Goal: Task Accomplishment & Management: Use online tool/utility

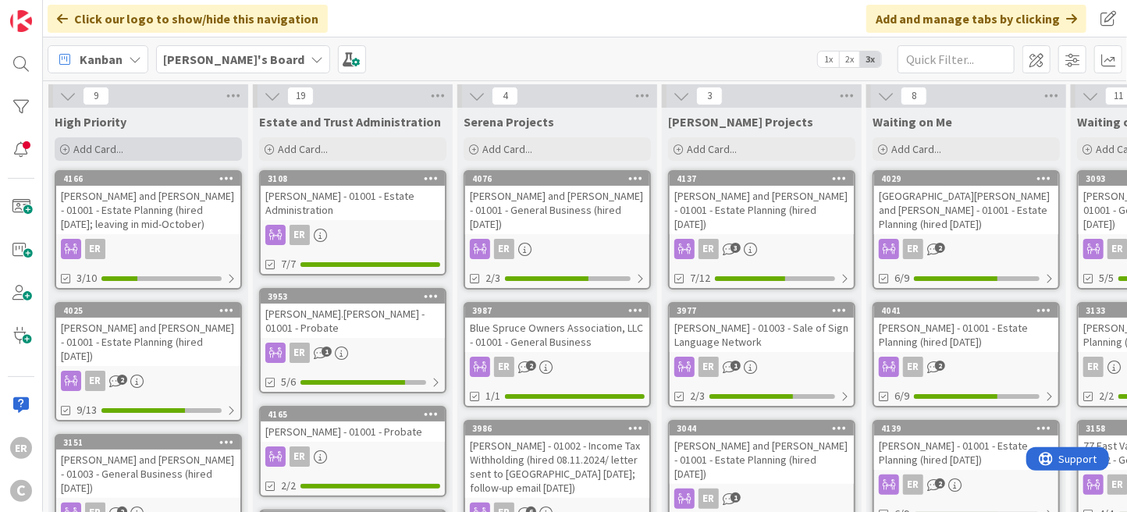
click at [132, 144] on div "Add Card..." at bounding box center [148, 148] width 187 height 23
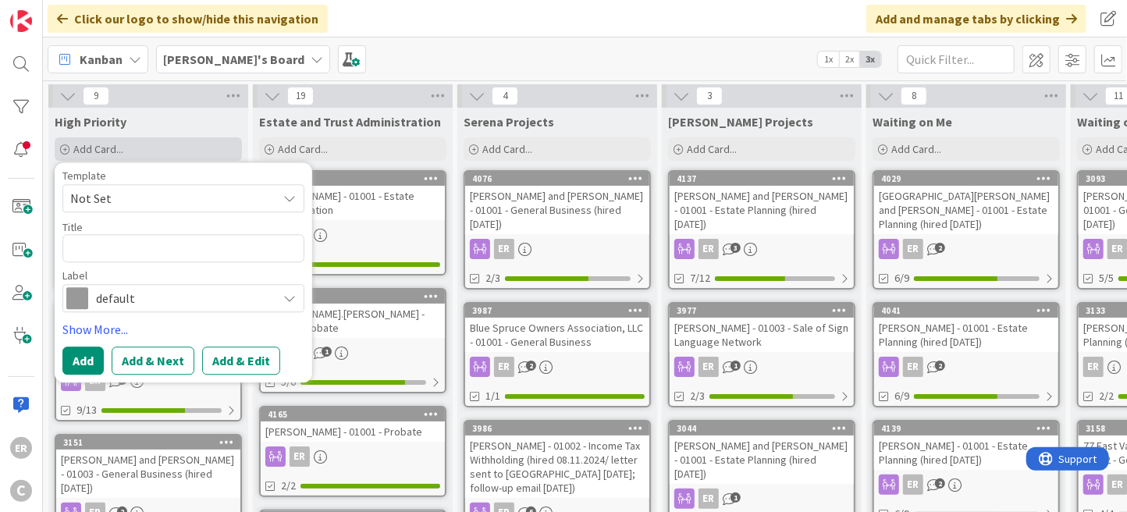
type textarea "x"
type textarea "J"
type textarea "x"
type textarea "[PERSON_NAME]"
type textarea "x"
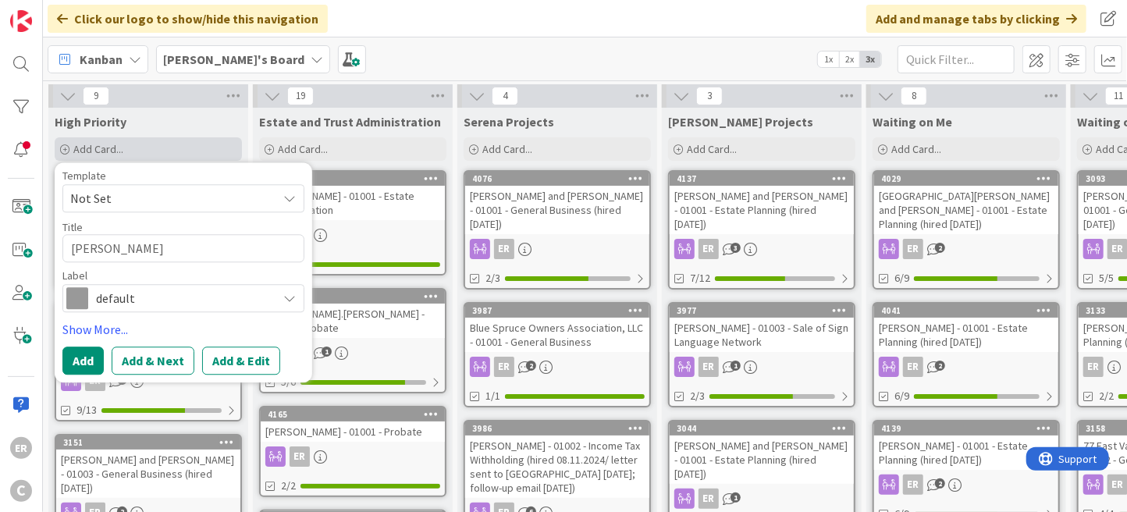
type textarea "Jac"
type textarea "x"
type textarea "Jaco"
type textarea "x"
type textarea "[PERSON_NAME]"
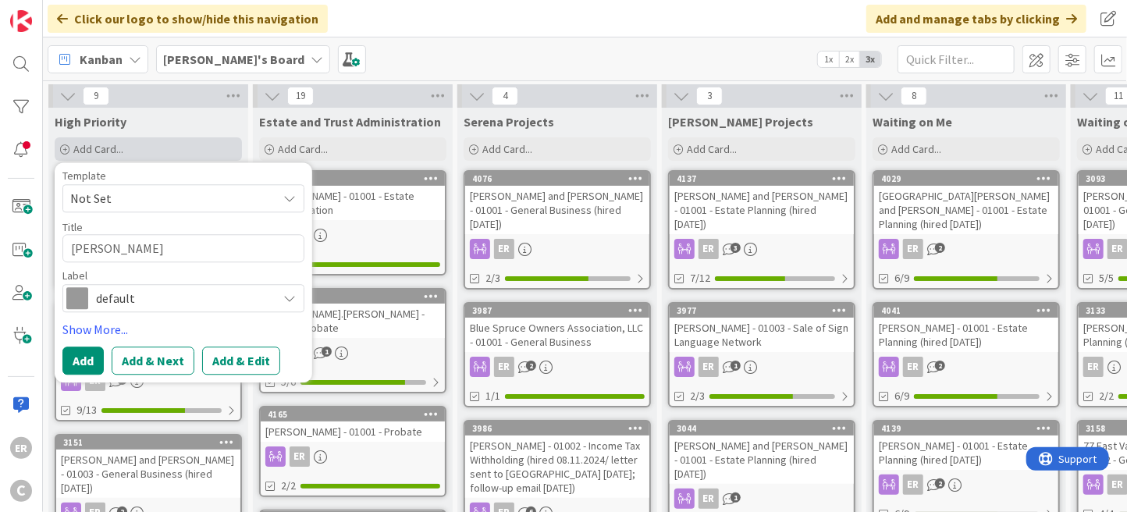
type textarea "x"
type textarea "[PERSON_NAME]"
type textarea "x"
type textarea "[PERSON_NAME],"
type textarea "x"
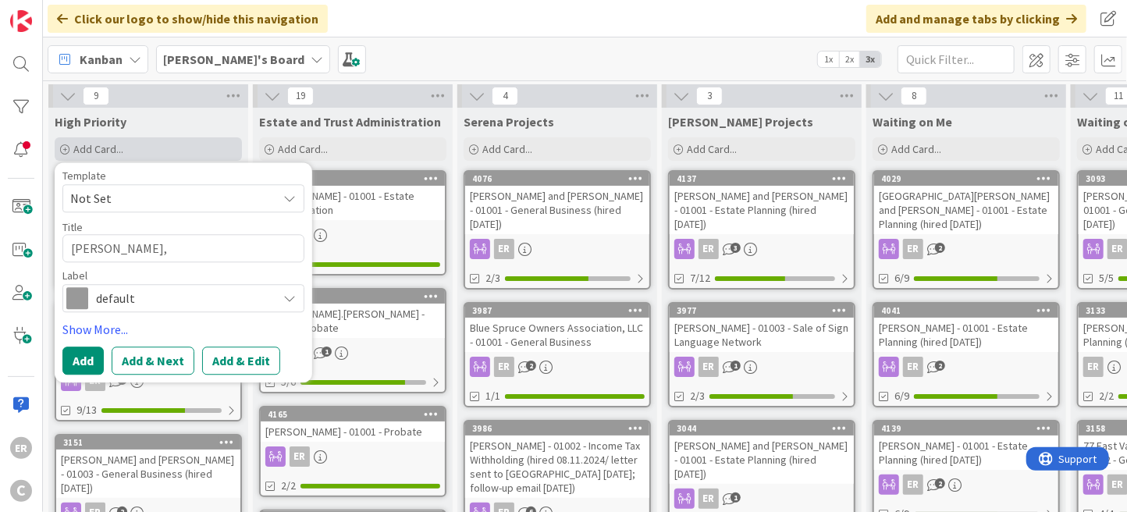
type textarea "[PERSON_NAME],"
type textarea "x"
type textarea "[PERSON_NAME], A"
type textarea "x"
type textarea "[PERSON_NAME], Al"
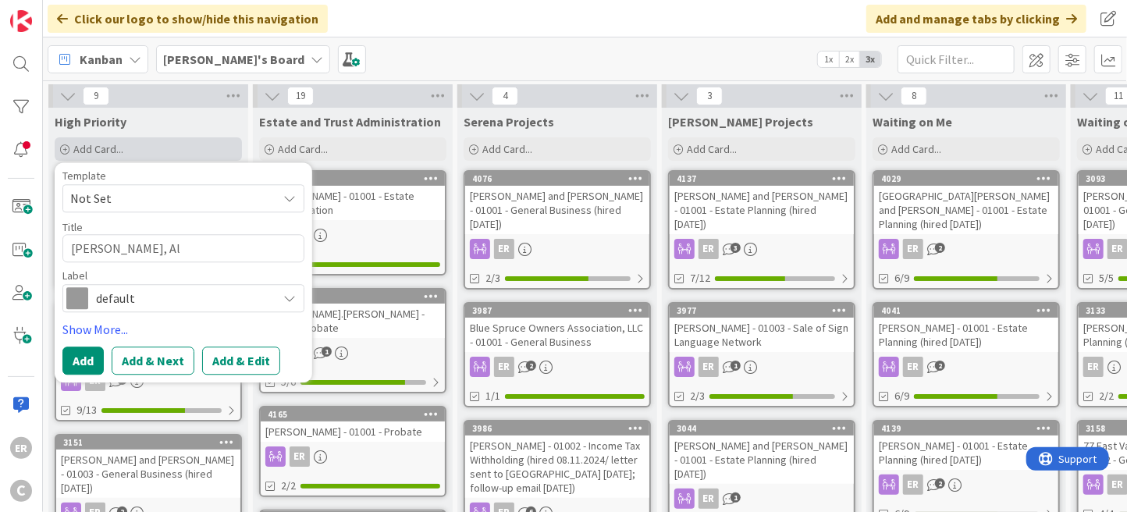
type textarea "x"
type textarea "[PERSON_NAME], Ala"
type textarea "x"
type textarea "[PERSON_NAME]"
type textarea "x"
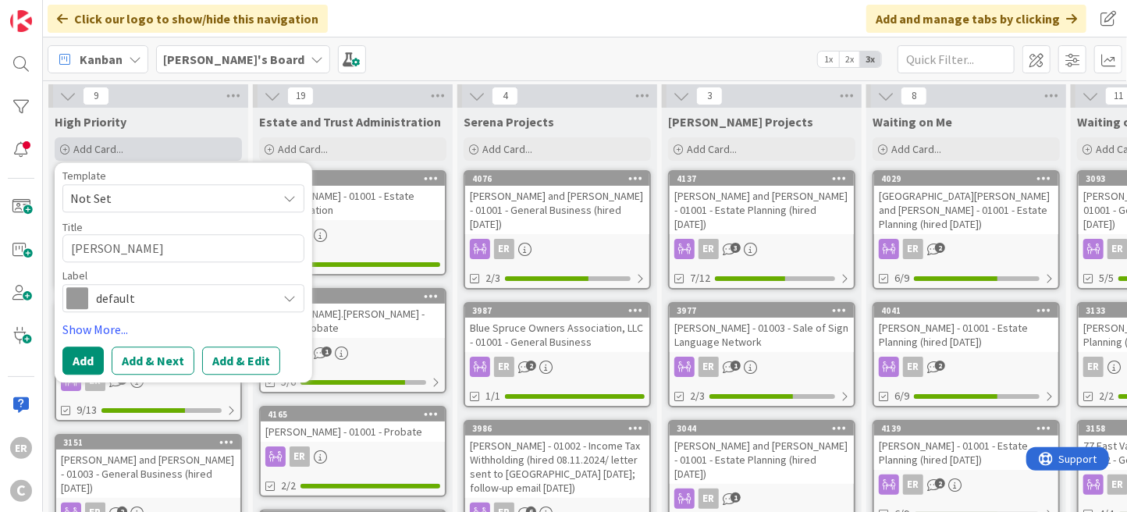
type textarea "[PERSON_NAME]"
type textarea "x"
type textarea "[PERSON_NAME]"
type textarea "x"
type textarea "[PERSON_NAME]"
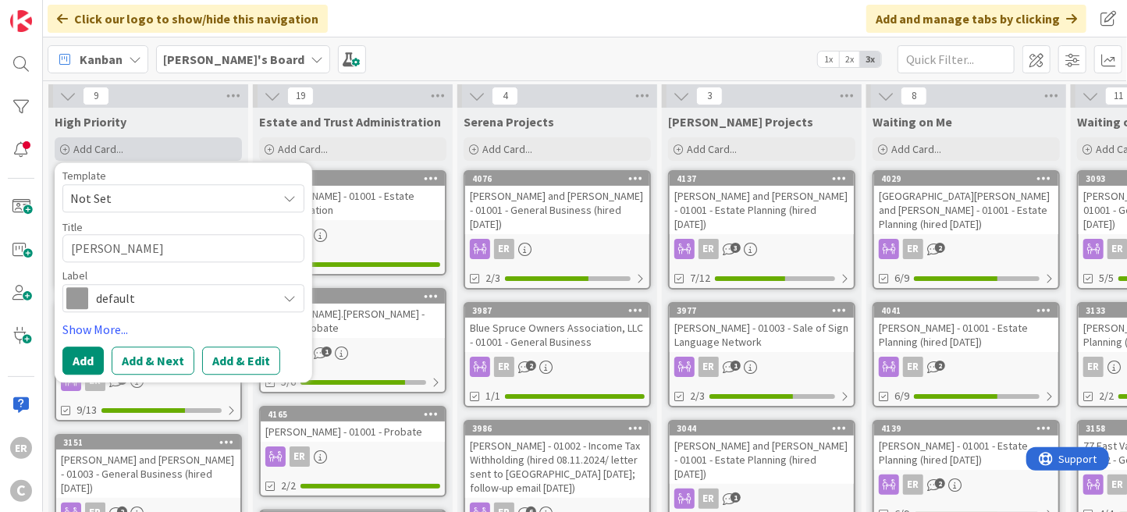
type textarea "x"
type textarea "[PERSON_NAME] and"
type textarea "x"
type textarea "[PERSON_NAME] and L"
type textarea "x"
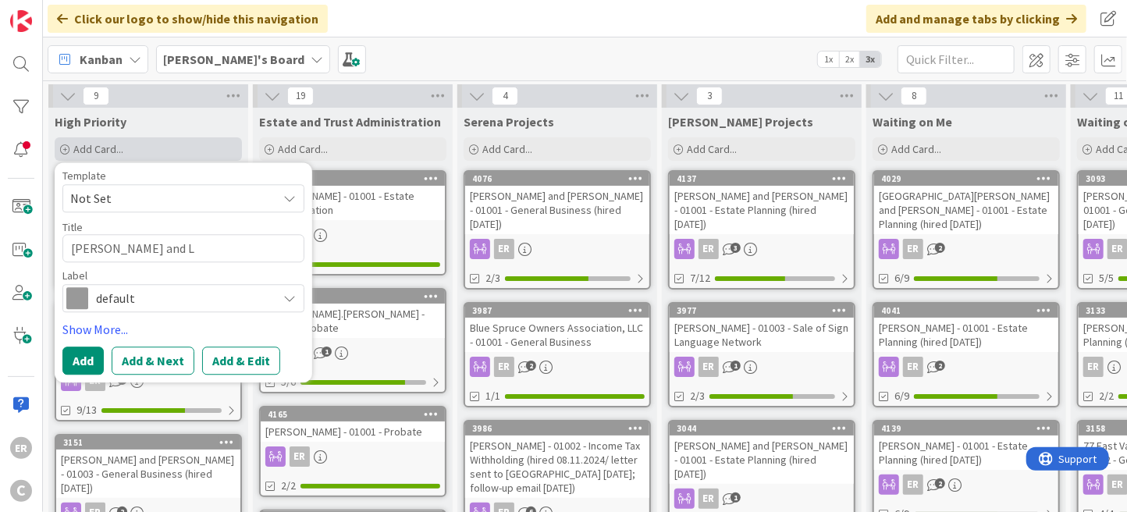
type textarea "[PERSON_NAME] and [PERSON_NAME]"
type textarea "x"
type textarea "[PERSON_NAME] and [PERSON_NAME]"
type textarea "x"
type textarea "[PERSON_NAME] and [PERSON_NAME]"
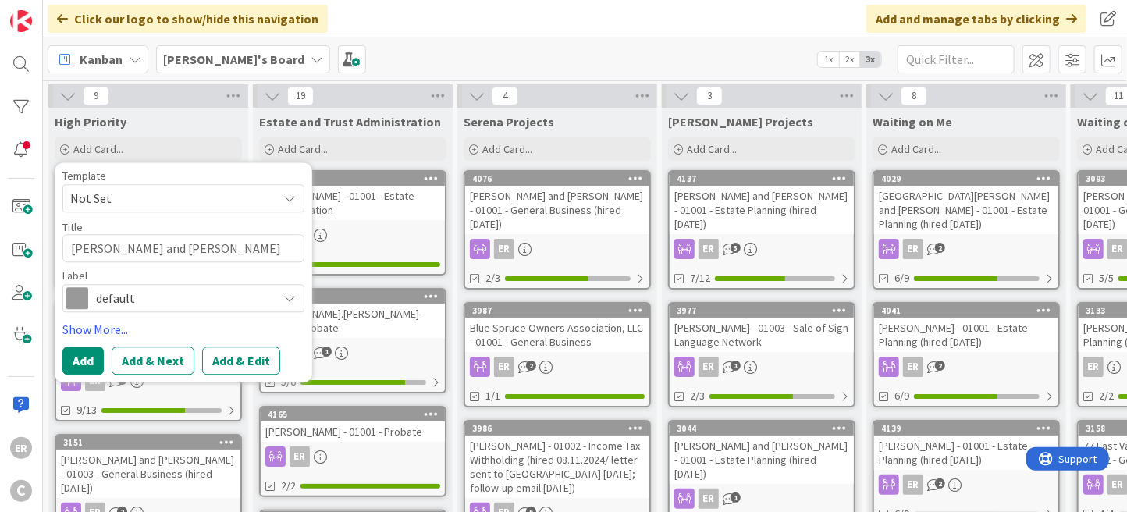
type textarea "x"
type textarea "[PERSON_NAME] and [PERSON_NAME]"
type textarea "x"
type textarea "[PERSON_NAME] and [PERSON_NAME] -"
type textarea "x"
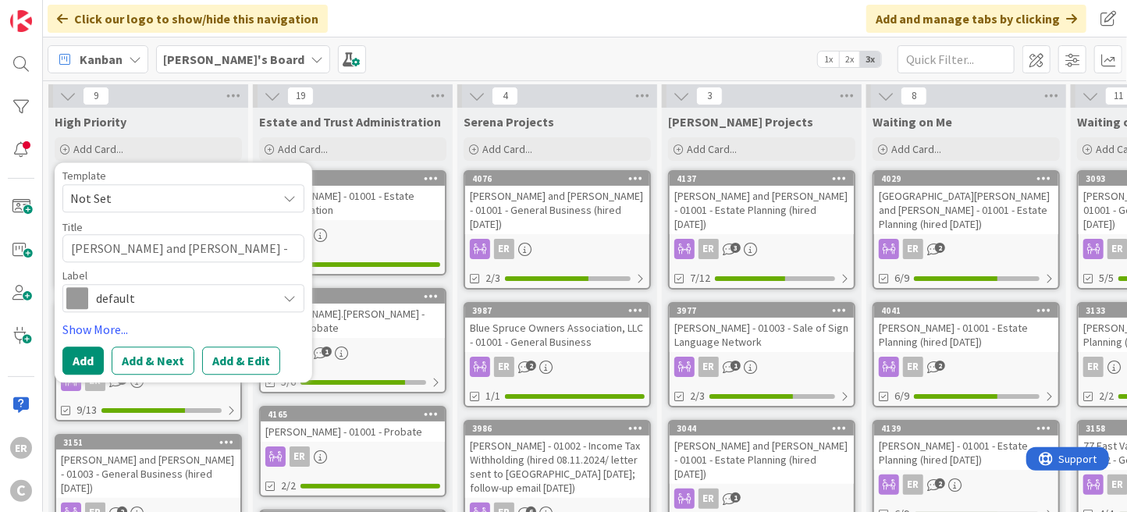
type textarea "[PERSON_NAME] and [PERSON_NAME] -"
type textarea "x"
type textarea "[PERSON_NAME] and [PERSON_NAME]"
type textarea "x"
type textarea "[PERSON_NAME] and [PERSON_NAME]"
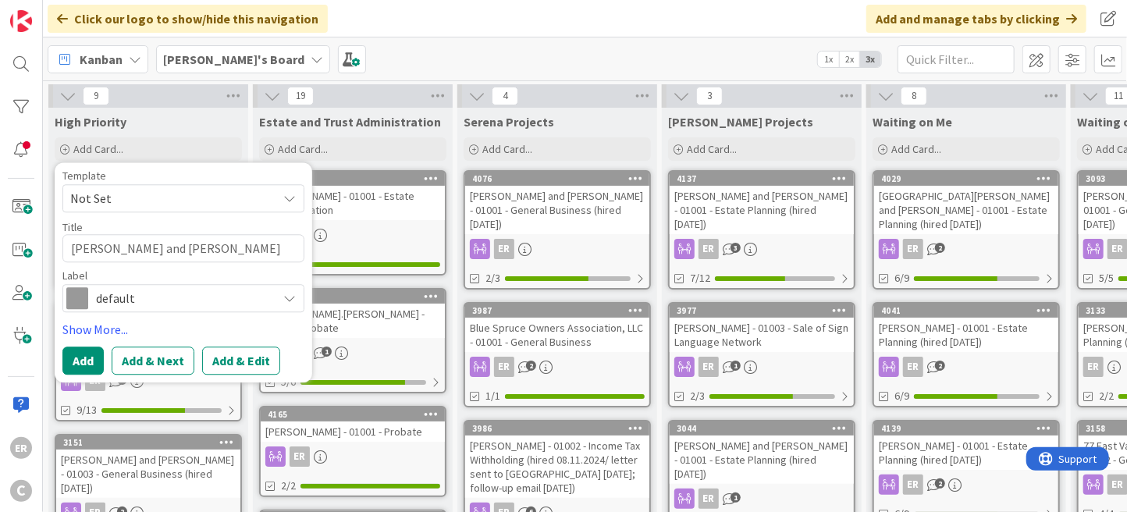
type textarea "x"
type textarea "[PERSON_NAME] and [PERSON_NAME]"
type textarea "x"
type textarea "[PERSON_NAME] and [PERSON_NAME]"
type textarea "x"
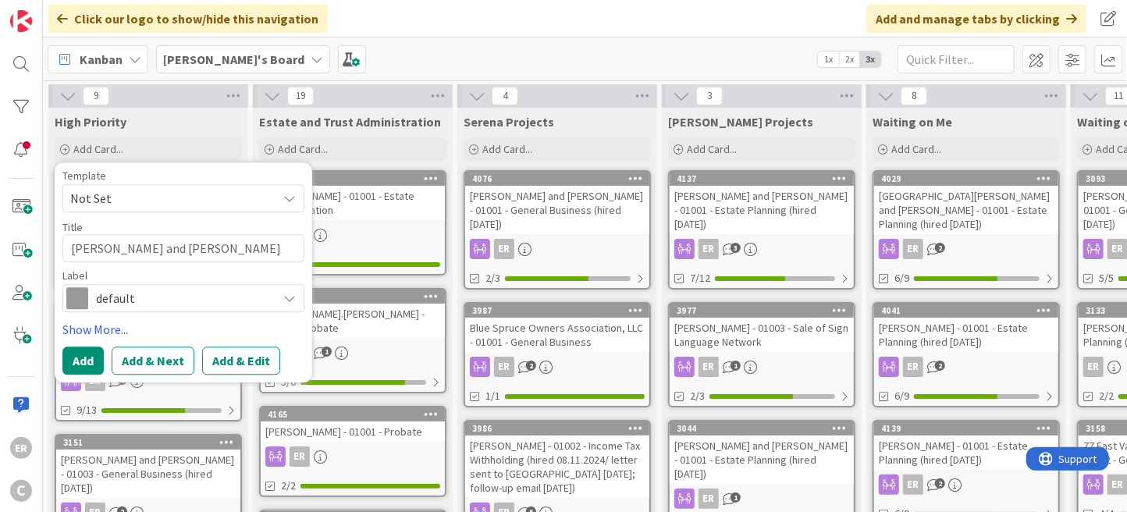
type textarea "[PERSON_NAME] and [PERSON_NAME] - Estat"
type textarea "x"
type textarea "[PERSON_NAME] and [PERSON_NAME] - Estate"
type textarea "x"
type textarea "[PERSON_NAME] and [PERSON_NAME] - Estat"
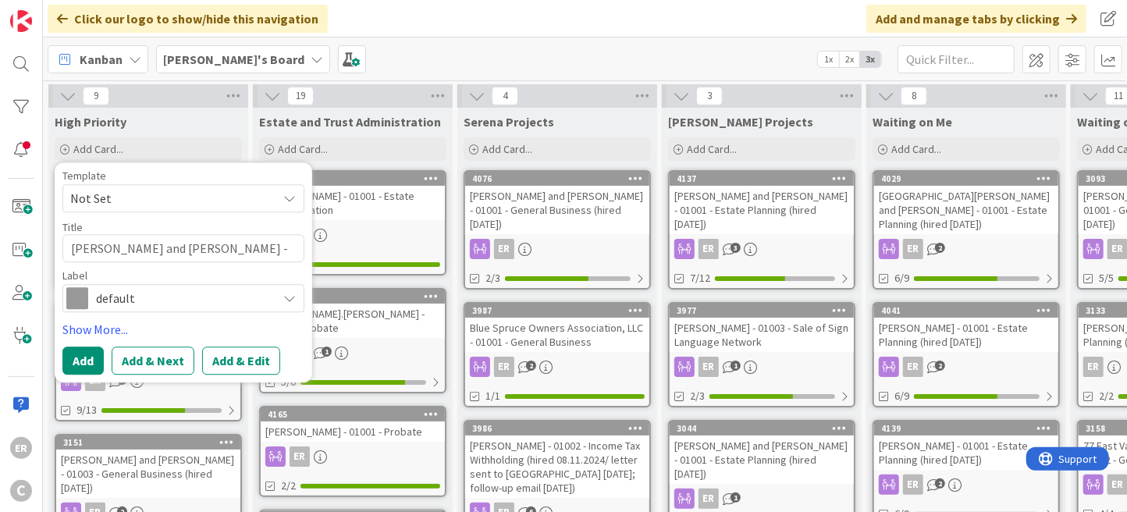
type textarea "x"
type textarea "[PERSON_NAME] and [PERSON_NAME]"
type textarea "x"
type textarea "[PERSON_NAME] and [PERSON_NAME]"
type textarea "x"
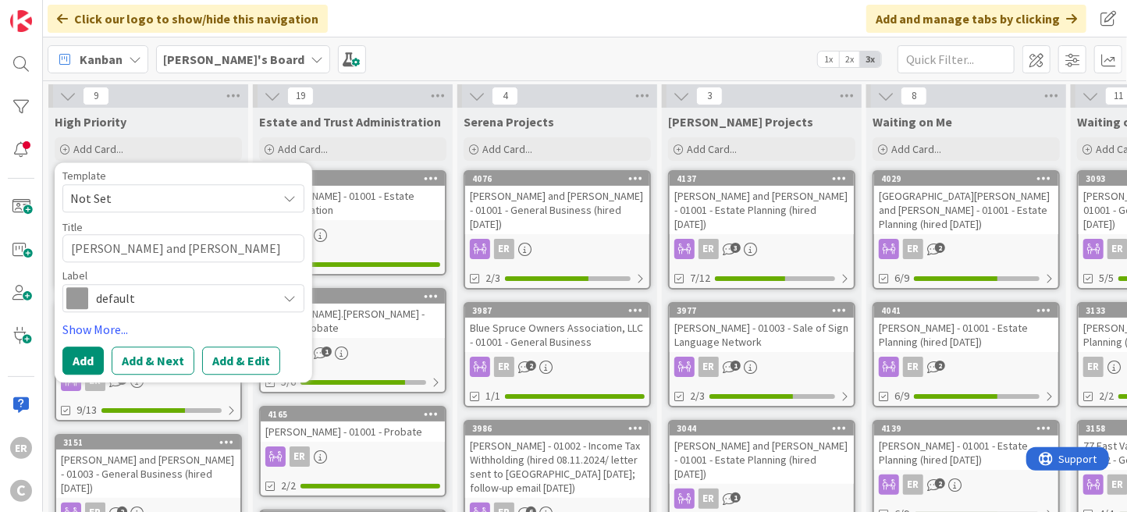
type textarea "[PERSON_NAME] and [PERSON_NAME]"
type textarea "x"
type textarea "[PERSON_NAME] and [PERSON_NAME]"
type textarea "x"
type textarea "[PERSON_NAME] and [PERSON_NAME] -"
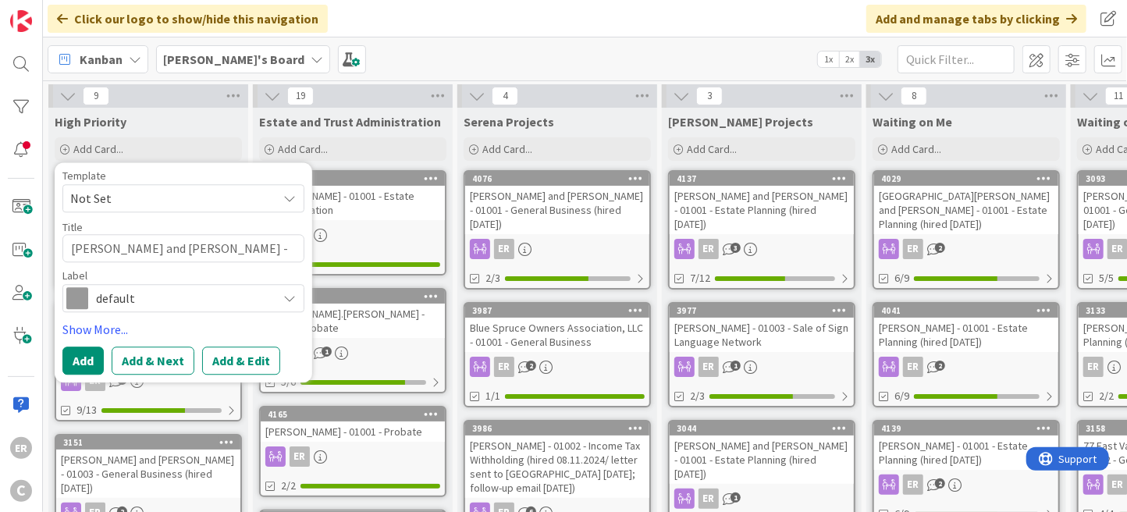
type textarea "x"
type textarea "[PERSON_NAME] and [PERSON_NAME] - 0"
type textarea "x"
type textarea "[PERSON_NAME] and [PERSON_NAME] - 01"
type textarea "x"
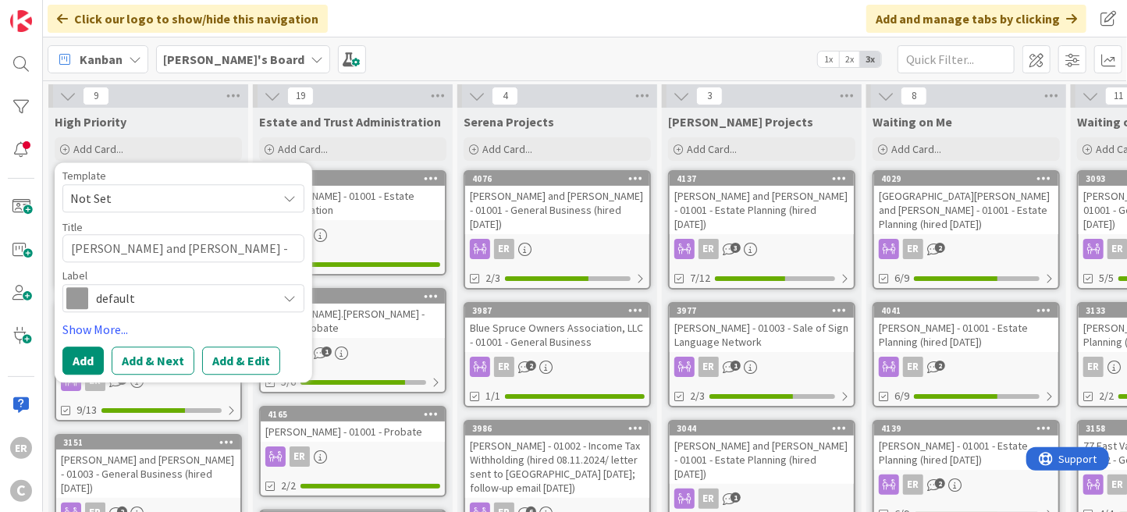
type textarea "[PERSON_NAME] and [PERSON_NAME] - 010"
type textarea "x"
type textarea "[PERSON_NAME] and [PERSON_NAME] - 0100"
type textarea "x"
type textarea "[PERSON_NAME] and [PERSON_NAME] - 01001"
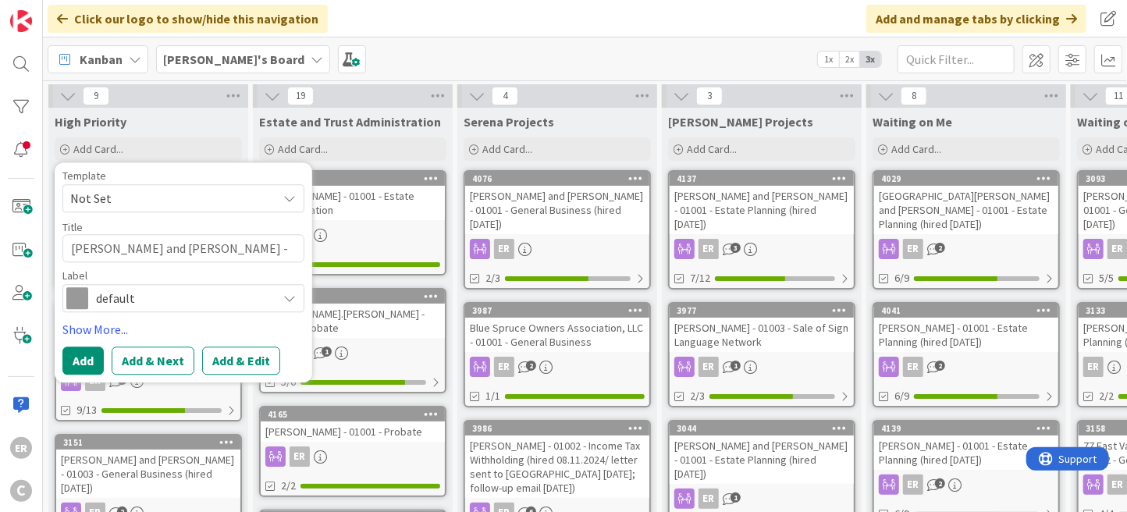
type textarea "x"
type textarea "[PERSON_NAME] and [PERSON_NAME] - 01001/"
type textarea "x"
type textarea "[PERSON_NAME] and [PERSON_NAME] - 01001/0"
type textarea "x"
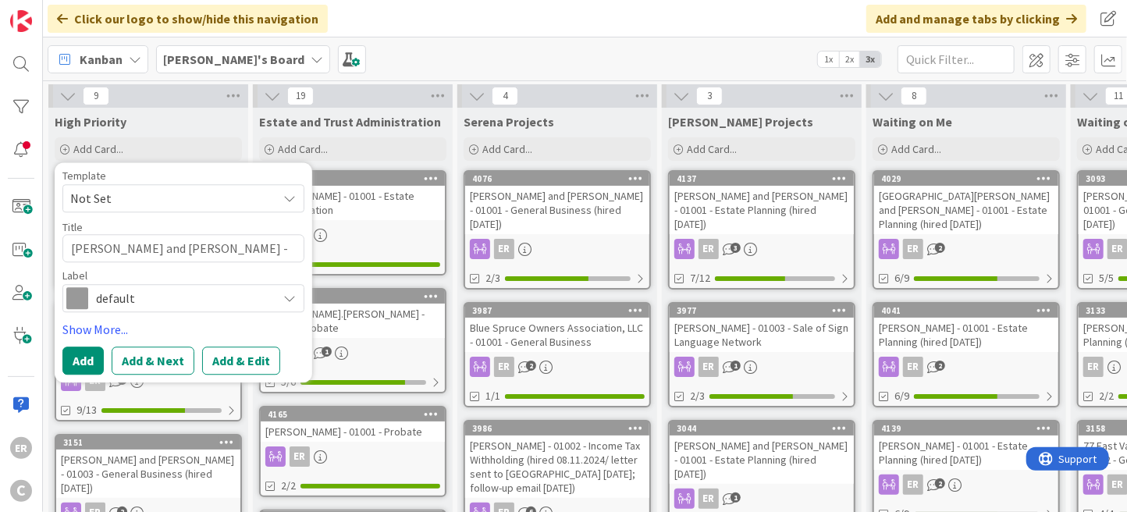
type textarea "[PERSON_NAME] and [PERSON_NAME] - 01001/01"
type textarea "x"
type textarea "[PERSON_NAME] and [PERSON_NAME] - 01001/010"
type textarea "x"
type textarea "[PERSON_NAME] and [PERSON_NAME] - 01001/0100"
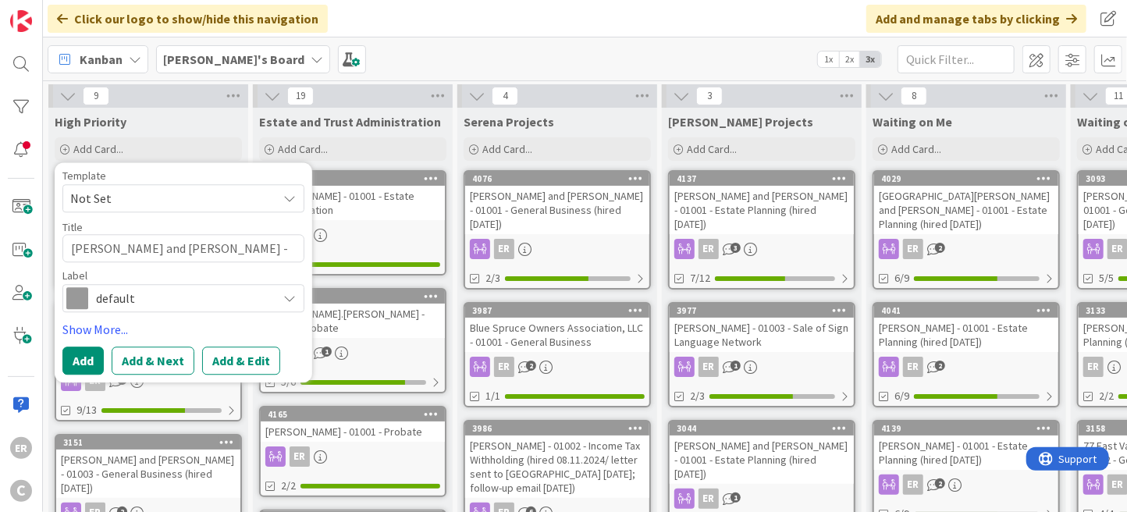
type textarea "x"
type textarea "[PERSON_NAME] and [PERSON_NAME] - 01001/01002"
type textarea "x"
type textarea "[PERSON_NAME] and [PERSON_NAME] - 01001/01002"
type textarea "x"
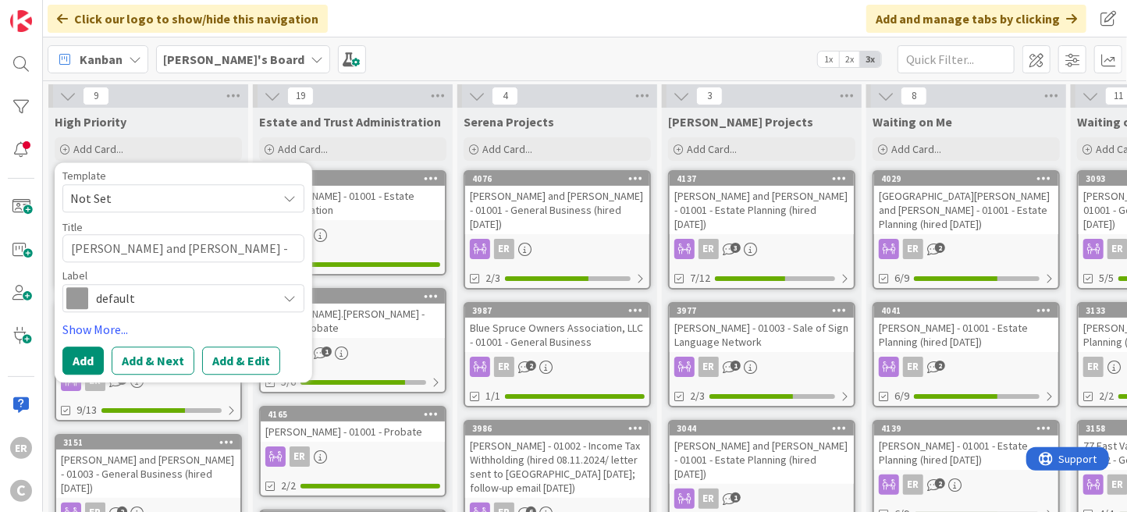
type textarea "[PERSON_NAME] and [PERSON_NAME] - 01001/01002 -"
type textarea "x"
type textarea "[PERSON_NAME] and [PERSON_NAME] - 01001/01002 -"
type textarea "x"
type textarea "[PERSON_NAME] and [PERSON_NAME] - 01001/01002 - E"
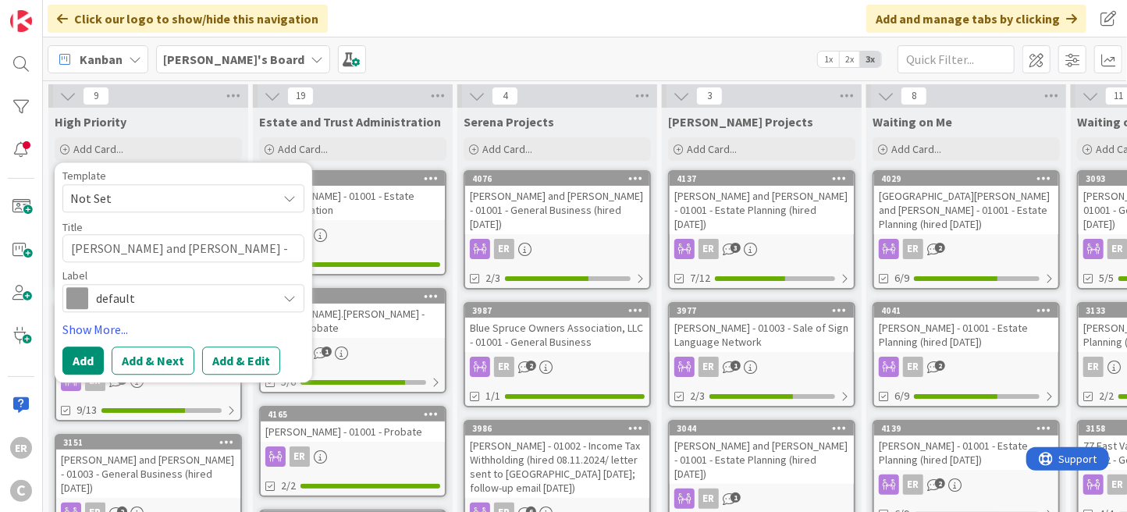
type textarea "x"
type textarea "[PERSON_NAME] and [PERSON_NAME] - 01001/01002 - Es"
type textarea "x"
type textarea "[PERSON_NAME] and [PERSON_NAME] - 01001/01002 - Est"
type textarea "x"
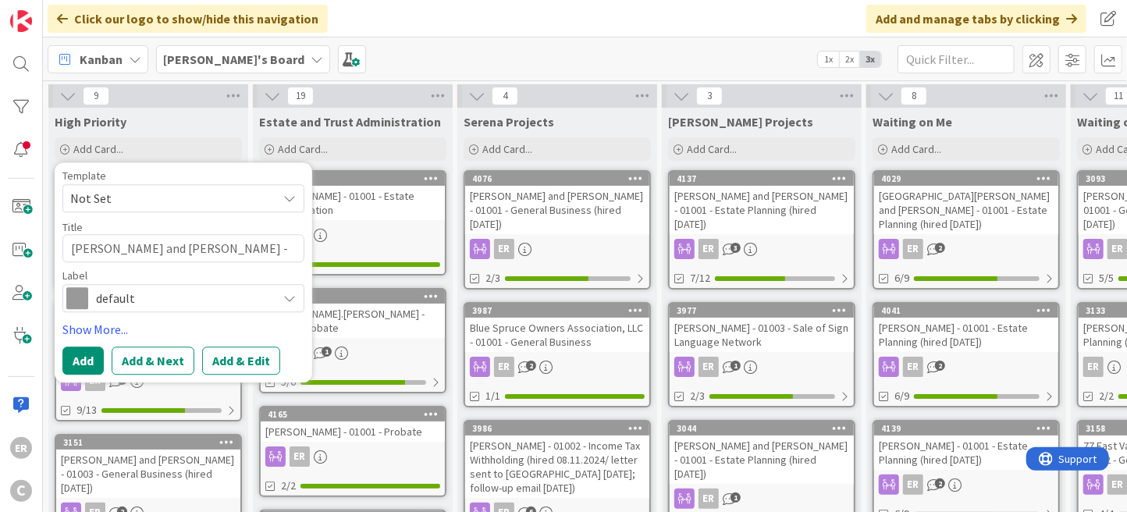
type textarea "[PERSON_NAME] and [PERSON_NAME] - 01001/01002 - Esta"
type textarea "x"
type textarea "[PERSON_NAME] and [PERSON_NAME] - 01001/01002 - Estat"
type textarea "x"
type textarea "[PERSON_NAME] and [PERSON_NAME] - 01001/01002 - Estate"
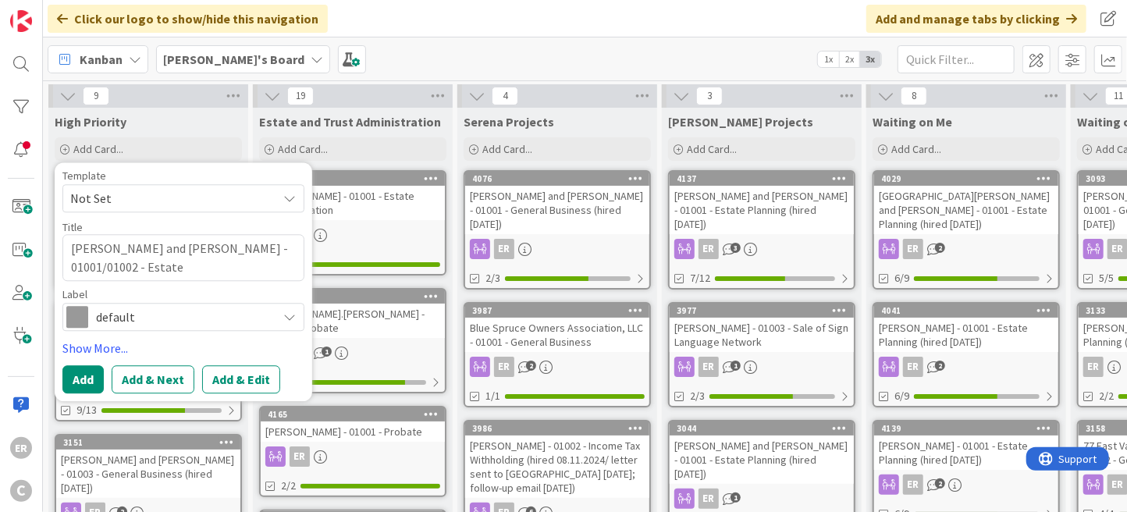
type textarea "x"
type textarea "[PERSON_NAME] and [PERSON_NAME] - 01001/01002 - Estate"
type textarea "x"
type textarea "[PERSON_NAME] and [PERSON_NAME] - 01001/01002 - Estate P"
type textarea "x"
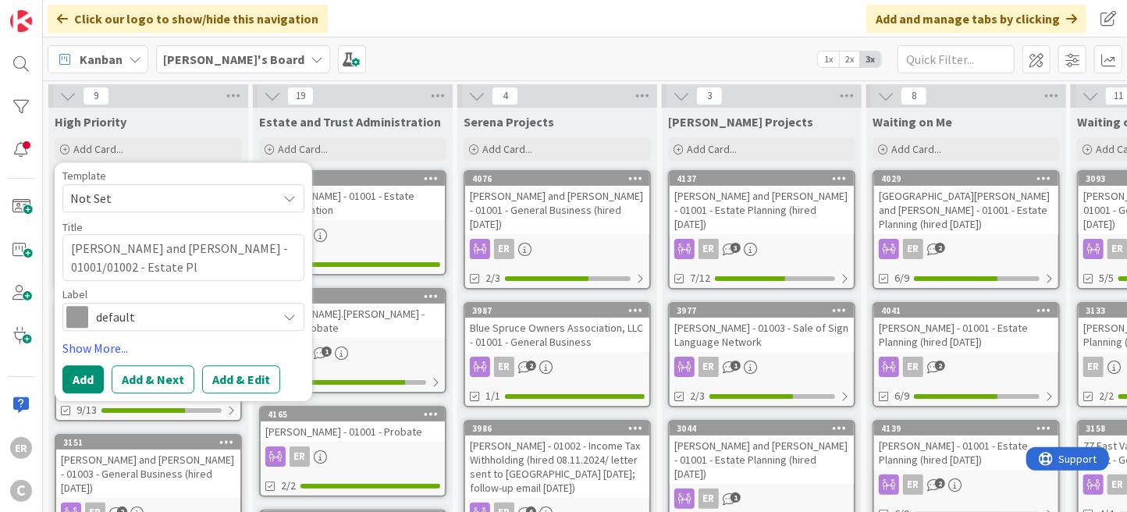
type textarea "[PERSON_NAME] and [PERSON_NAME] - 01001/01002 - Estate Pla"
type textarea "x"
type textarea "[PERSON_NAME] and [PERSON_NAME] - 01001/01002 - Estate Plan"
type textarea "x"
type textarea "[PERSON_NAME] and [PERSON_NAME] - 01001/01002 - Estate Plann"
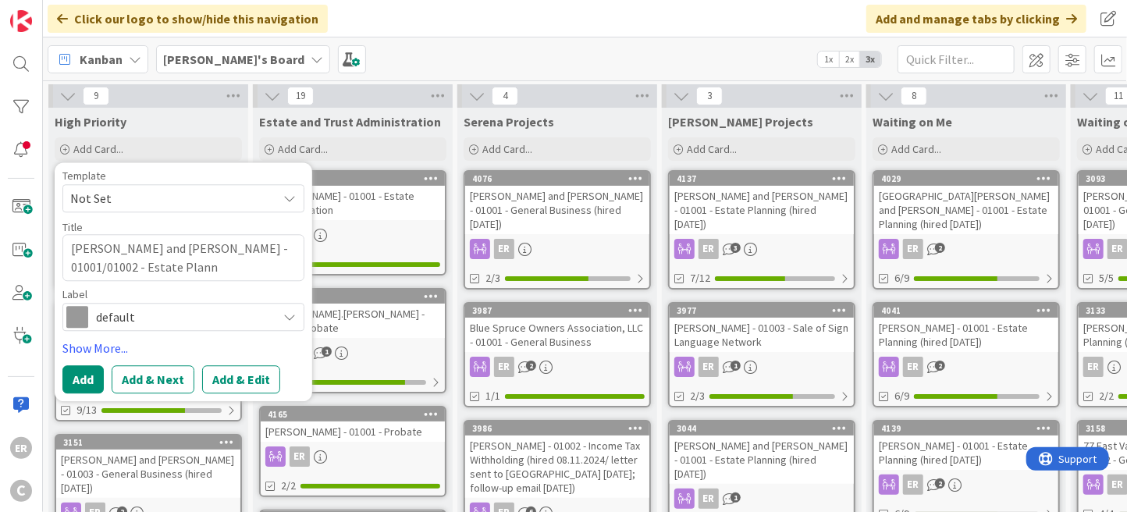
type textarea "x"
type textarea "[PERSON_NAME] and [PERSON_NAME] - 01001/01002 - Estate Planni"
type textarea "x"
type textarea "[PERSON_NAME] and [PERSON_NAME] - 01001/01002 - Estate Plannin"
type textarea "x"
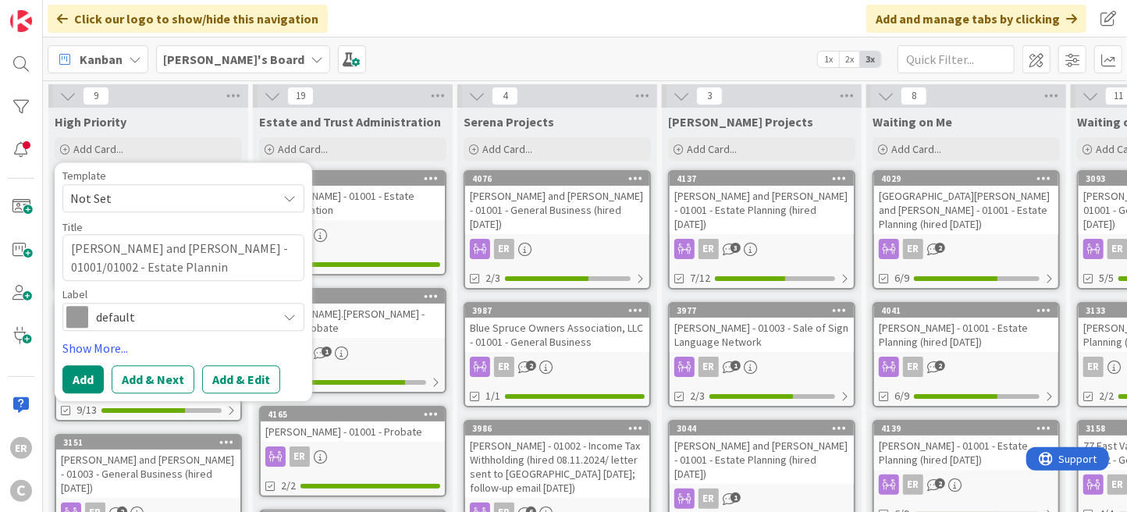
type textarea "[PERSON_NAME] and [PERSON_NAME] - 01001/01002 - Estate Planning"
type textarea "x"
type textarea "[PERSON_NAME] and [PERSON_NAME] - 01001/01002 - Estate Planning"
type textarea "x"
type textarea "[PERSON_NAME] and [PERSON_NAME] - 01001/01002 - Estate Planning /"
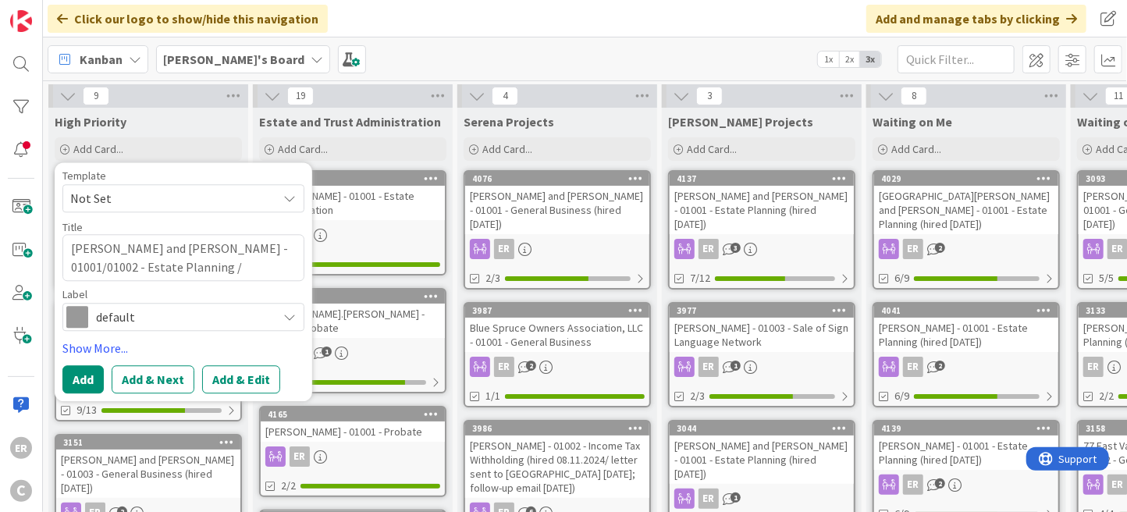
type textarea "x"
type textarea "[PERSON_NAME] and [PERSON_NAME] - 01001/01002 - Estate Planning /"
type textarea "x"
type textarea "[PERSON_NAME] and [PERSON_NAME] - 01001/01002 - Estate Planning / N"
type textarea "x"
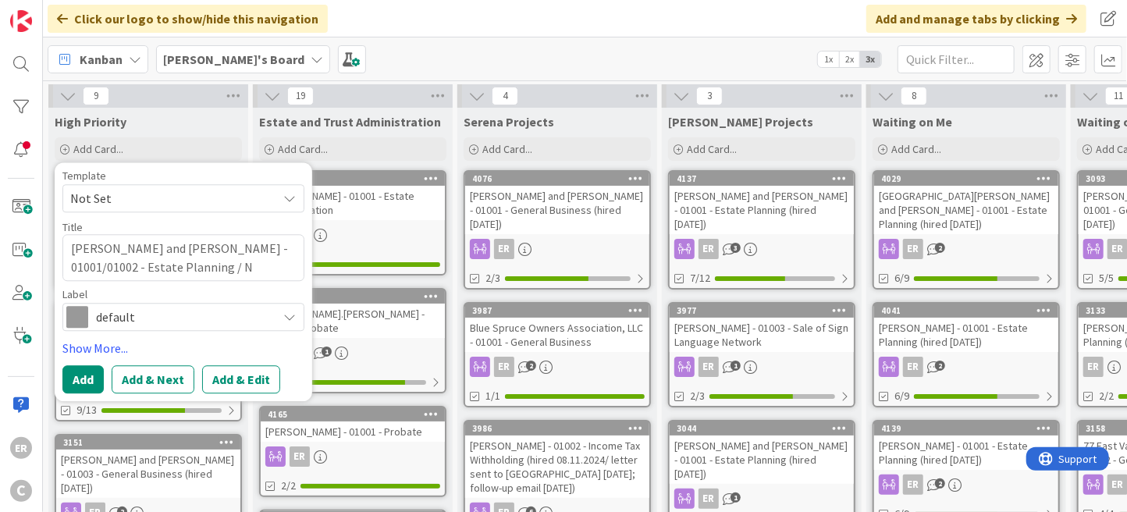
type textarea "[PERSON_NAME] and [PERSON_NAME] - 01001/01002 - Estate Planning / No"
type textarea "x"
type textarea "[PERSON_NAME] and [PERSON_NAME] - 01001/01002 - Estate Planning / Non"
type textarea "x"
type textarea "[PERSON_NAME] and [PERSON_NAME] - 01001/01002 - Estate Planning / Non-"
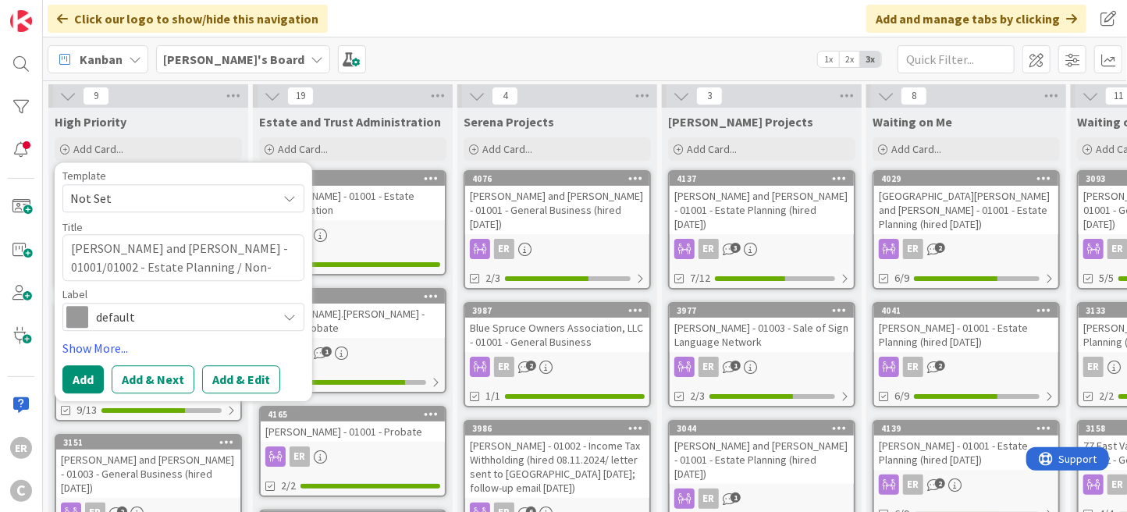
type textarea "x"
type textarea "[PERSON_NAME] and [PERSON_NAME] - 01001/01002 - Estate Planning / Non-P"
type textarea "x"
type textarea "[PERSON_NAME] and [PERSON_NAME] - 01001/01002 - Estate Planning / Non-Pr"
type textarea "x"
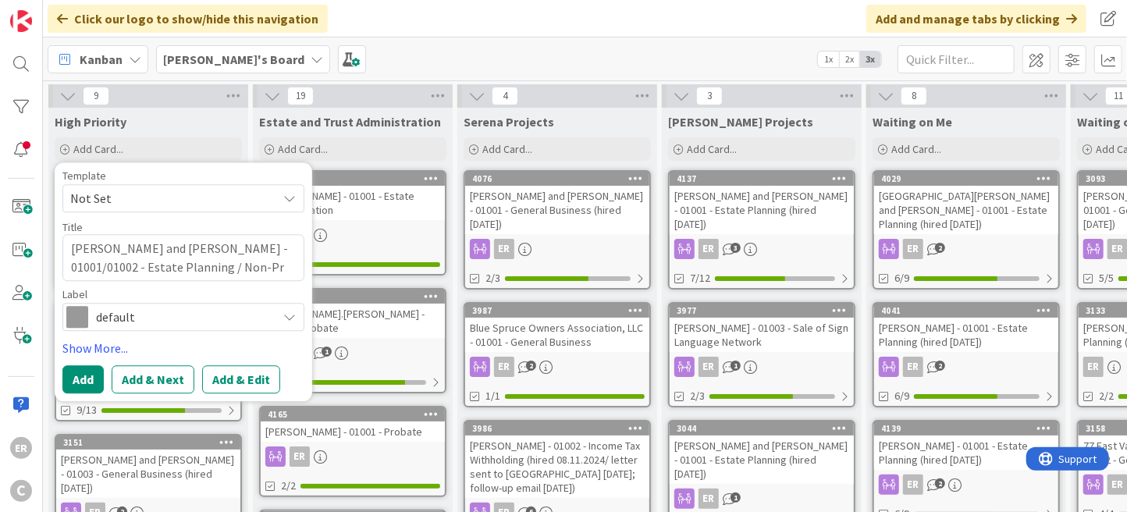
type textarea "[PERSON_NAME] and [PERSON_NAME] - 01001/01002 - Estate Planning / Non-Pro"
type textarea "x"
type textarea "[PERSON_NAME] and [PERSON_NAME] - 01001/01002 - Estate Planning / Non-Prof"
type textarea "x"
type textarea "[PERSON_NAME] and [PERSON_NAME] - 01001/01002 - Estate Planning / Non-Profi"
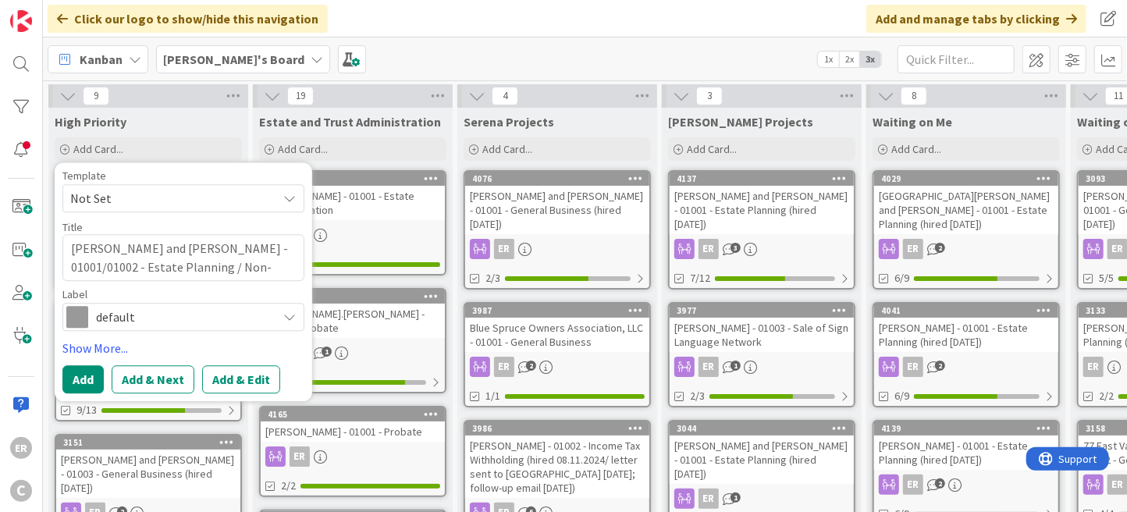
type textarea "x"
type textarea "[PERSON_NAME] and [PERSON_NAME] - 01001/01002 - Estate Planning / Non-Profit"
type textarea "x"
type textarea "[PERSON_NAME] and [PERSON_NAME] - 01001/01002 - Estate Planning / Non-Profit"
type textarea "x"
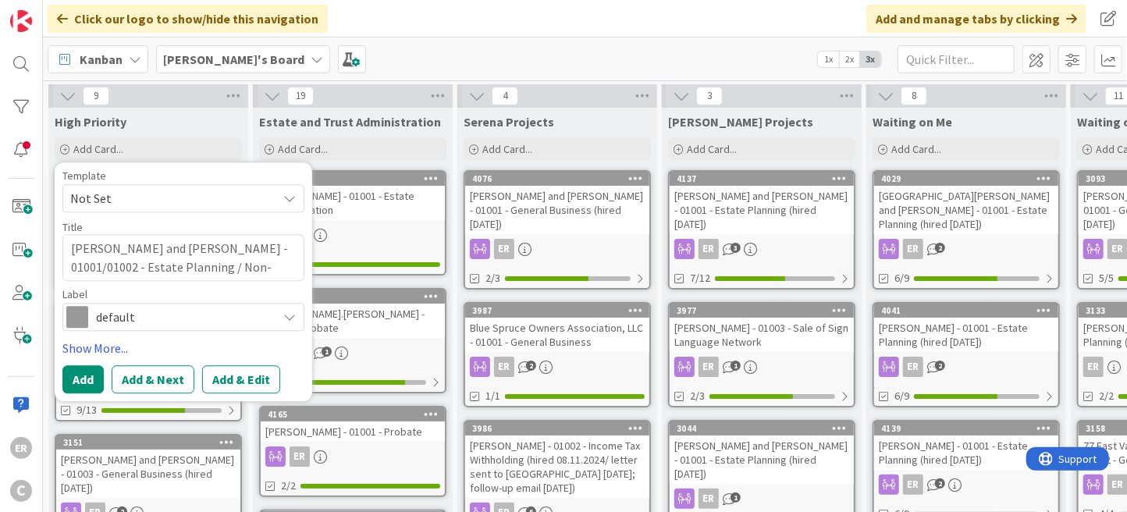
type textarea "[PERSON_NAME] and [PERSON_NAME] - 01001/01002 - Estate Planning / Non-Profit F"
type textarea "x"
type textarea "[PERSON_NAME] and [PERSON_NAME] - 01001/01002 - Estate Planning / Non-Profit Fo"
type textarea "x"
type textarea "[PERSON_NAME] and [PERSON_NAME] - 01001/01002 - Estate Planning / Non-Profit For"
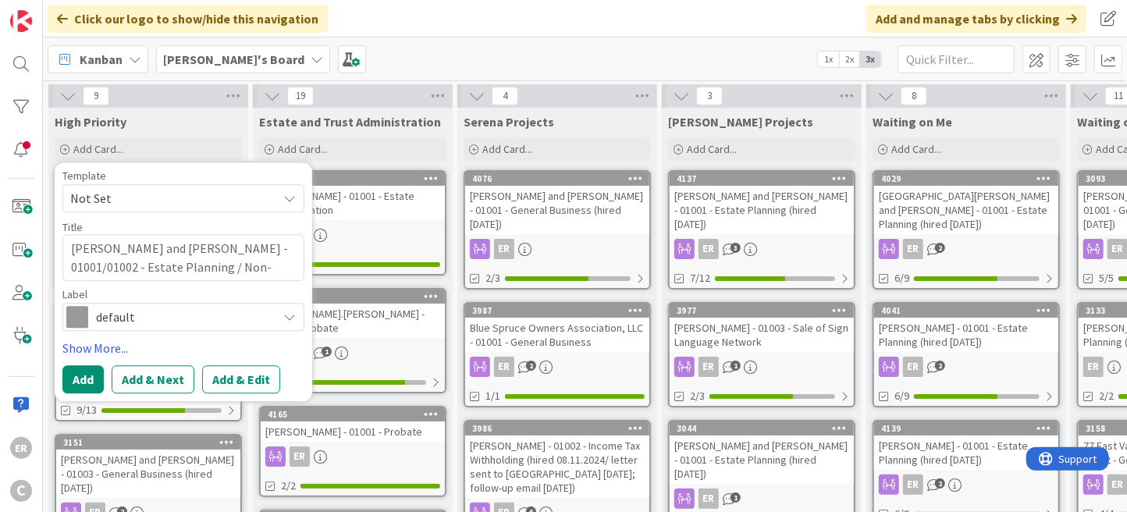
type textarea "x"
type textarea "[PERSON_NAME] and [PERSON_NAME] - 01001/01002 - Estate Planning / Non-Profit Fo…"
type textarea "x"
type textarea "[PERSON_NAME] and [PERSON_NAME] - 01001/01002 - Estate Planning / Non-Profit [P…"
type textarea "x"
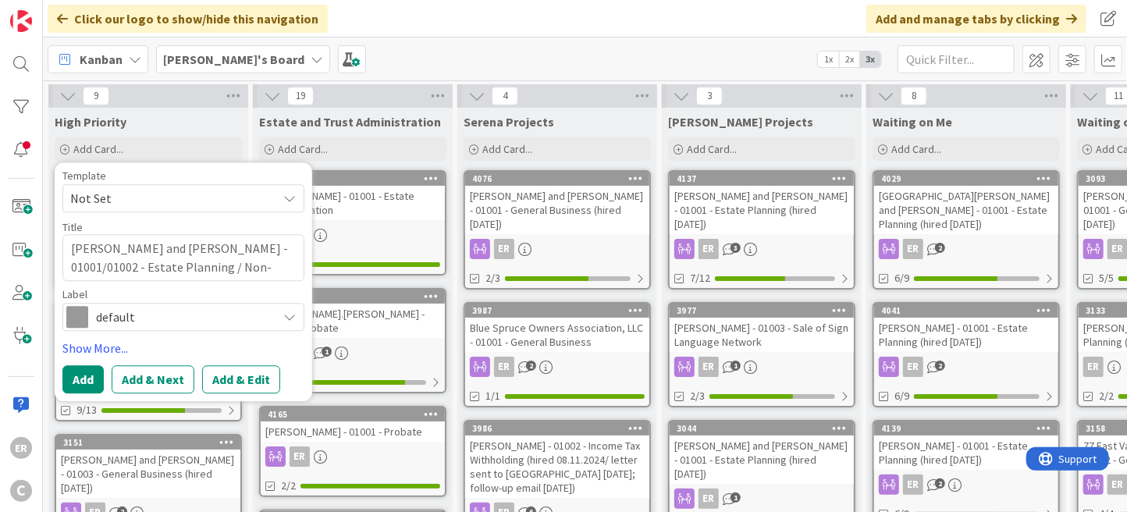
type textarea "[PERSON_NAME] and [PERSON_NAME] - 01001/01002 - Estate Planning / Non-Profit Fo…"
type textarea "x"
type textarea "[PERSON_NAME] and [PERSON_NAME] - 01001/01002 - Estate Planning / Non-Profit Fo…"
type textarea "x"
type textarea "[PERSON_NAME] and [PERSON_NAME] - 01001/01002 - Estate Planning / Non-Profit Fo…"
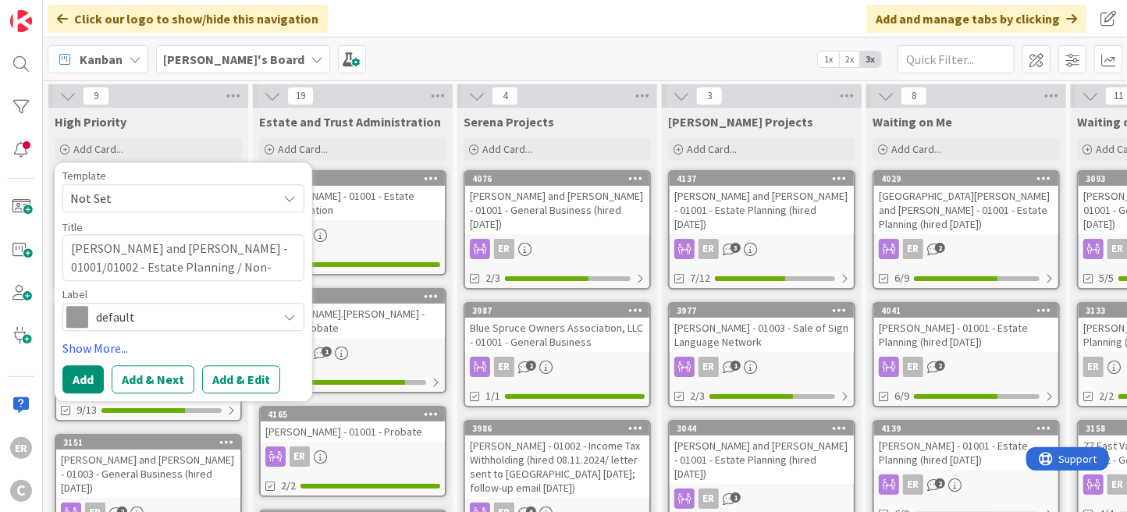
type textarea "x"
type textarea "[PERSON_NAME] and [PERSON_NAME] - 01001/01002 - Estate Planning / Non-Profit Fo…"
type textarea "x"
type textarea "[PERSON_NAME] and [PERSON_NAME] - 01001/01002 - Estate Planning / Non-Profit Fo…"
type textarea "x"
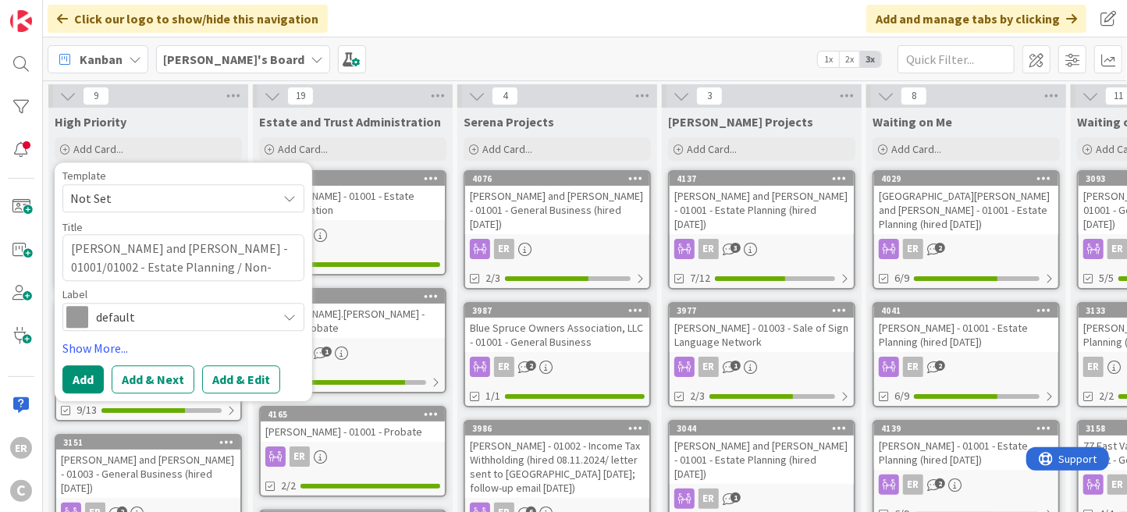
type textarea "[PERSON_NAME] and [PERSON_NAME] - 01001/01002 - Estate Planning / Non-Profit Fo…"
type textarea "x"
type textarea "[PERSON_NAME] and [PERSON_NAME] - 01001/01002 - Estate Planning / Non-Profit Fo…"
type textarea "x"
type textarea "[PERSON_NAME] and [PERSON_NAME] - 01001/01002 - Estate Planning / Non-Profit Fo…"
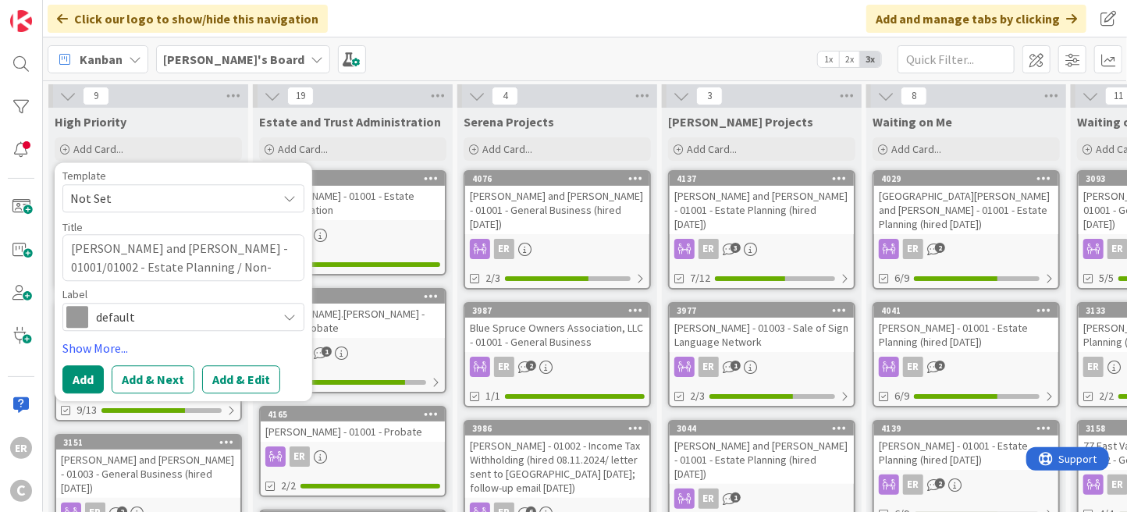
type textarea "x"
type textarea "[PERSON_NAME] and [PERSON_NAME] - 01001/01002 - Estate Planning / Non-Profit Fo…"
type textarea "x"
type textarea "[PERSON_NAME] and [PERSON_NAME] - 01001/01002 - Estate Planning / Non-Profit Fo…"
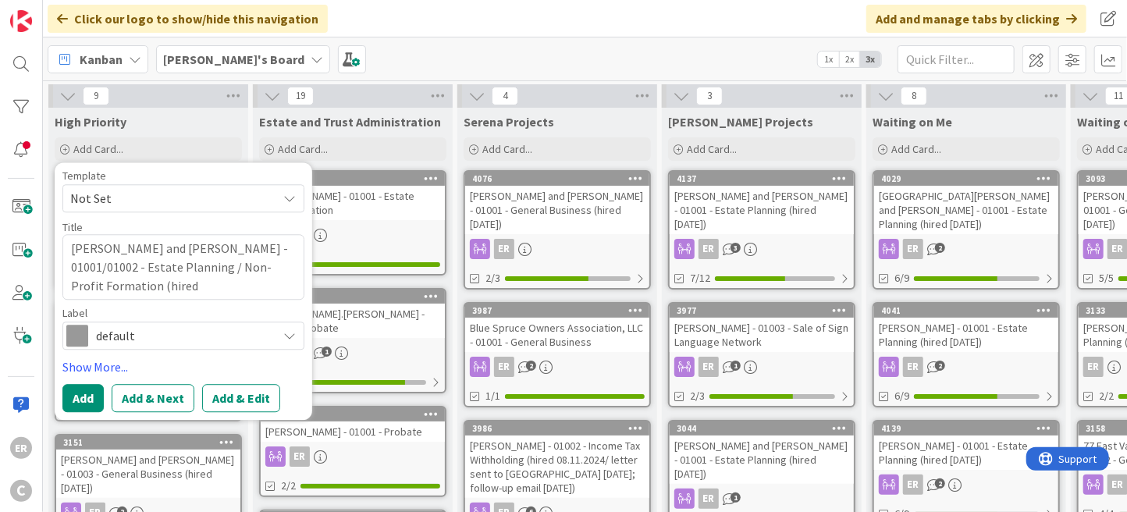
type textarea "x"
type textarea "[PERSON_NAME] and [PERSON_NAME] - 01001/01002 - Estate Planning / Non-Profit Fo…"
type textarea "x"
type textarea "[PERSON_NAME] and [PERSON_NAME] - 01001/01002 - Estate Planning / Non-Profit Fo…"
type textarea "x"
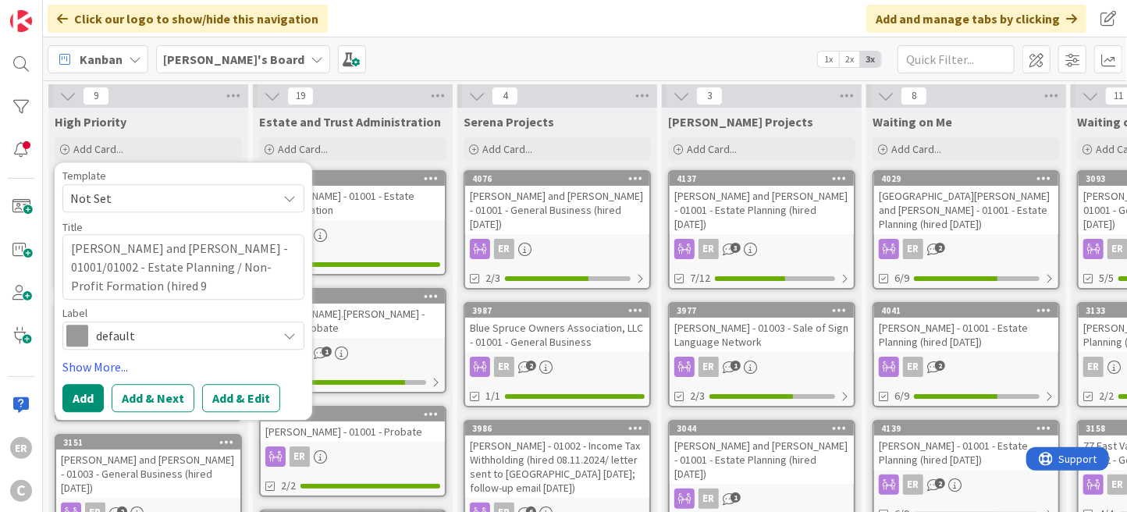
type textarea "[PERSON_NAME] and [PERSON_NAME] - 01001/01002 - Estate Planning / Non-Profit Fo…"
type textarea "x"
type textarea "[PERSON_NAME] and [PERSON_NAME] - 01001/01002 - Estate Planning / Non-Profit Fo…"
type textarea "x"
type textarea "[PERSON_NAME] and [PERSON_NAME] - 01001/01002 - Estate Planning / Non-Profit Fo…"
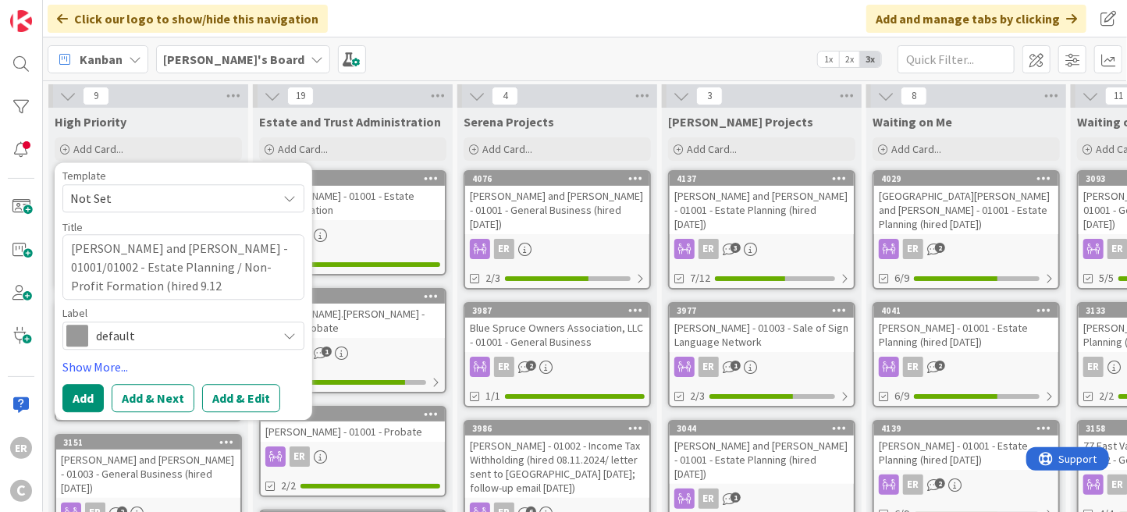
type textarea "x"
type textarea "[PERSON_NAME] and [PERSON_NAME] - 01001/01002 - Estate Planning / Non-Profit Fo…"
type textarea "x"
type textarea "[PERSON_NAME] and [PERSON_NAME] - 01001/01002 - Estate Planning / Non-Profit Fo…"
type textarea "x"
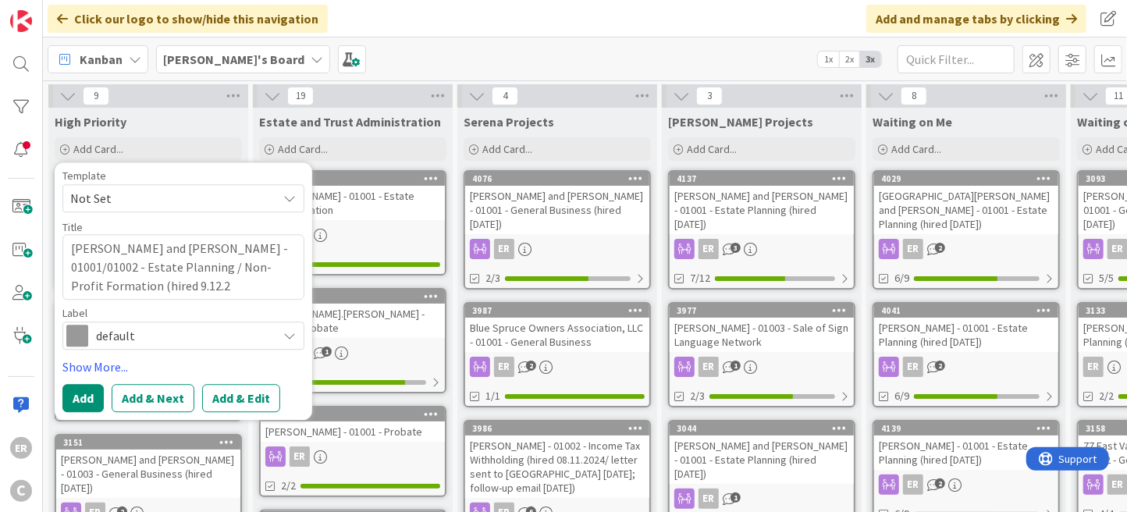
type textarea "[PERSON_NAME] and [PERSON_NAME] - 01001/01002 - Estate Planning / Non-Profit Fo…"
click at [87, 393] on button "Add" at bounding box center [82, 398] width 41 height 28
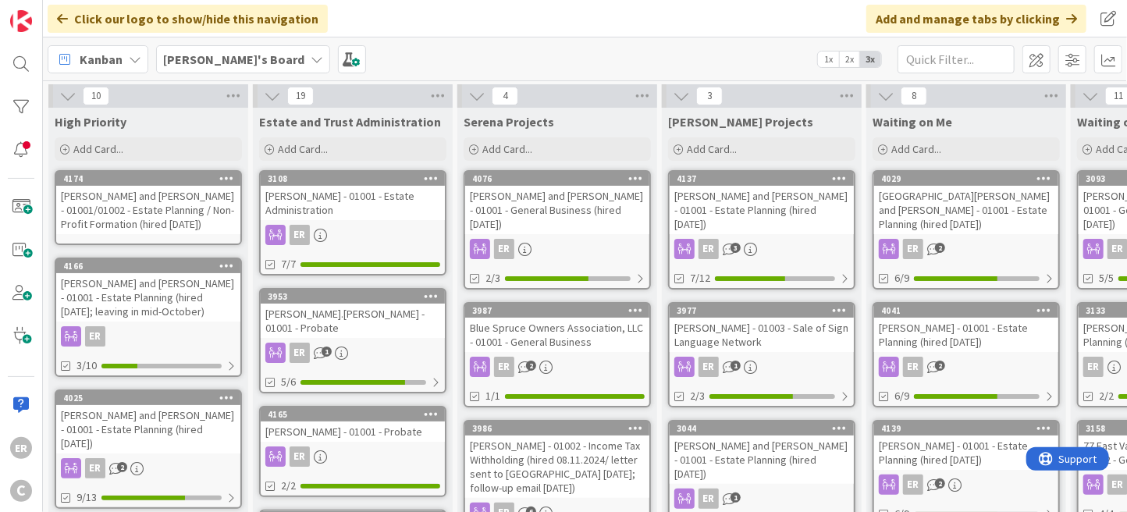
click at [117, 226] on div "[PERSON_NAME] and [PERSON_NAME] - 01001/01002 - Estate Planning / Non-Profit Fo…" at bounding box center [148, 210] width 184 height 48
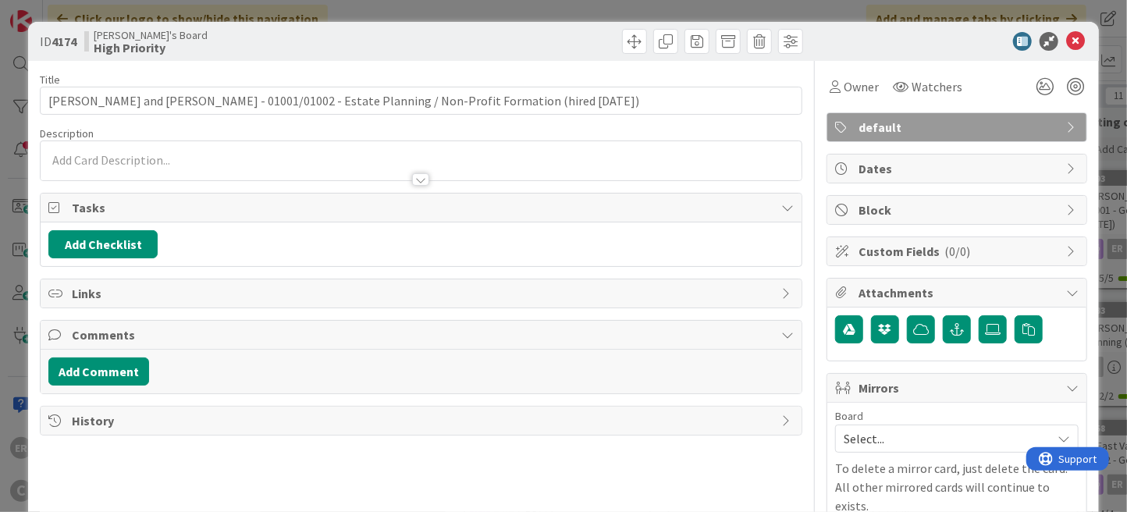
click at [191, 151] on div at bounding box center [421, 160] width 761 height 39
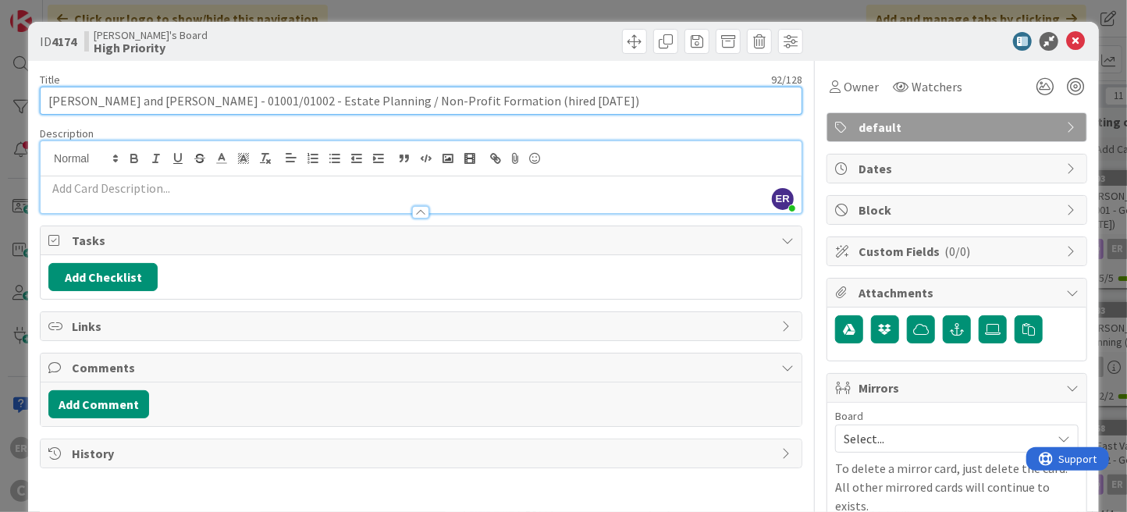
drag, startPoint x: 246, startPoint y: 100, endPoint x: 446, endPoint y: 104, distance: 200.6
click at [446, 104] on input "[PERSON_NAME] and [PERSON_NAME] - 01001/01002 - Estate Planning / Non-Profit Fo…" at bounding box center [421, 101] width 762 height 28
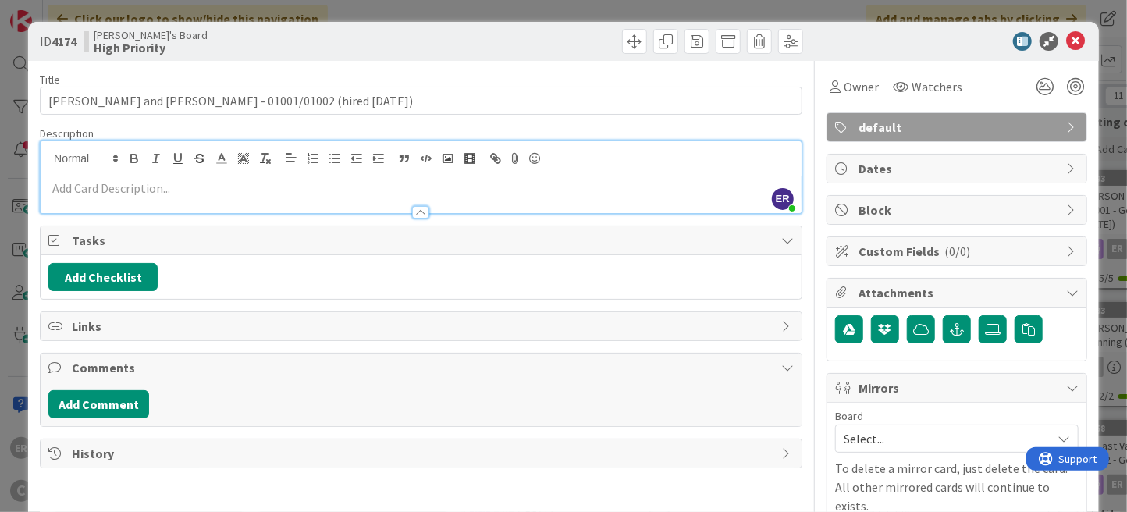
click at [161, 180] on p at bounding box center [420, 188] width 745 height 18
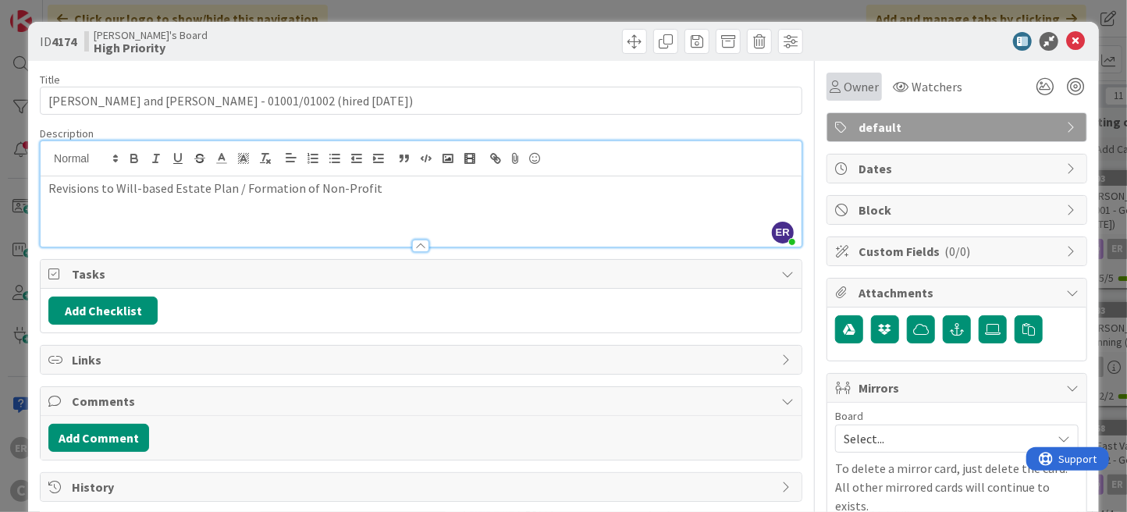
click at [864, 90] on span "Owner" at bounding box center [861, 86] width 35 height 19
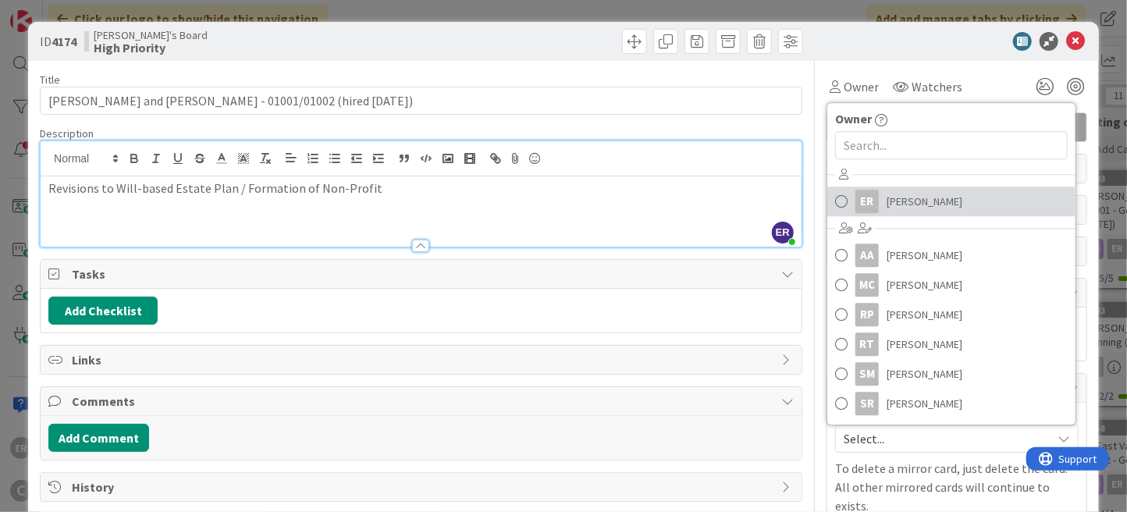
drag, startPoint x: 893, startPoint y: 195, endPoint x: 900, endPoint y: 172, distance: 23.5
click at [893, 195] on span "[PERSON_NAME]" at bounding box center [924, 201] width 76 height 23
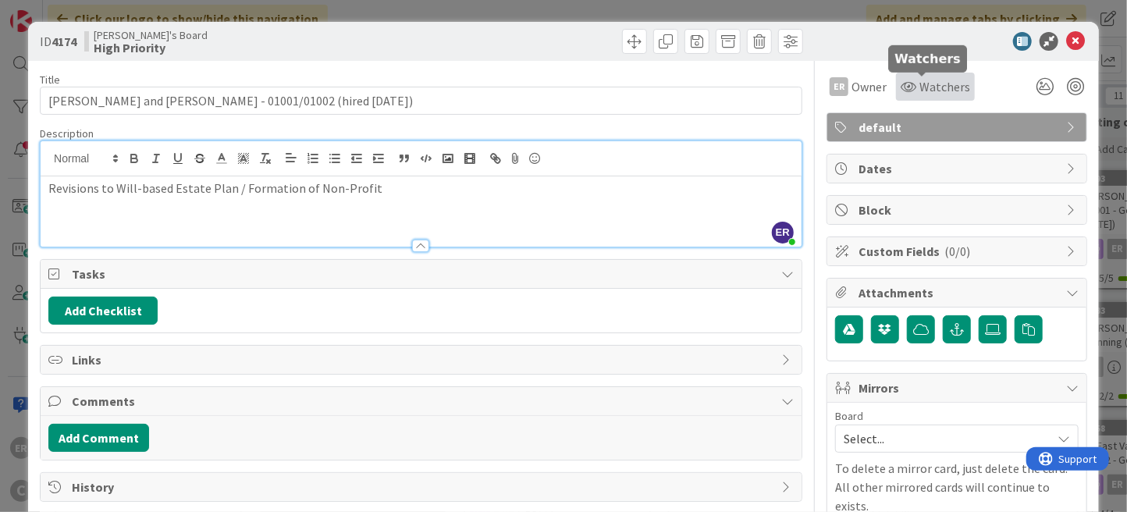
click at [919, 95] on span "Watchers" at bounding box center [944, 86] width 51 height 19
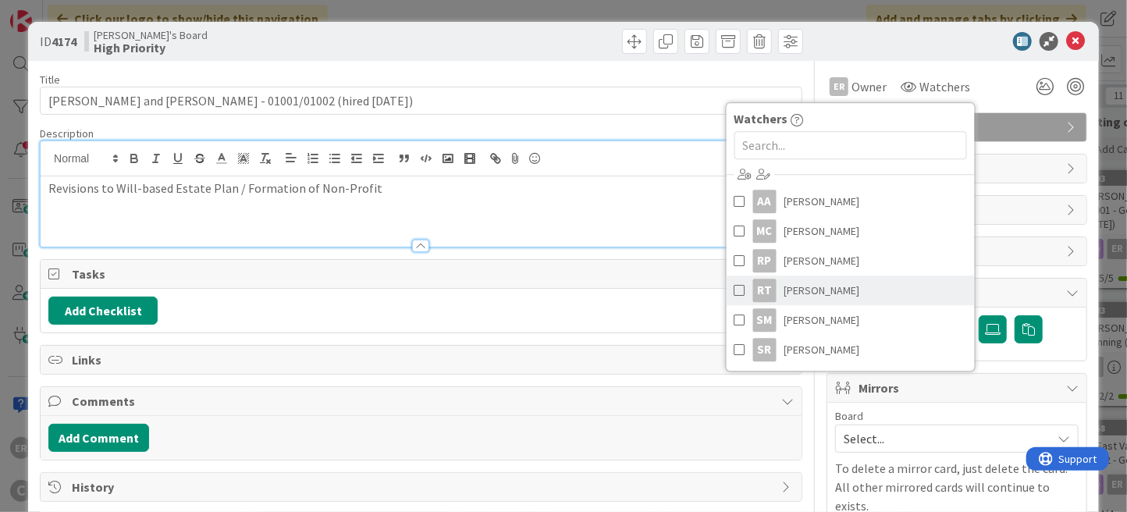
click at [815, 294] on span "[PERSON_NAME]" at bounding box center [822, 290] width 76 height 23
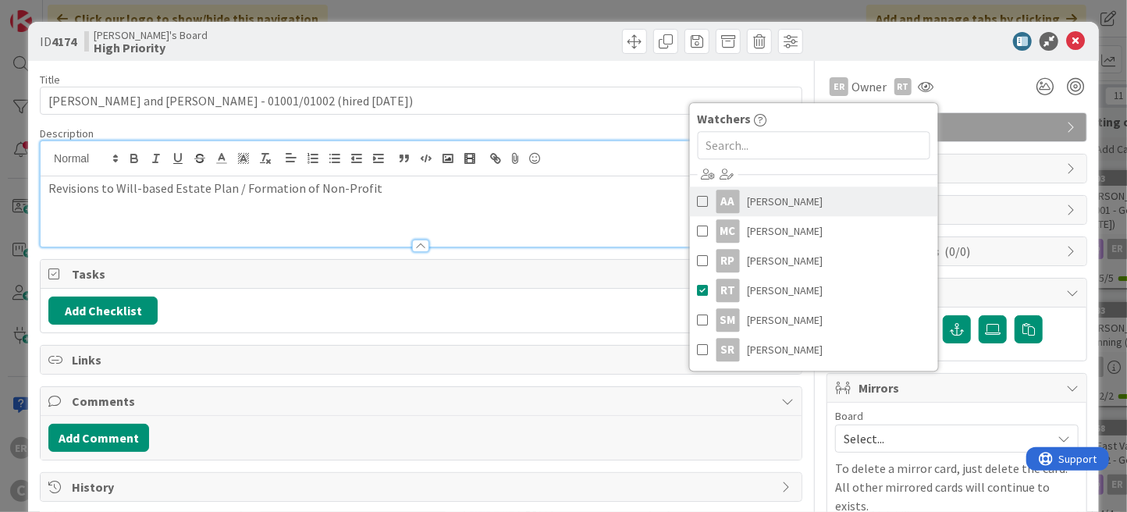
click at [768, 198] on span "[PERSON_NAME]" at bounding box center [786, 201] width 76 height 23
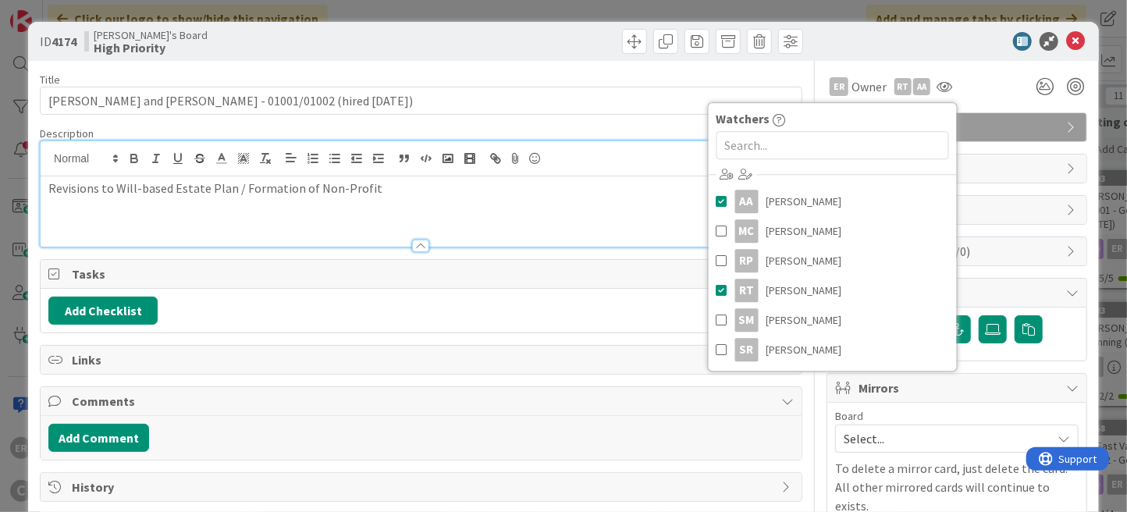
click at [837, 46] on div at bounding box center [949, 41] width 276 height 19
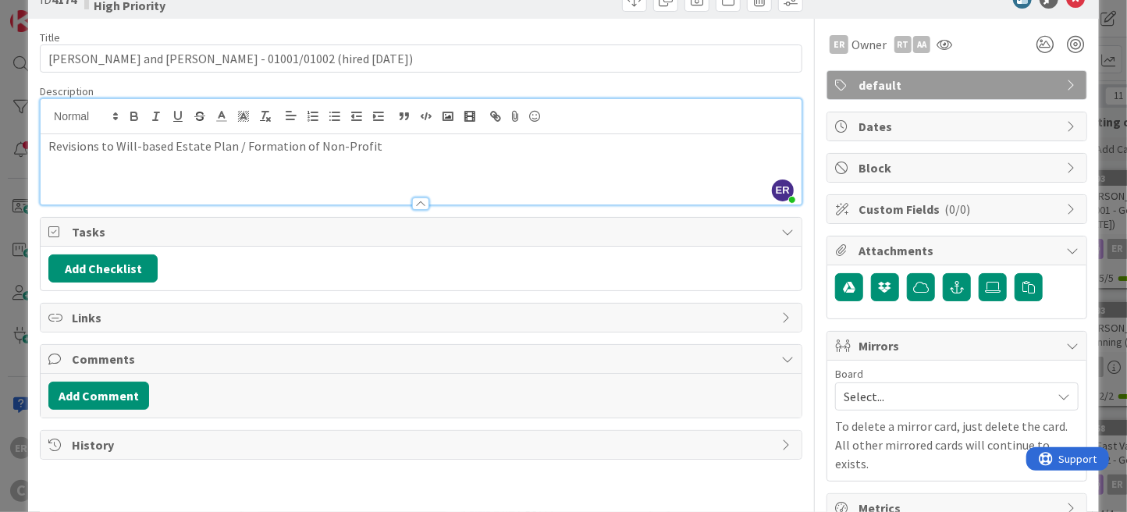
scroll to position [65, 0]
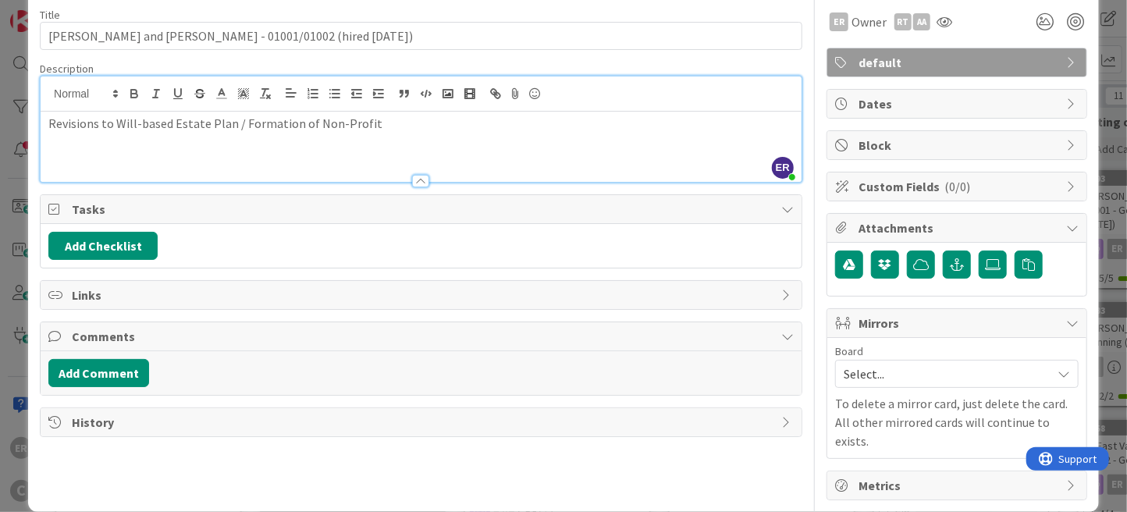
click at [876, 366] on span "Select..." at bounding box center [944, 374] width 200 height 22
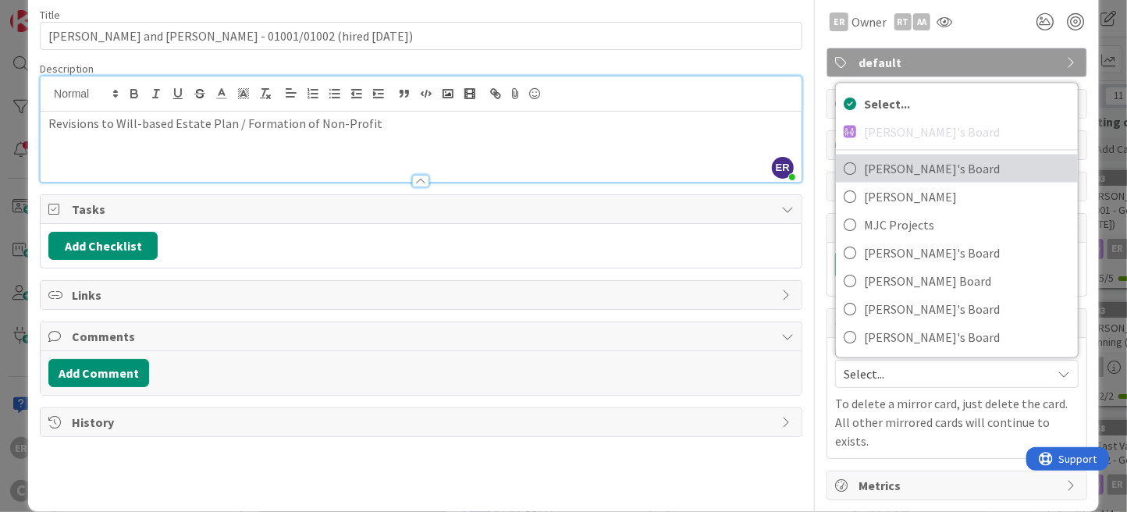
click at [877, 174] on span "[PERSON_NAME]'s Board" at bounding box center [967, 168] width 206 height 23
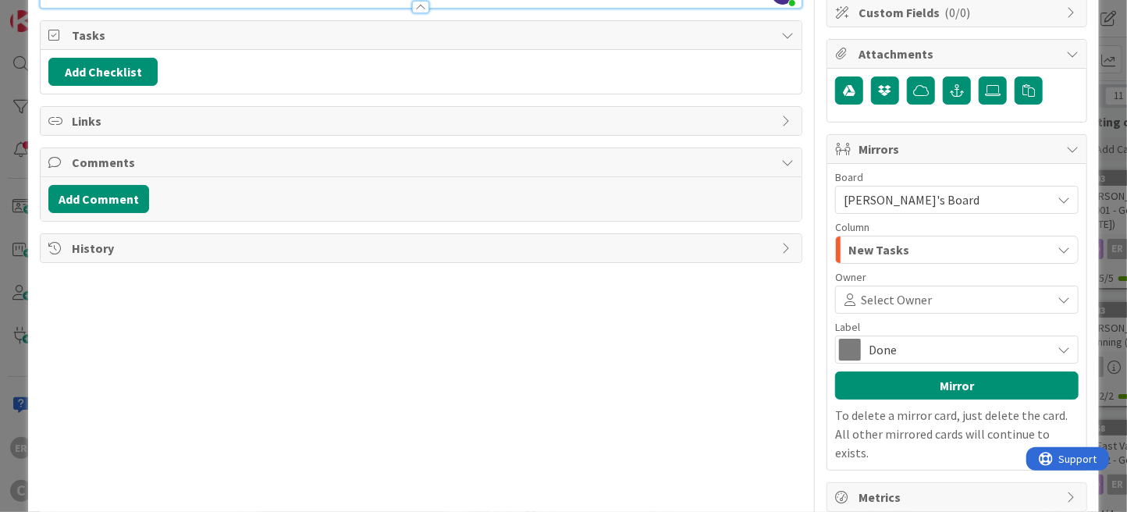
scroll to position [250, 0]
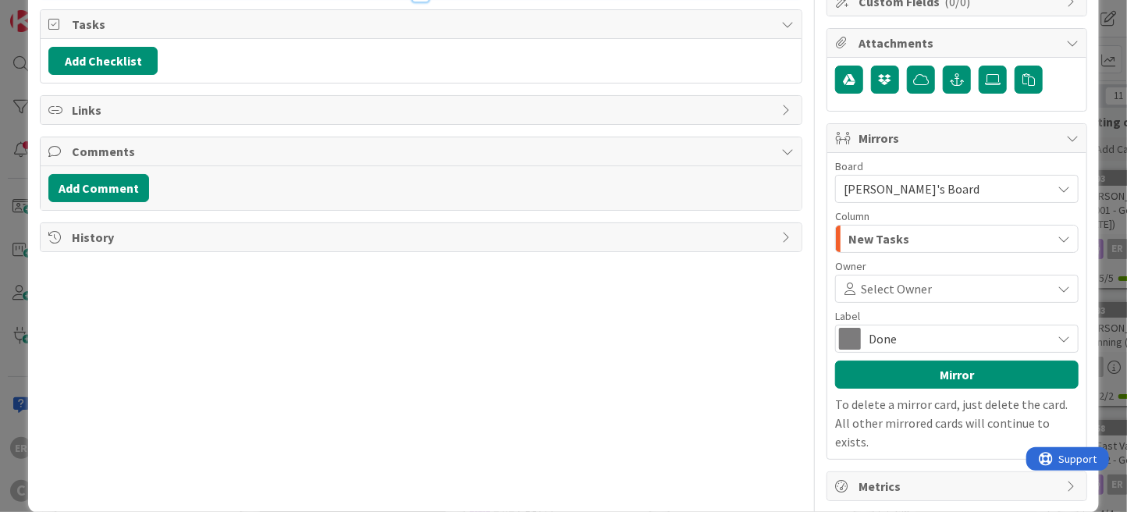
click at [904, 293] on span "Select Owner" at bounding box center [896, 288] width 71 height 19
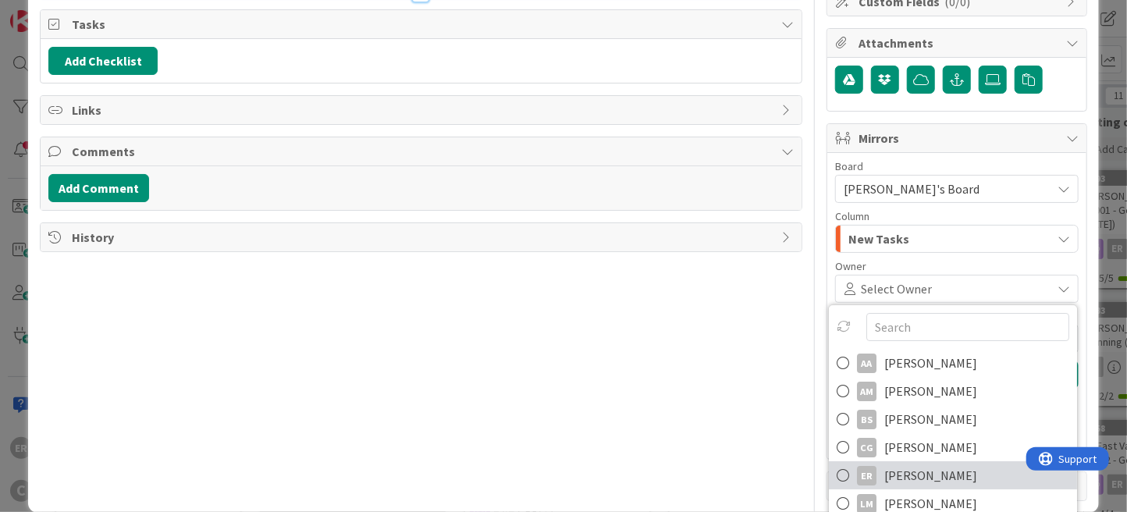
click at [917, 478] on span "[PERSON_NAME]" at bounding box center [930, 475] width 93 height 23
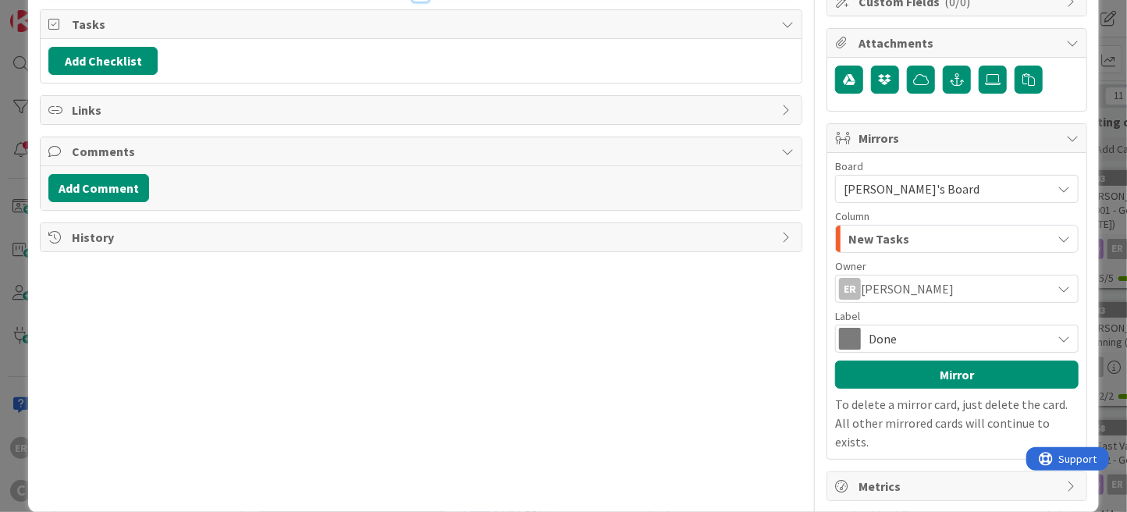
click at [875, 328] on span "Done" at bounding box center [956, 339] width 175 height 22
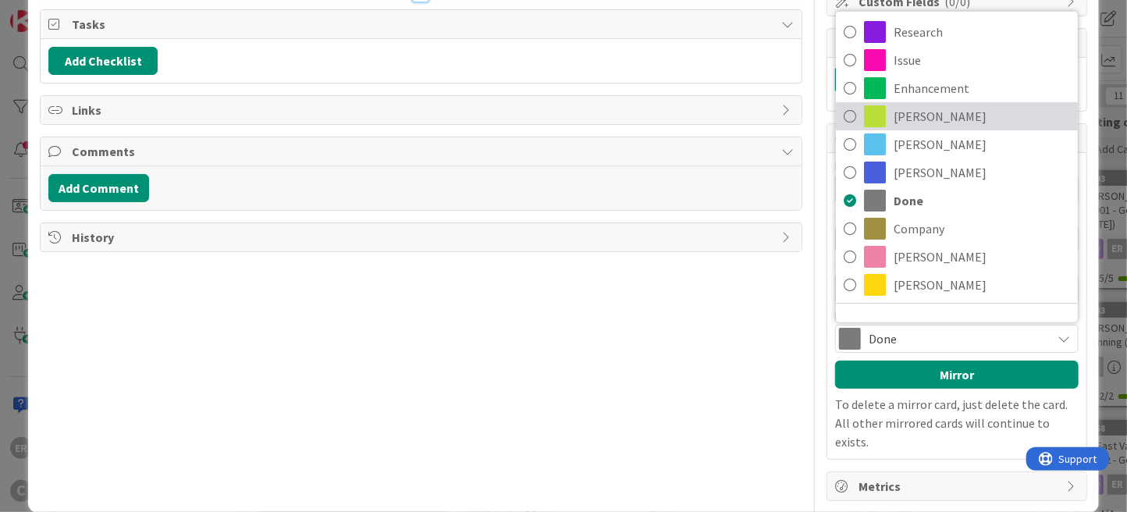
click at [893, 120] on span "[PERSON_NAME]" at bounding box center [981, 116] width 176 height 23
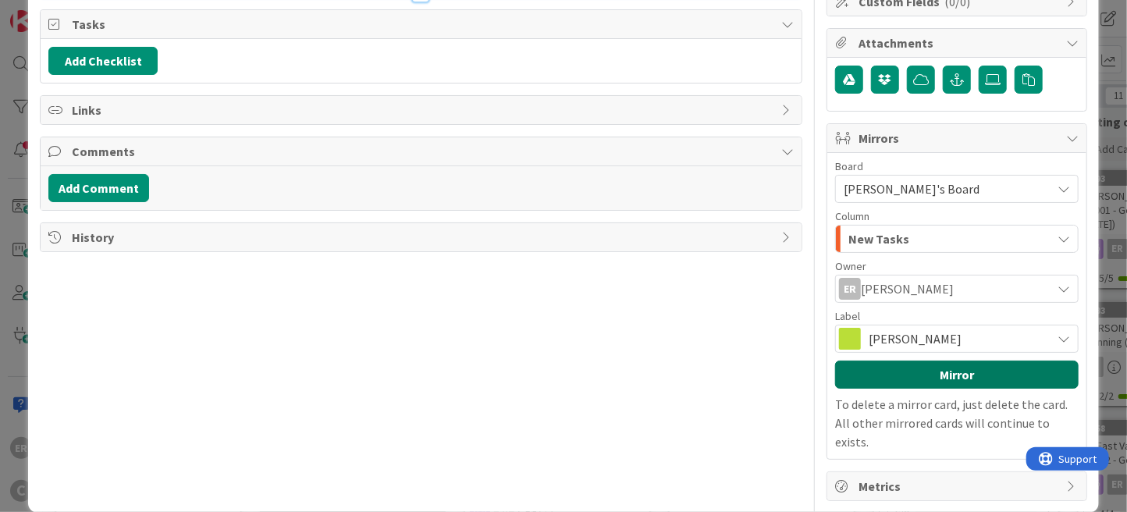
click at [934, 379] on button "Mirror" at bounding box center [956, 375] width 243 height 28
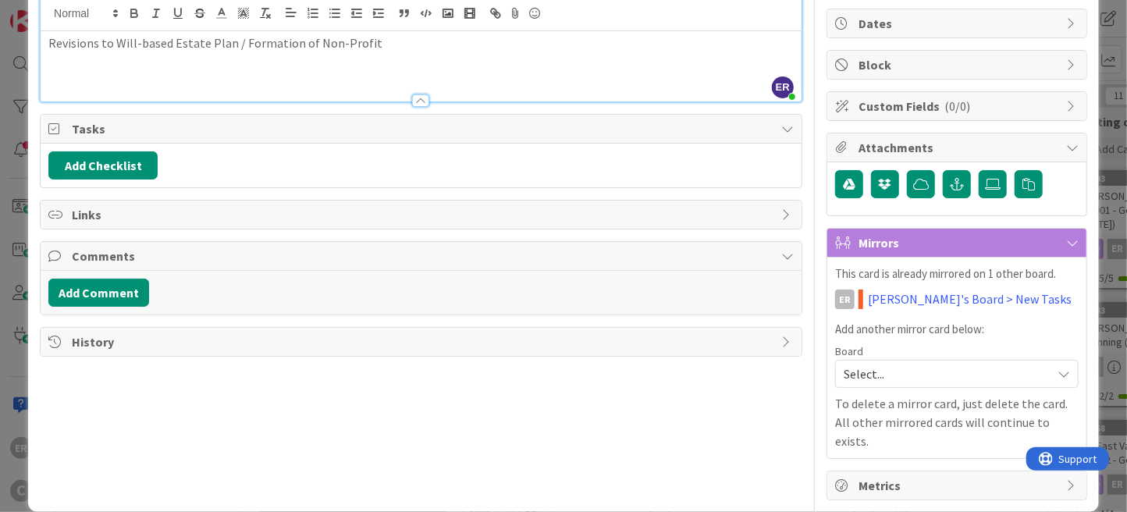
click at [900, 369] on span "Select..." at bounding box center [944, 374] width 200 height 22
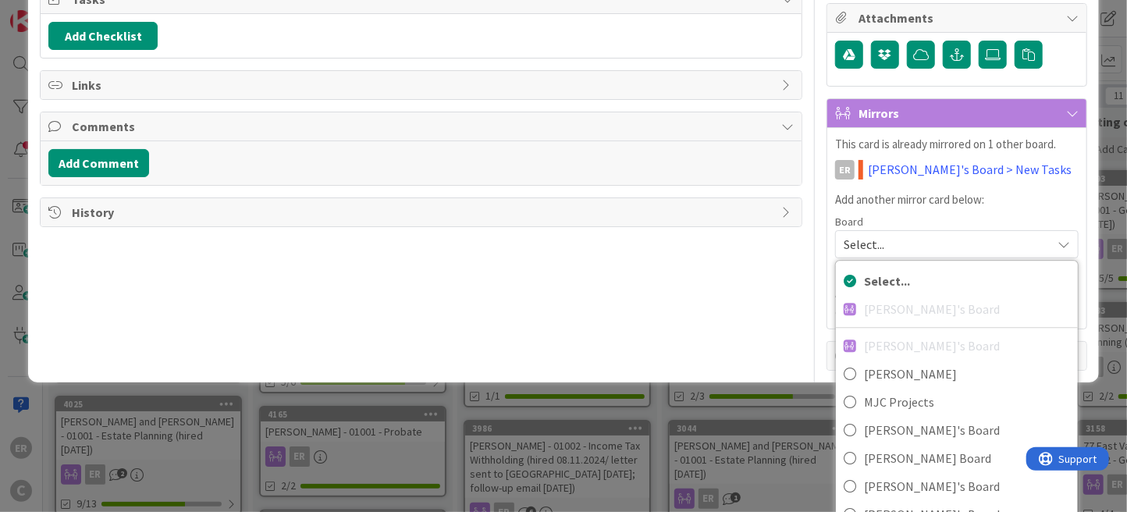
scroll to position [295, 0]
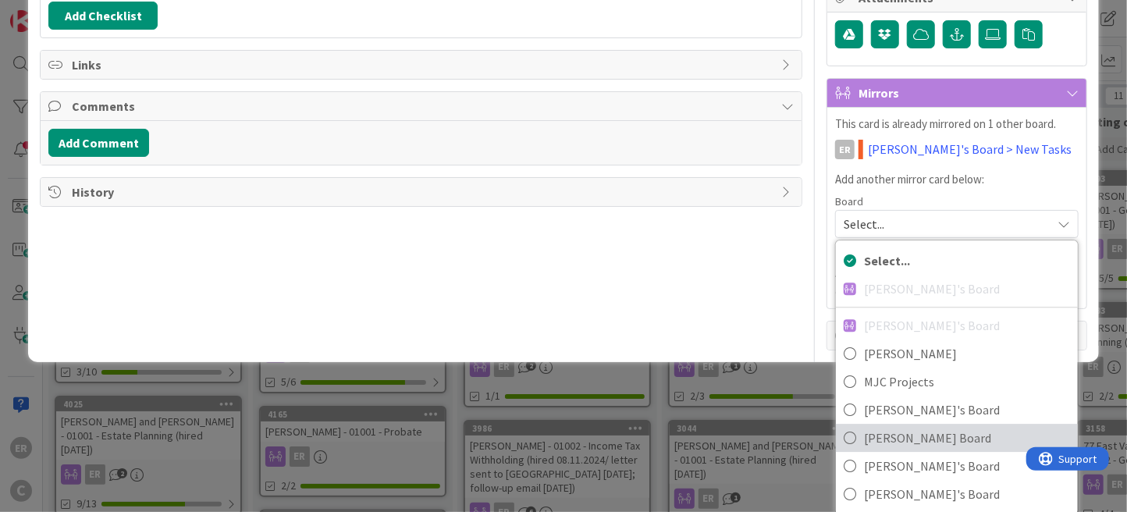
click at [901, 428] on span "[PERSON_NAME] Board" at bounding box center [967, 437] width 206 height 23
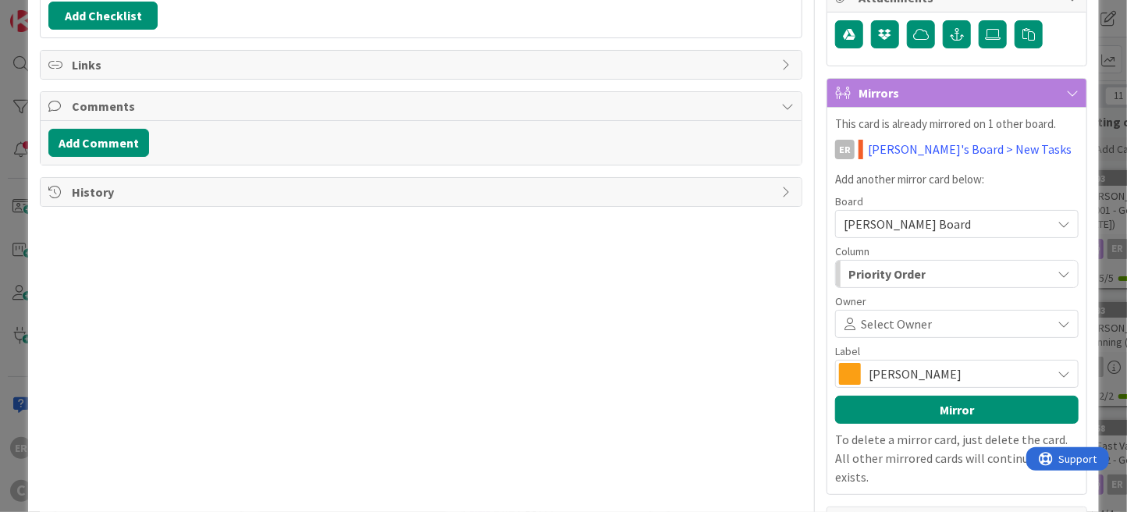
click at [893, 326] on span "Select Owner" at bounding box center [896, 323] width 71 height 19
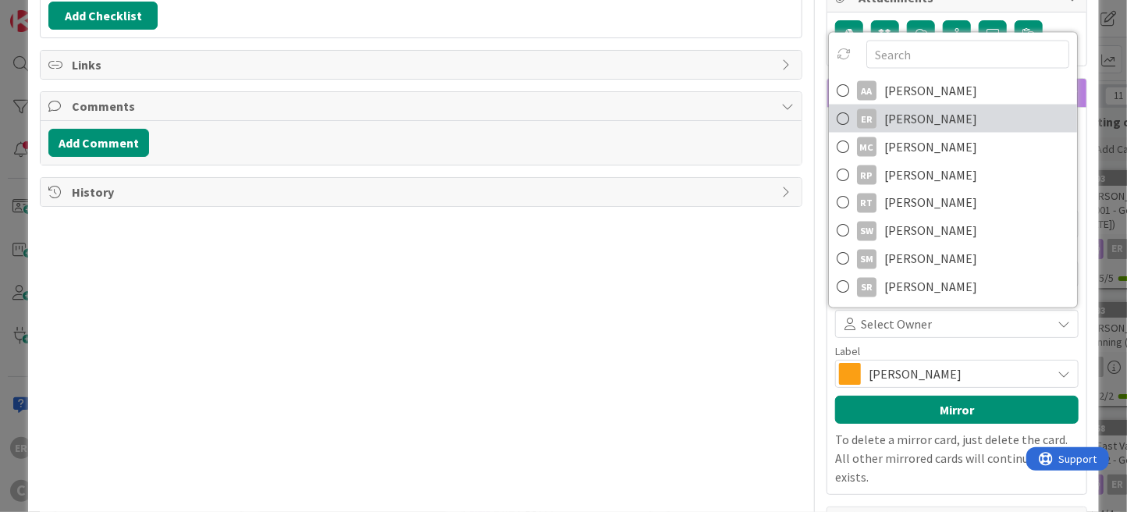
click at [897, 118] on span "[PERSON_NAME]" at bounding box center [930, 118] width 93 height 23
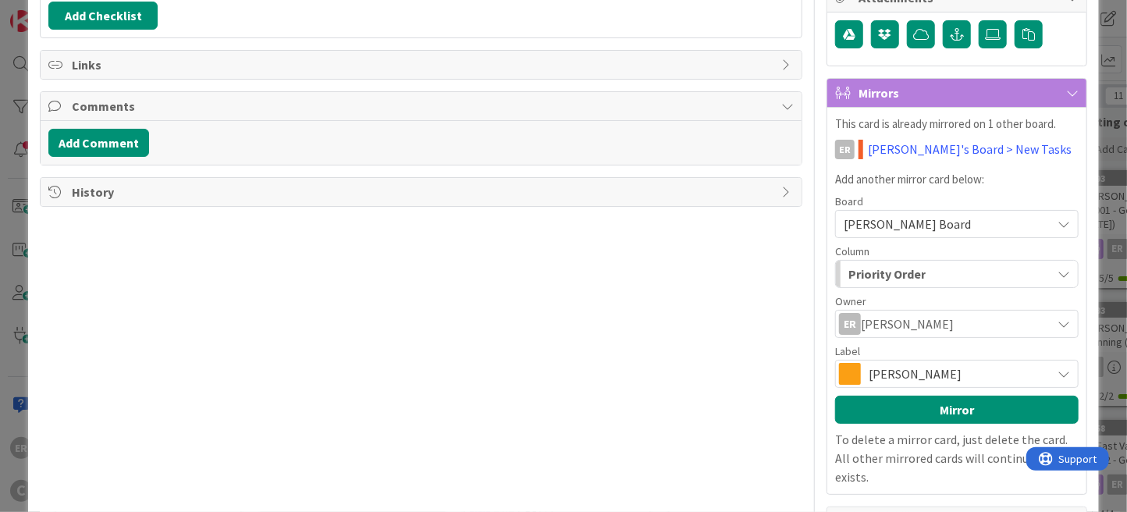
click at [901, 370] on span "[PERSON_NAME]" at bounding box center [956, 374] width 175 height 22
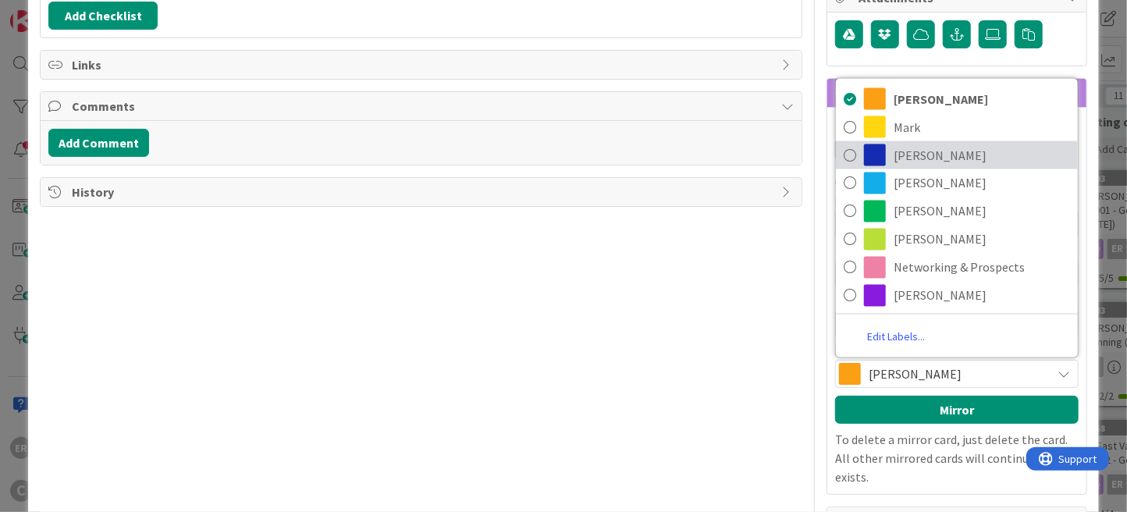
click at [893, 158] on span "[PERSON_NAME]" at bounding box center [981, 155] width 176 height 23
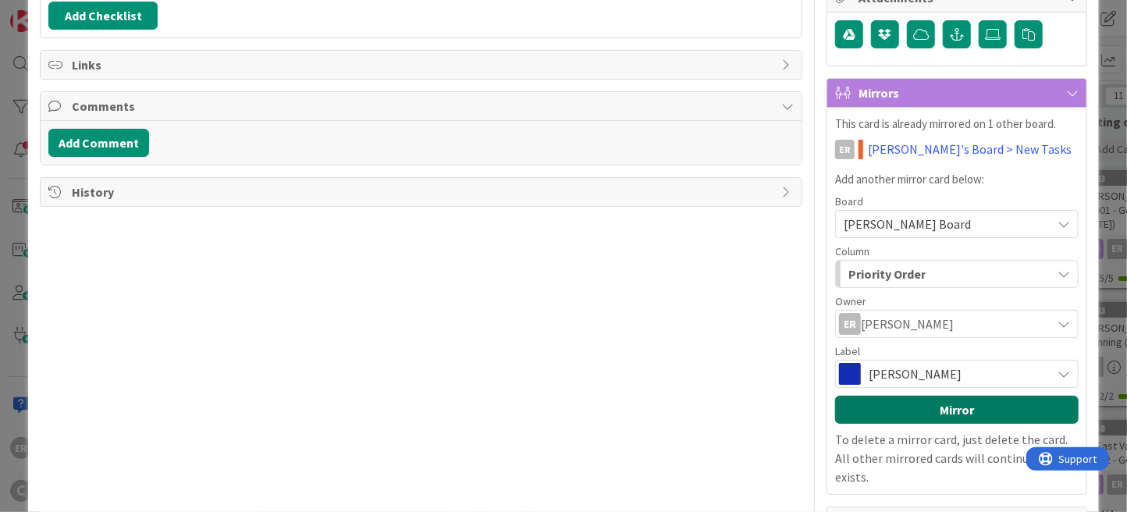
click at [950, 402] on button "Mirror" at bounding box center [956, 410] width 243 height 28
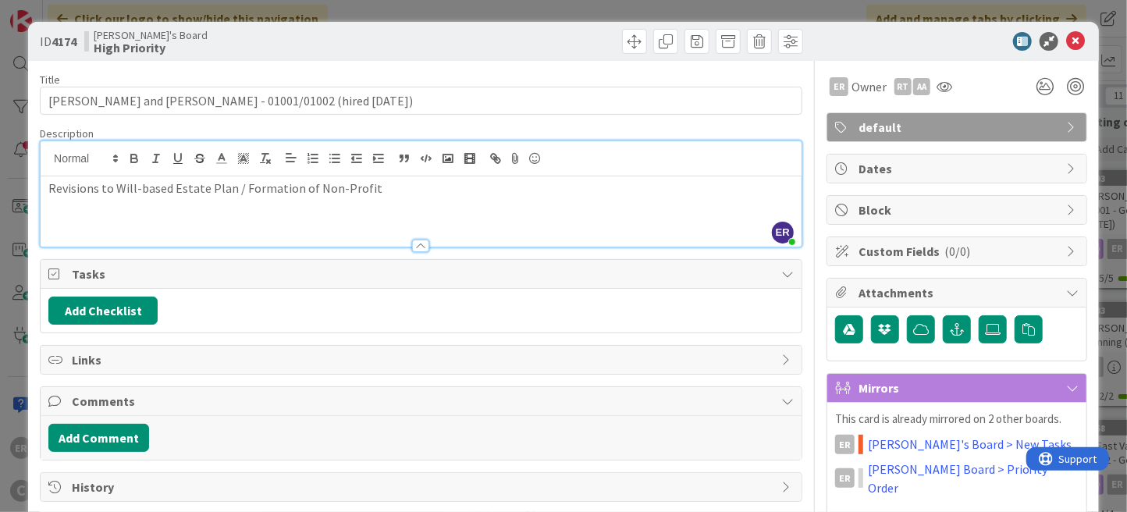
scroll to position [78, 0]
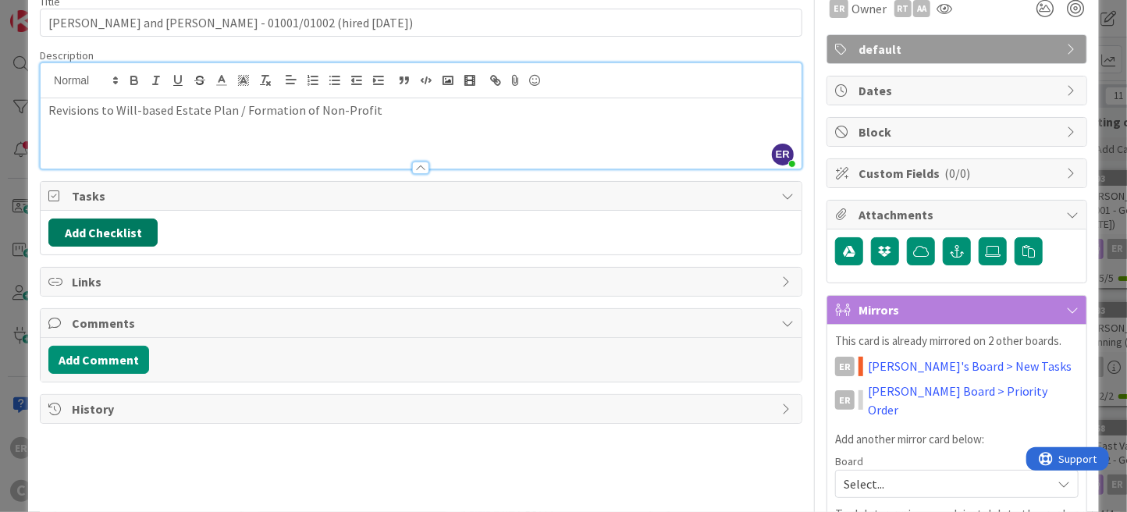
click at [104, 236] on button "Add Checklist" at bounding box center [102, 232] width 109 height 28
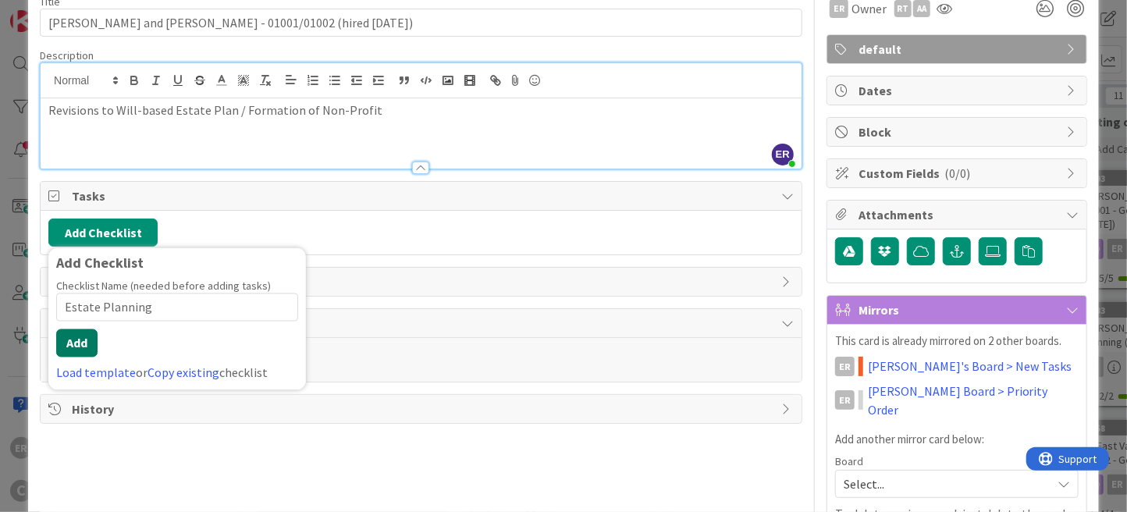
click at [69, 343] on button "Add" at bounding box center [76, 343] width 41 height 28
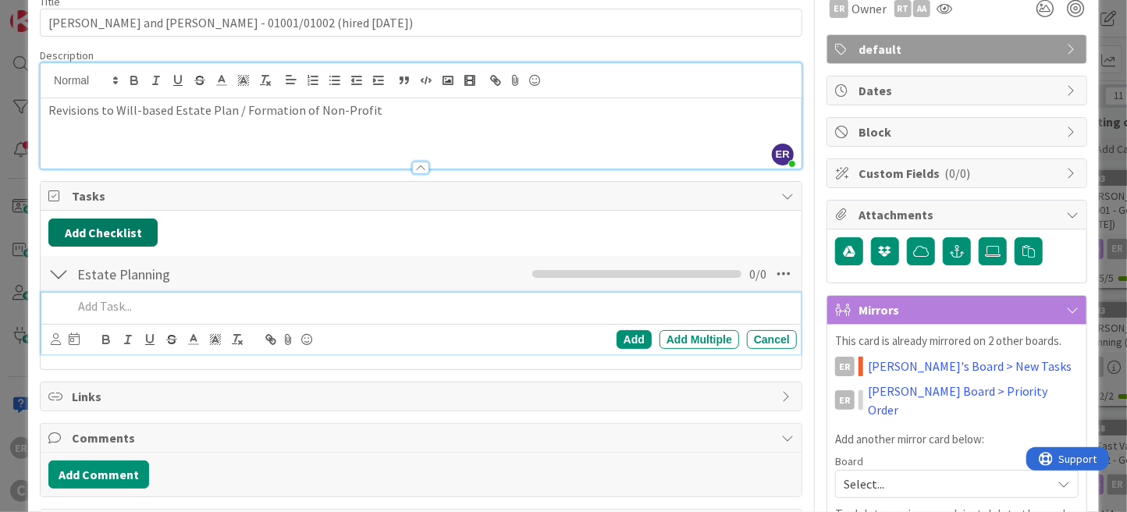
click at [92, 232] on button "Add Checklist" at bounding box center [102, 232] width 109 height 28
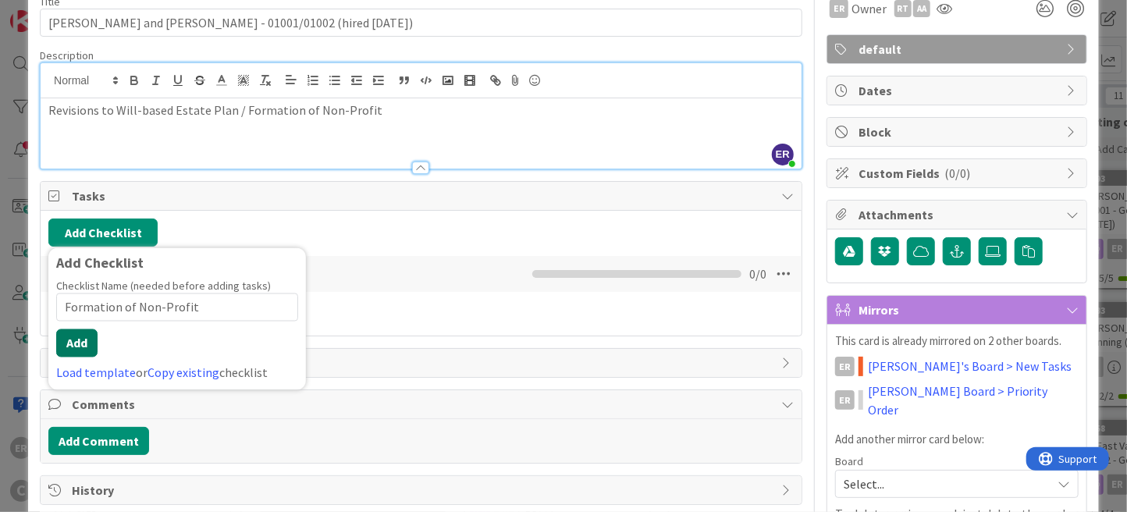
click at [85, 342] on button "Add" at bounding box center [76, 343] width 41 height 28
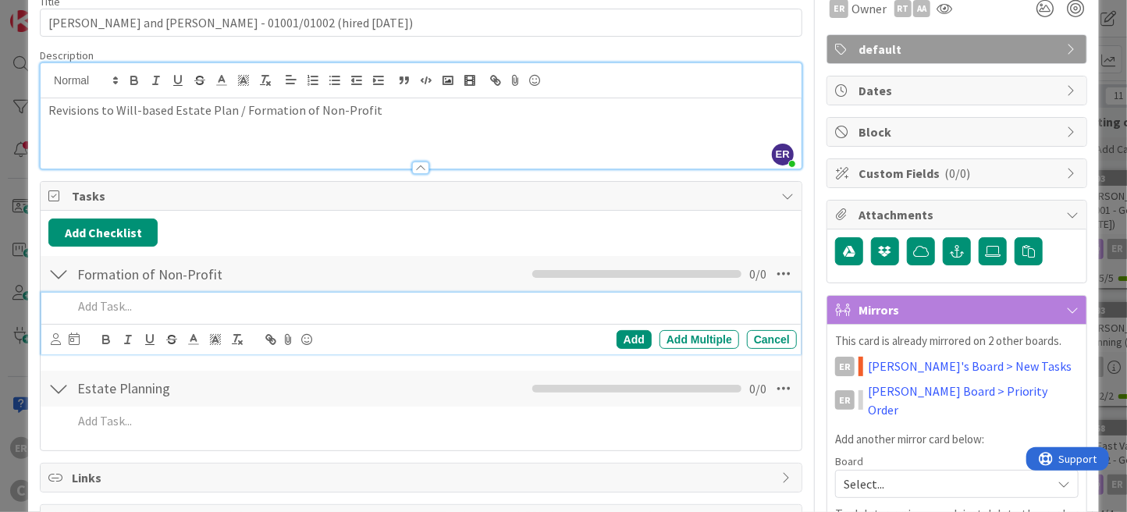
click at [657, 46] on div "Title 51 / 128 [PERSON_NAME] and [PERSON_NAME] - 01001/01002 (hired [DATE]) Des…" at bounding box center [421, 301] width 762 height 637
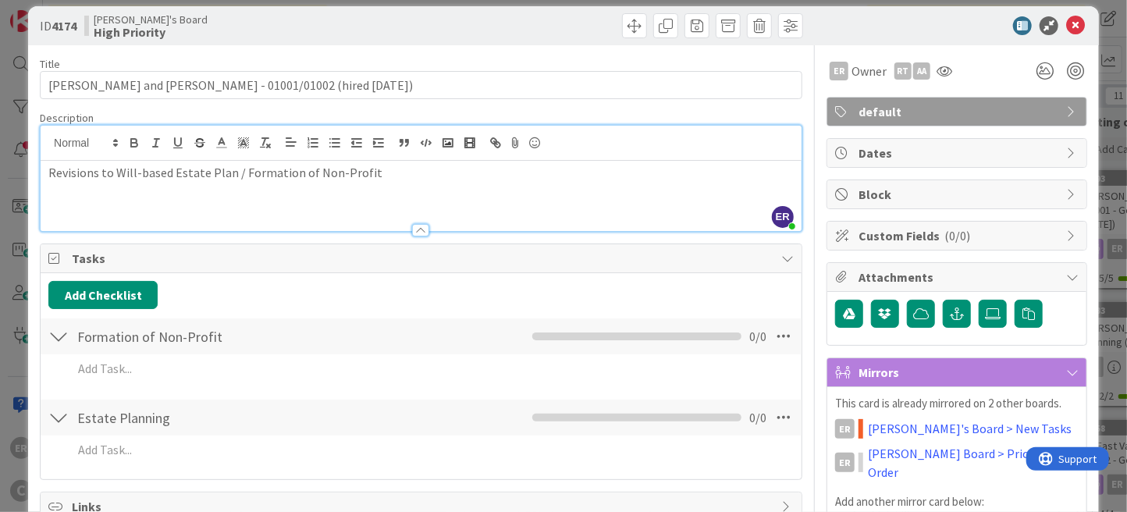
scroll to position [0, 0]
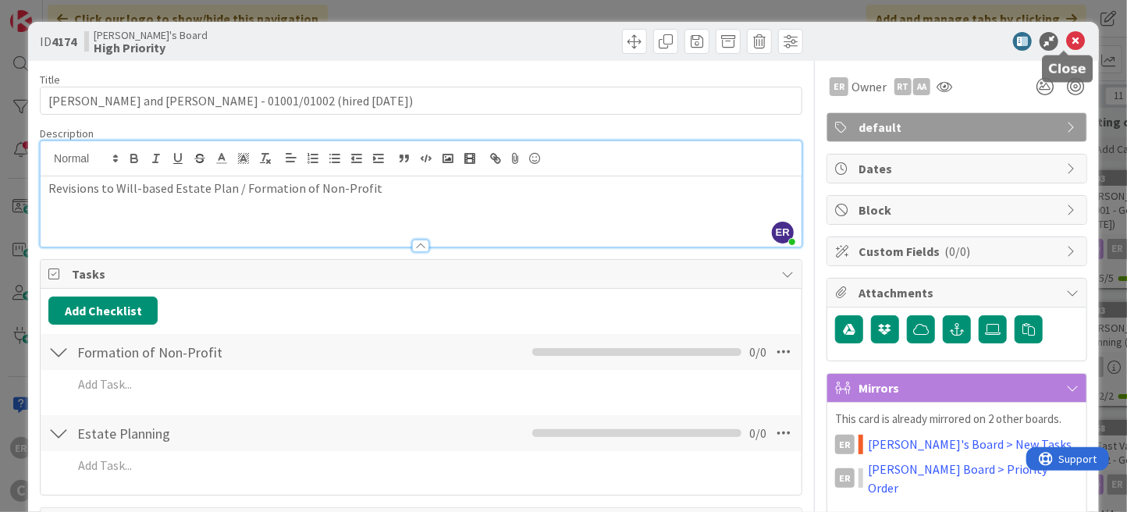
click at [1066, 37] on icon at bounding box center [1075, 41] width 19 height 19
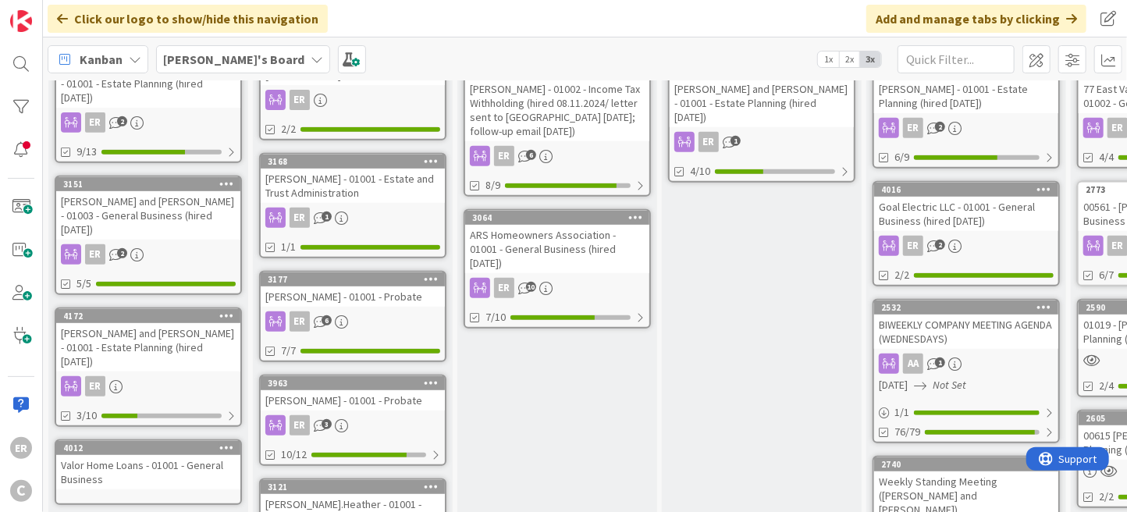
scroll to position [389, 0]
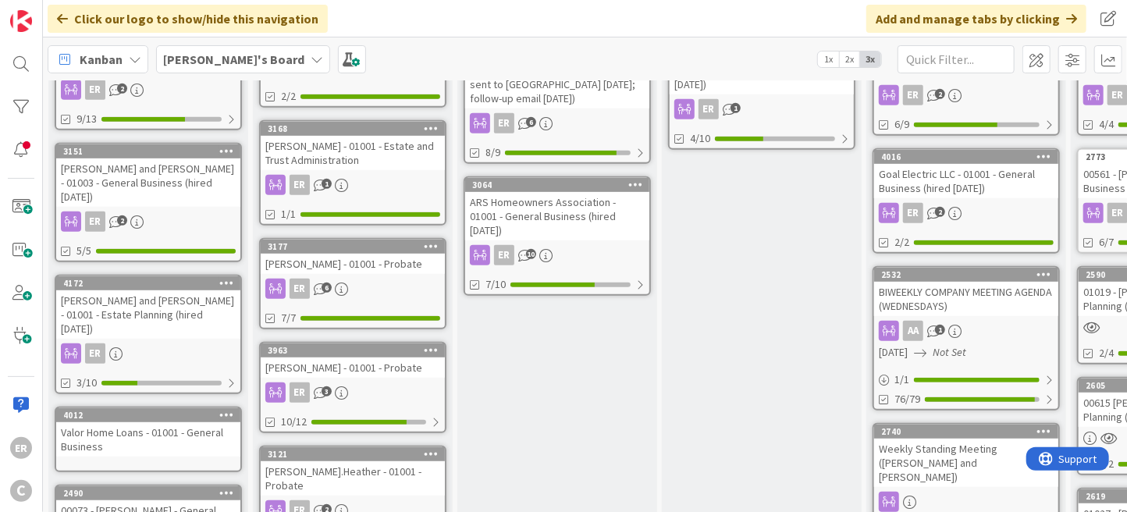
click at [166, 343] on div "ER" at bounding box center [148, 353] width 184 height 20
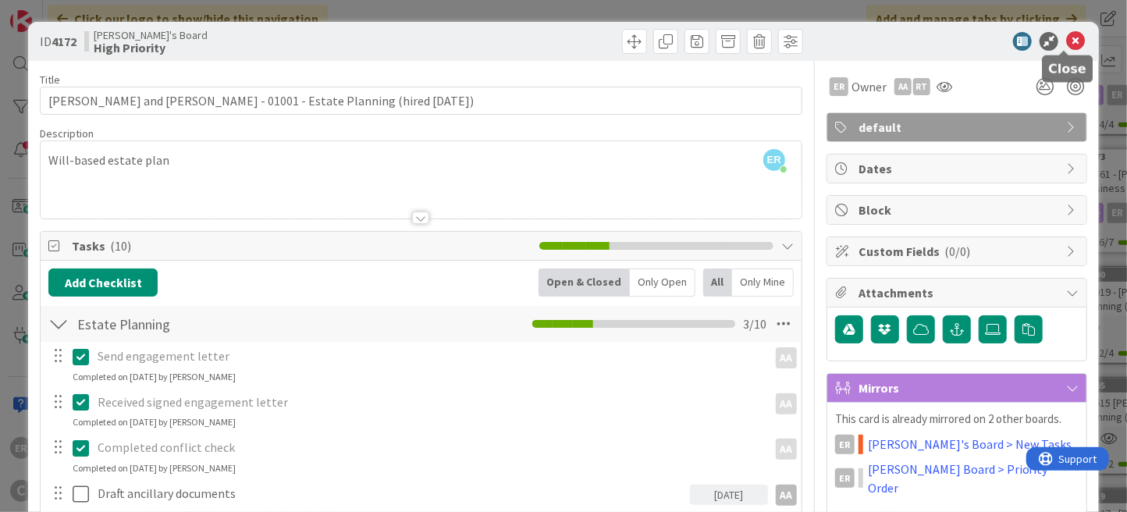
click at [1067, 50] on div at bounding box center [1064, 52] width 10 height 5
click at [1066, 45] on icon at bounding box center [1075, 41] width 19 height 19
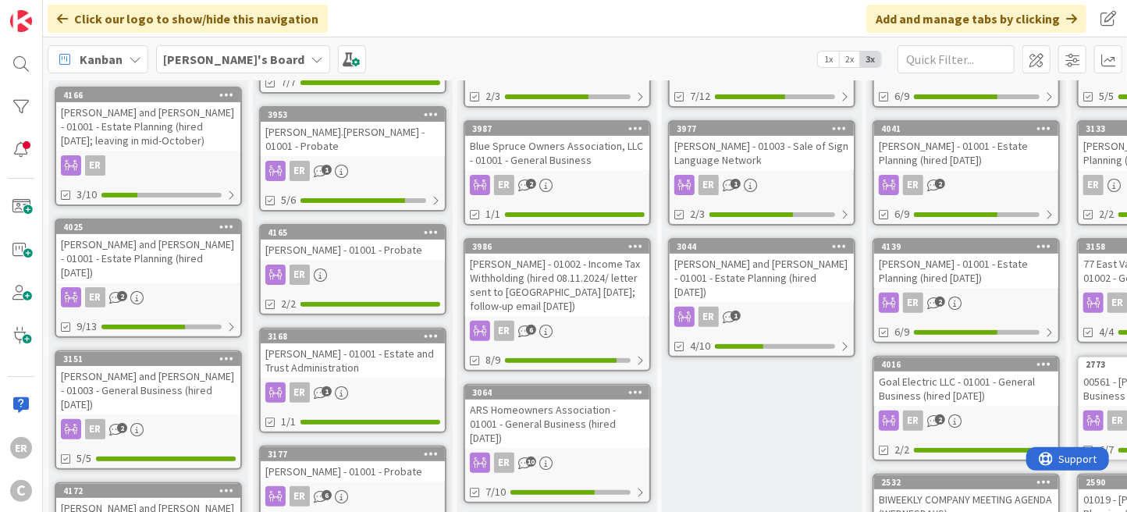
scroll to position [156, 0]
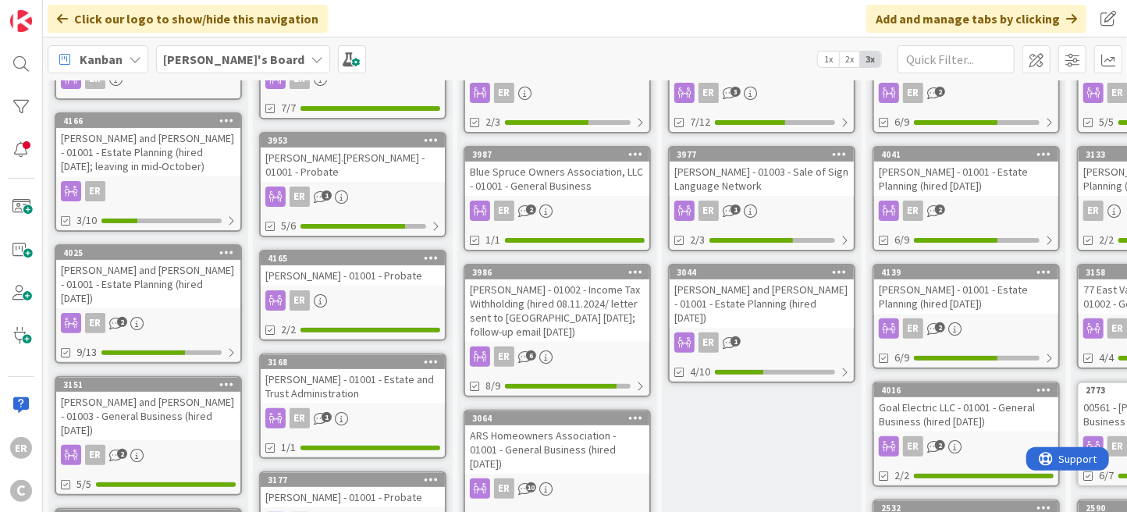
click at [189, 158] on div "[PERSON_NAME] and [PERSON_NAME] - 01001 - Estate Planning (hired [DATE]; leavin…" at bounding box center [148, 152] width 184 height 48
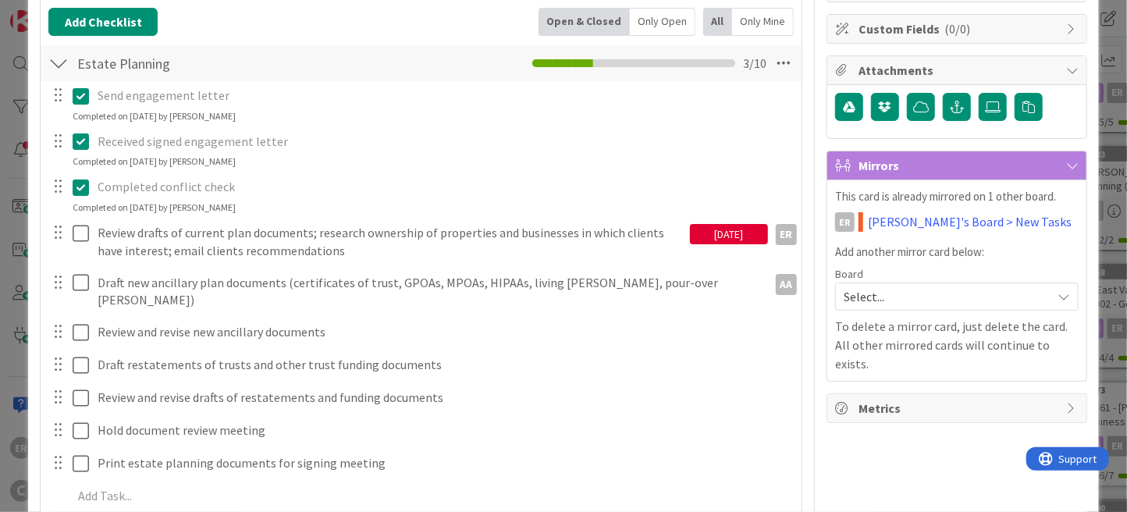
scroll to position [234, 0]
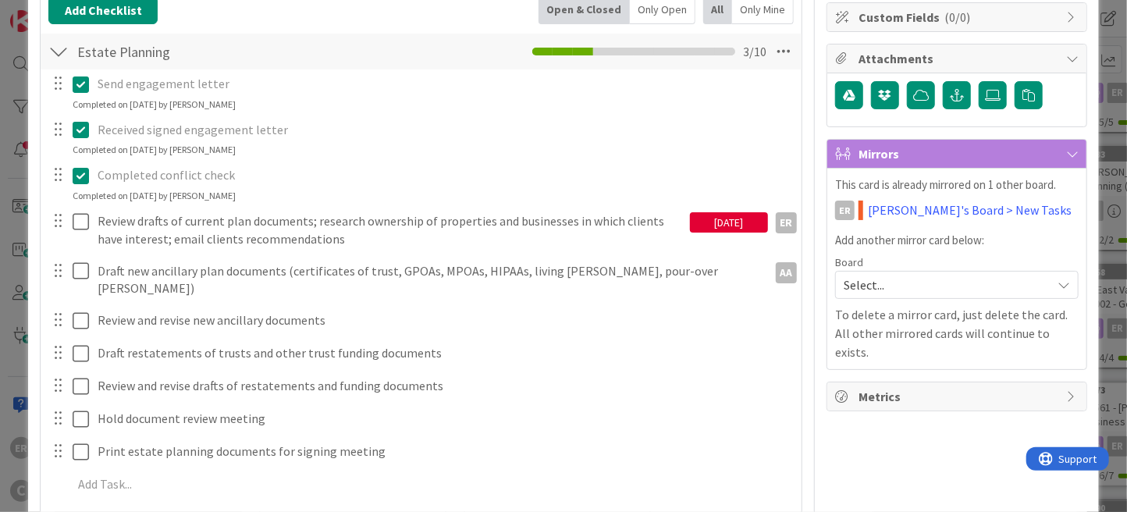
click at [690, 222] on div "[DATE]" at bounding box center [729, 222] width 78 height 20
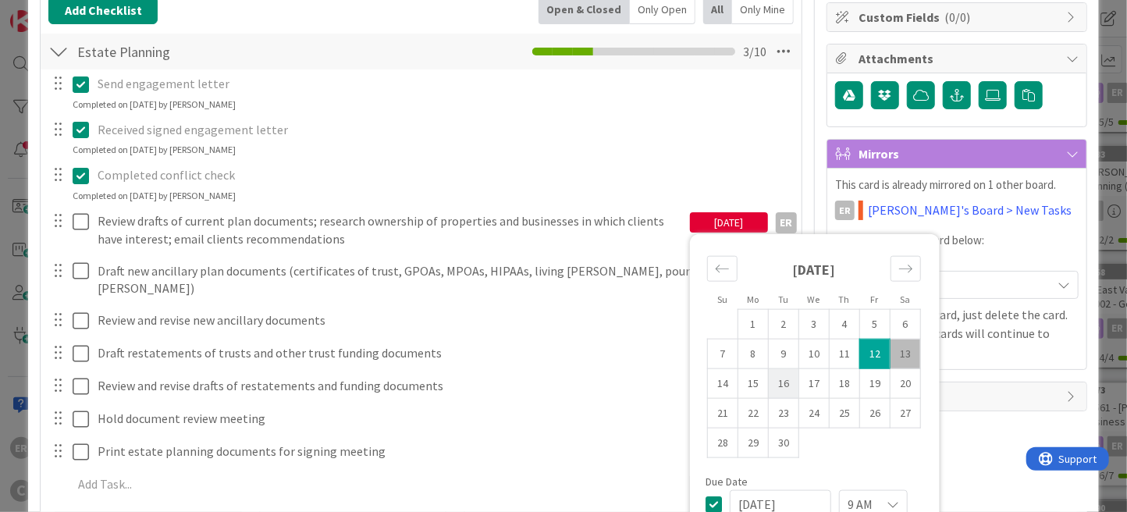
click at [769, 378] on td "16" at bounding box center [783, 383] width 30 height 30
click at [801, 102] on div "Title 89 / 128 [PERSON_NAME] and [PERSON_NAME] - 01001 - Estate Planning (hired…" at bounding box center [563, 255] width 1047 height 856
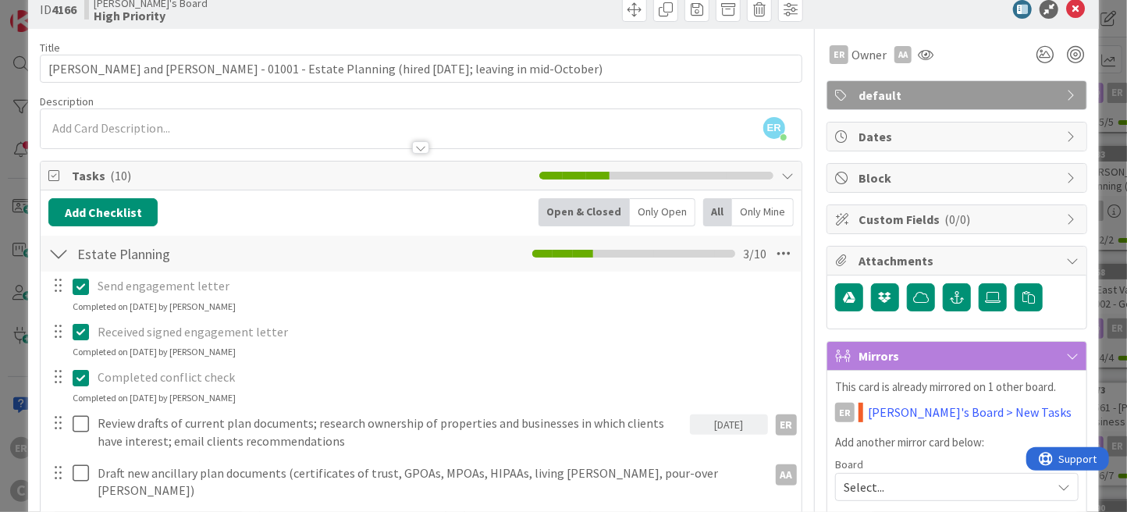
scroll to position [0, 0]
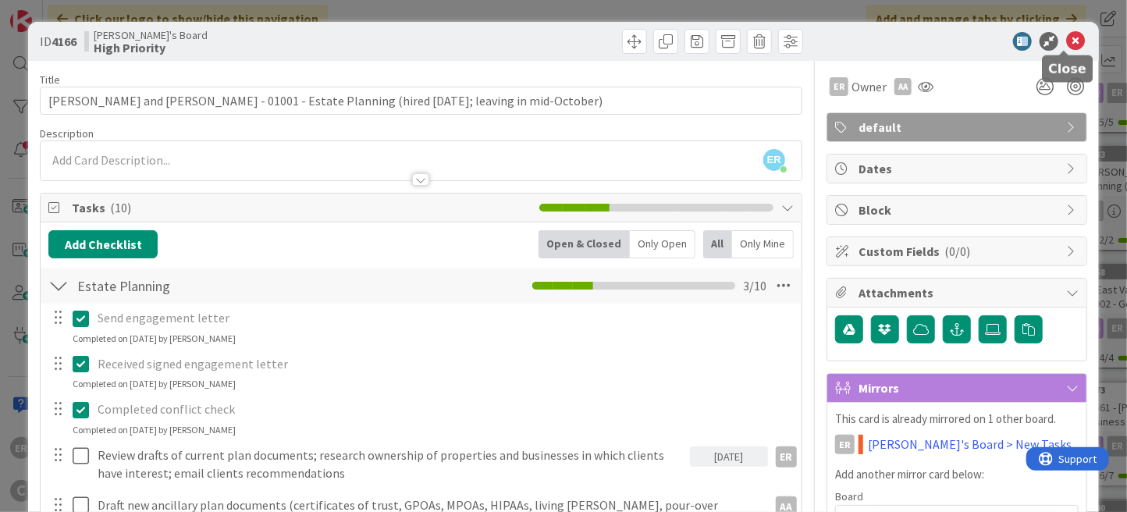
click at [1066, 47] on icon at bounding box center [1075, 41] width 19 height 19
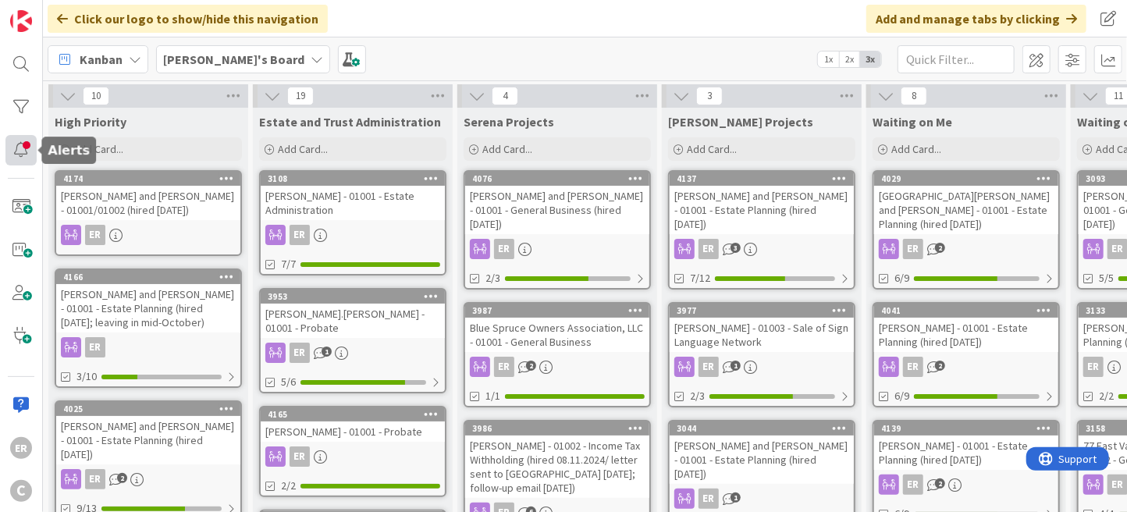
click at [19, 156] on div at bounding box center [20, 150] width 31 height 30
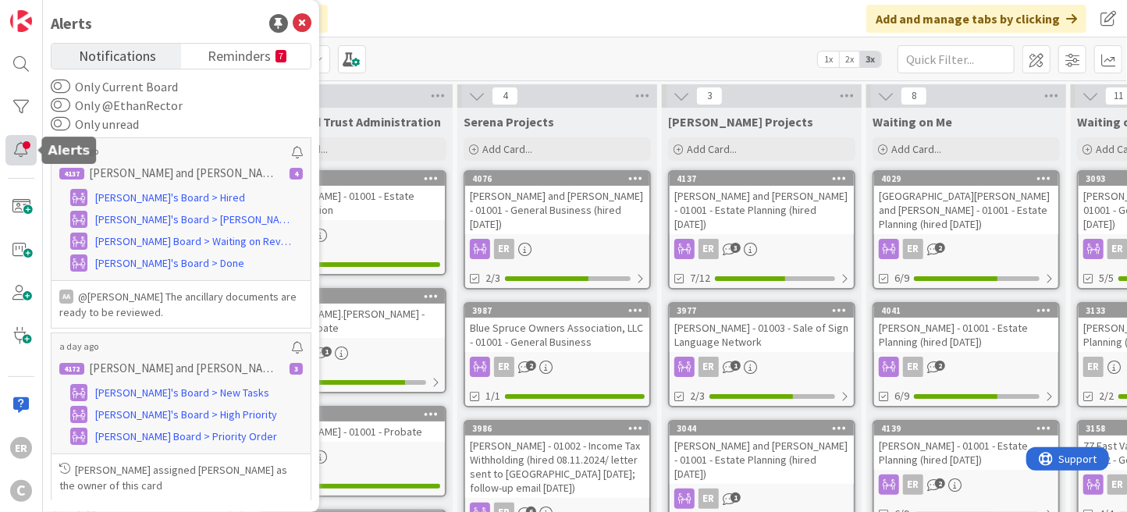
click at [19, 156] on div at bounding box center [20, 150] width 31 height 30
click at [534, 23] on div "Click our logo to show/hide this navigation Add and manage tabs by clicking" at bounding box center [585, 18] width 1084 height 37
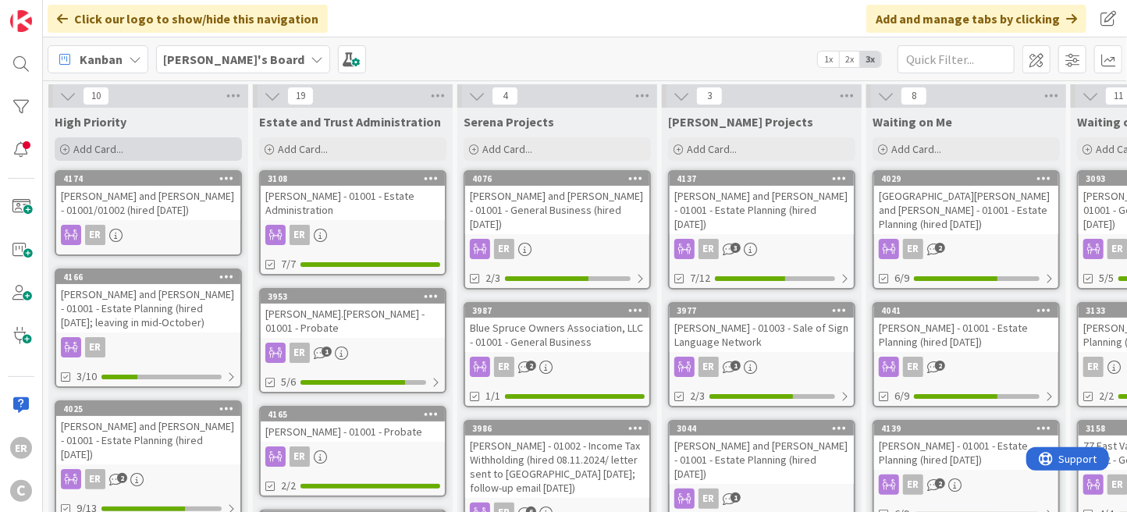
click at [117, 149] on span "Add Card..." at bounding box center [98, 149] width 50 height 14
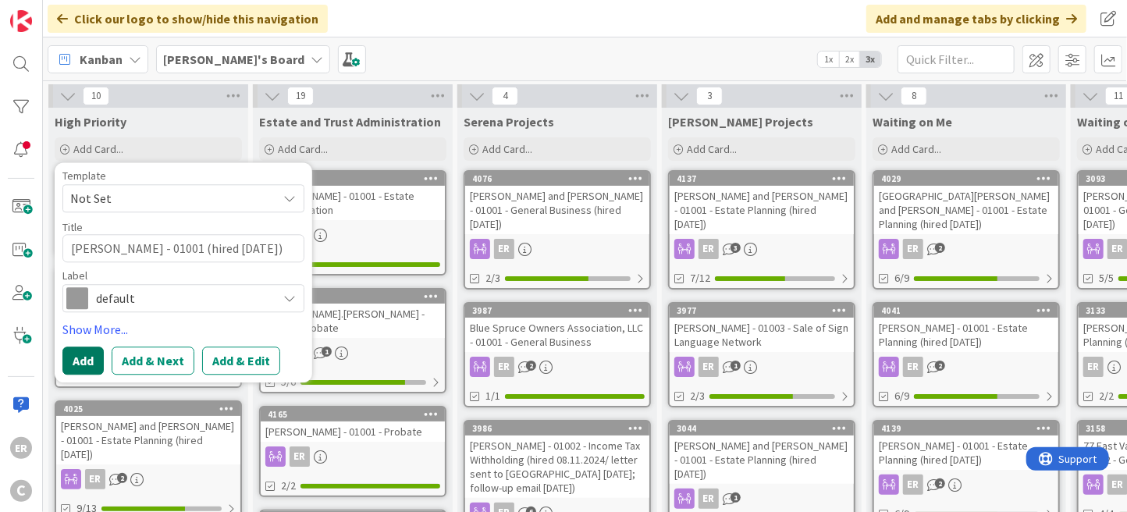
click at [101, 363] on button "Add" at bounding box center [82, 360] width 41 height 28
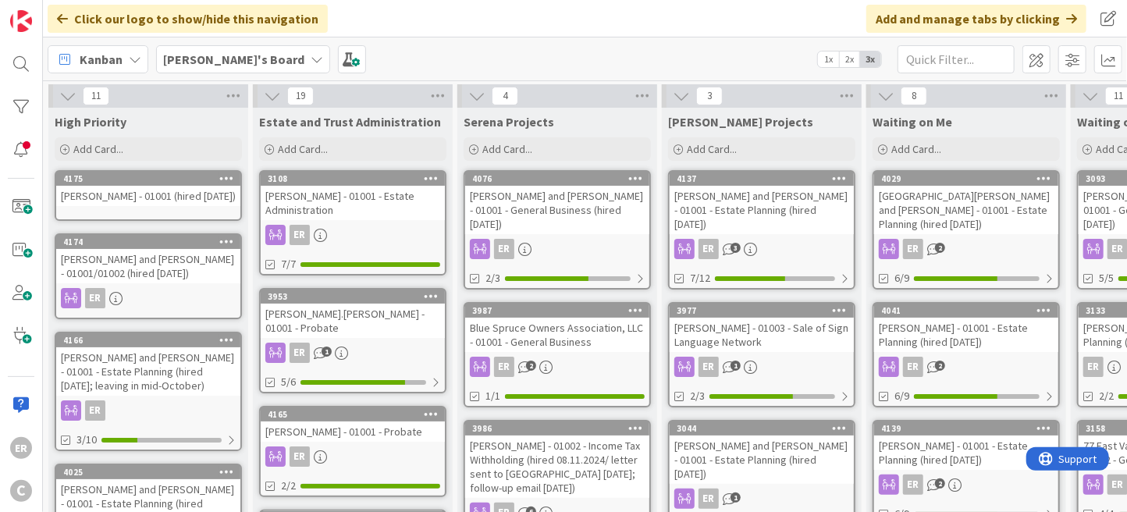
click at [168, 203] on div "[PERSON_NAME] - 01001 (hired [DATE])" at bounding box center [148, 196] width 184 height 20
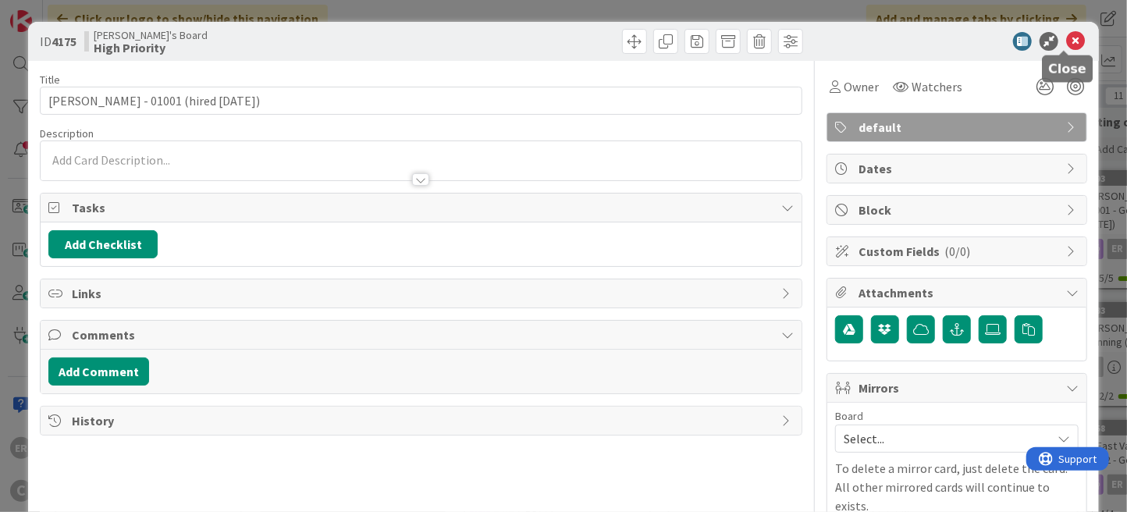
click at [1071, 44] on icon at bounding box center [1075, 41] width 19 height 19
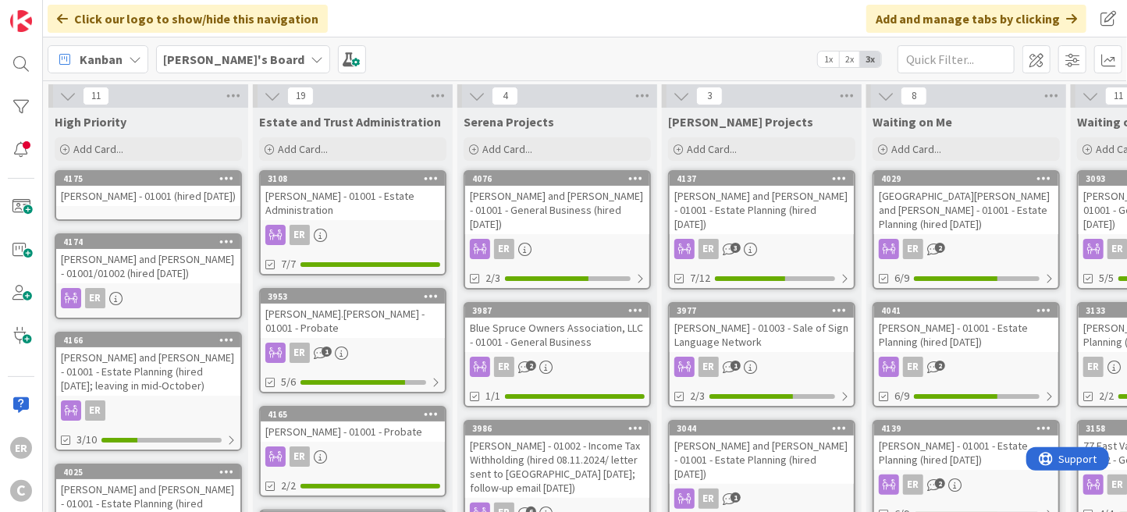
click at [179, 204] on div "[PERSON_NAME] - 01001 (hired [DATE])" at bounding box center [148, 196] width 184 height 20
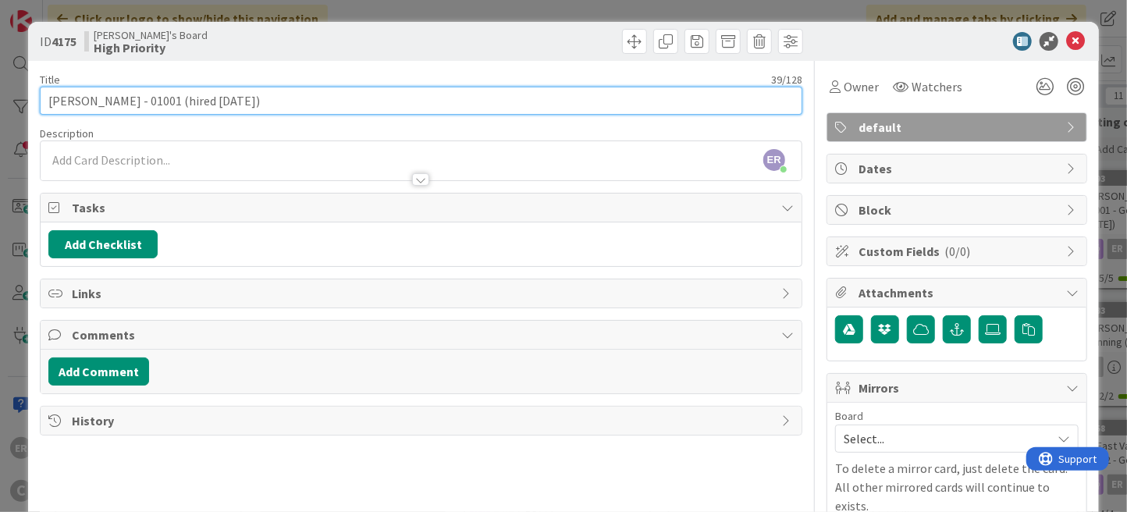
click at [170, 101] on input "[PERSON_NAME] - 01001 (hired [DATE])" at bounding box center [421, 101] width 762 height 28
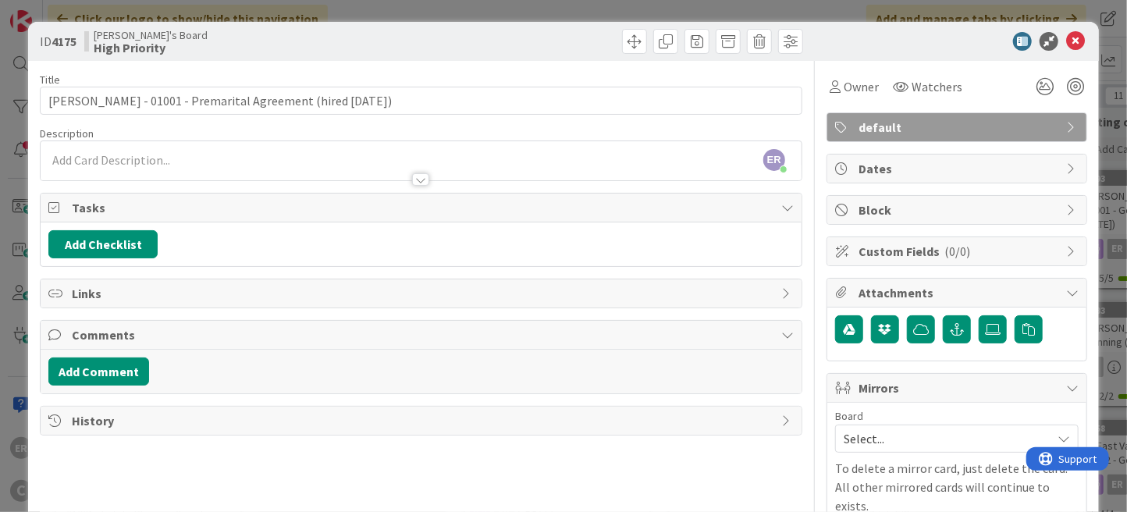
click at [97, 164] on div at bounding box center [421, 172] width 761 height 16
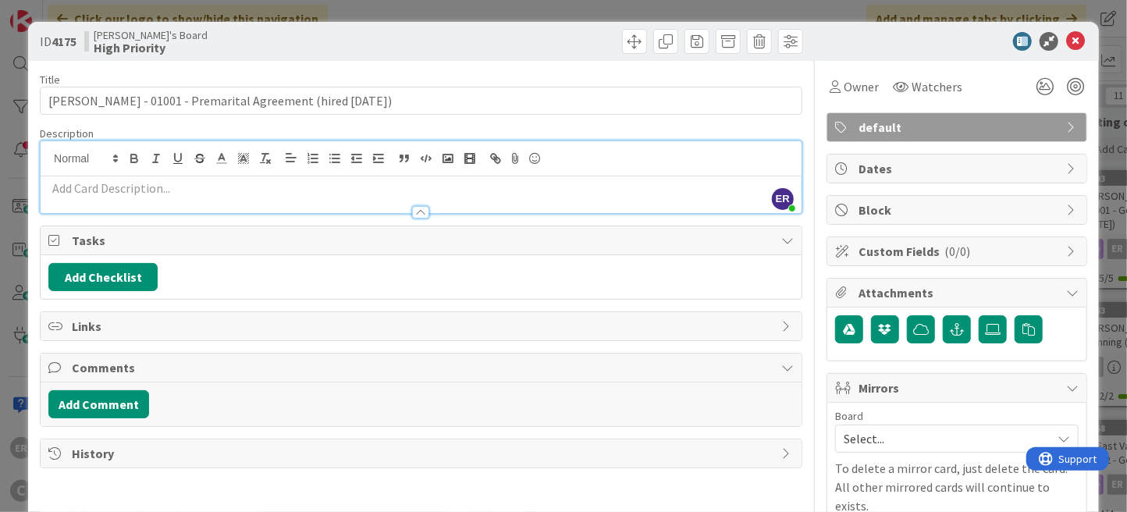
click at [198, 194] on p at bounding box center [420, 188] width 745 height 18
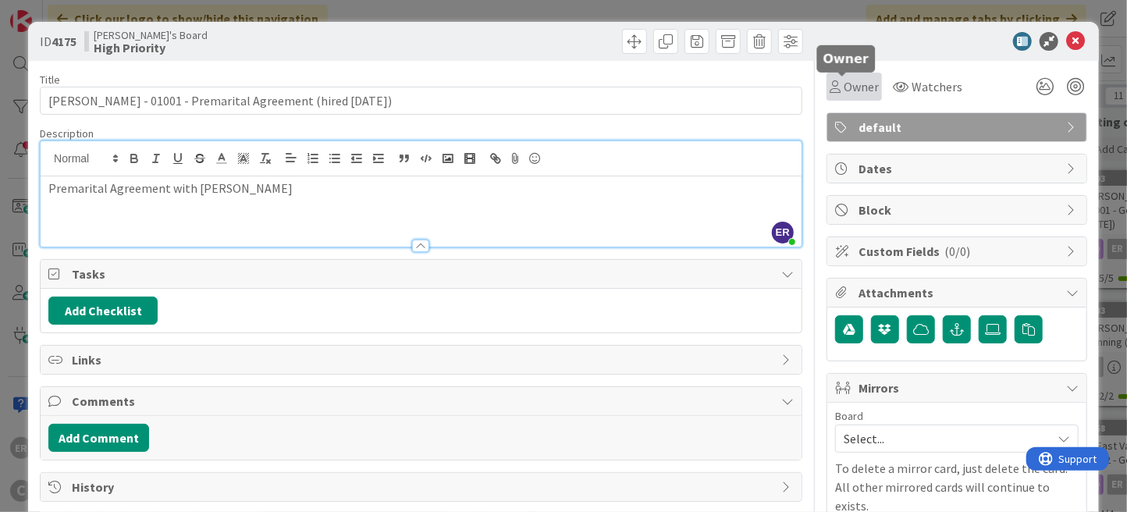
click at [853, 80] on span "Owner" at bounding box center [861, 86] width 35 height 19
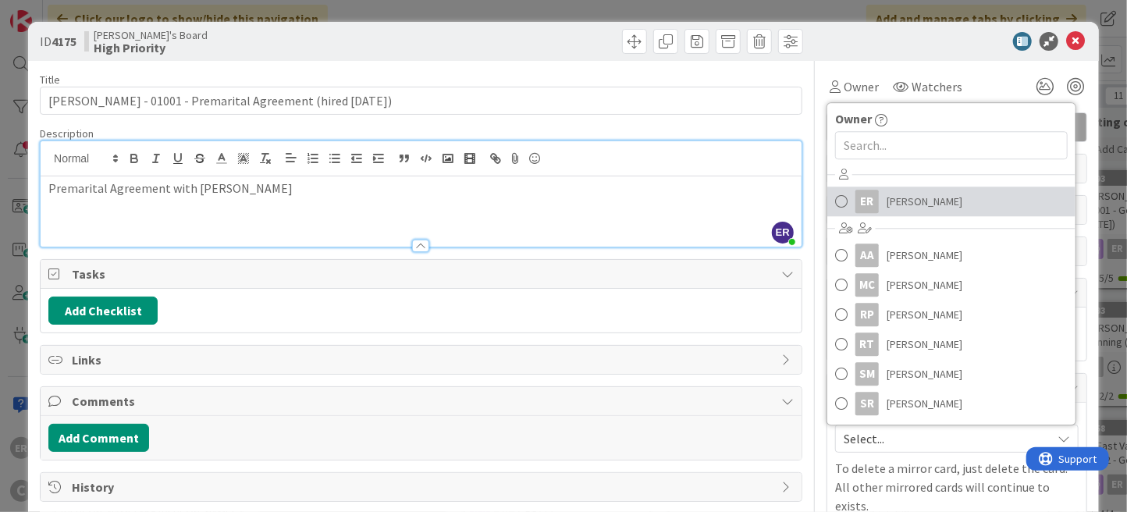
drag, startPoint x: 872, startPoint y: 200, endPoint x: 911, endPoint y: 146, distance: 66.0
click at [872, 200] on link "ER [PERSON_NAME]" at bounding box center [951, 202] width 248 height 30
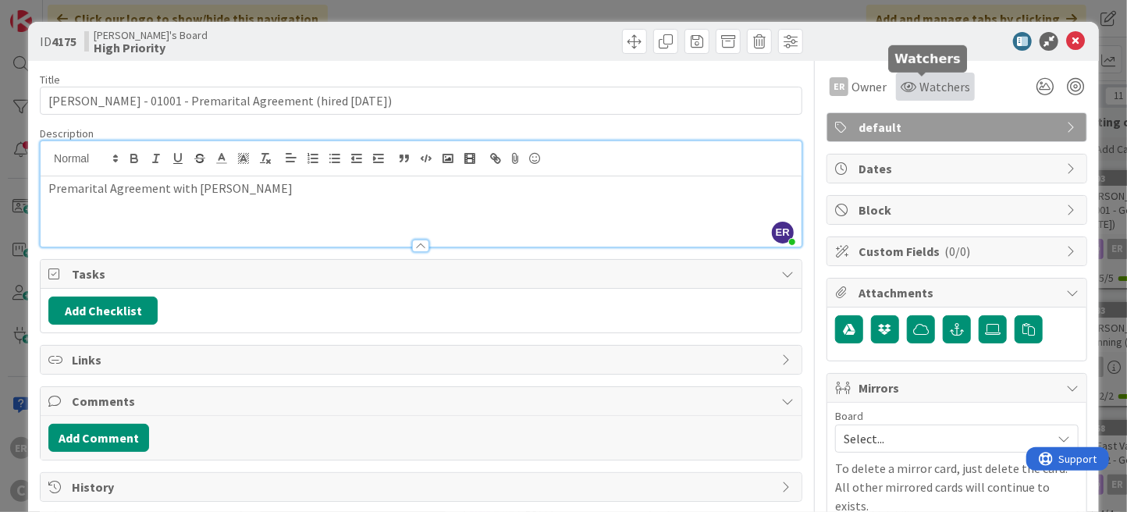
click at [927, 87] on span "Watchers" at bounding box center [944, 86] width 51 height 19
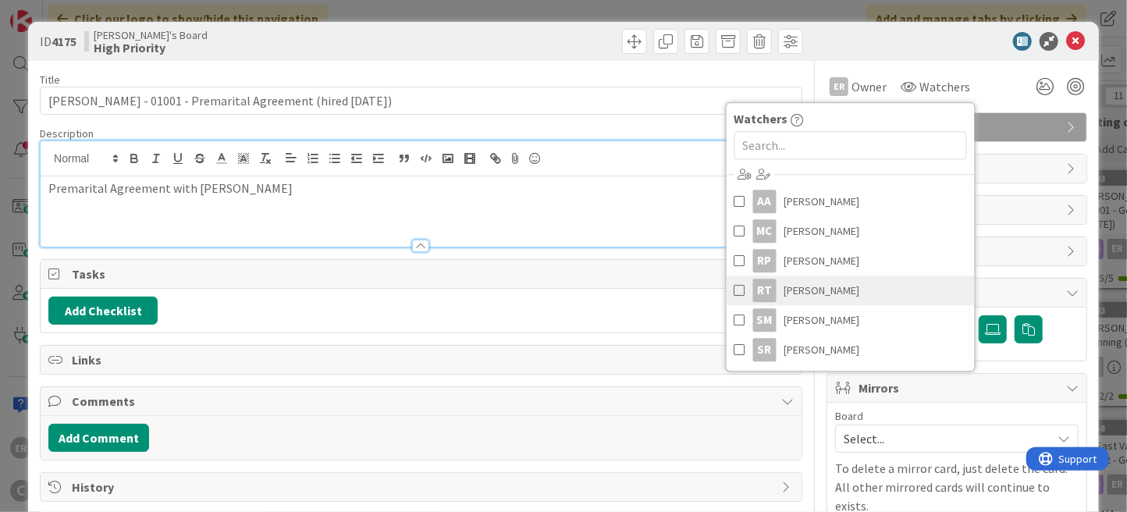
click at [822, 281] on link "RT [PERSON_NAME]" at bounding box center [850, 290] width 248 height 30
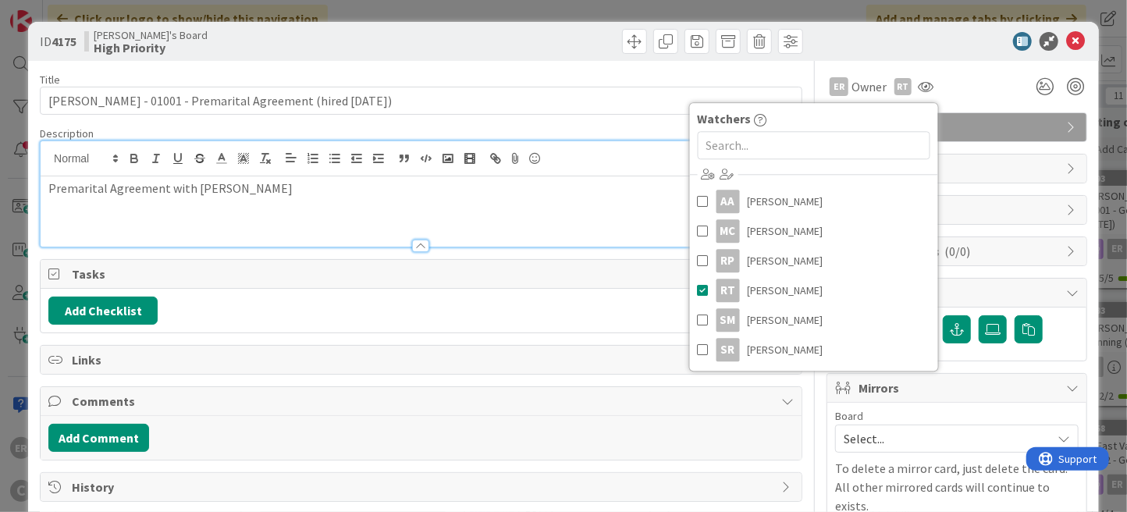
click at [986, 69] on div "ER Owner Owner Remove Set as Watcher ER [PERSON_NAME] AA [PERSON_NAME] MC [PERS…" at bounding box center [956, 81] width 261 height 40
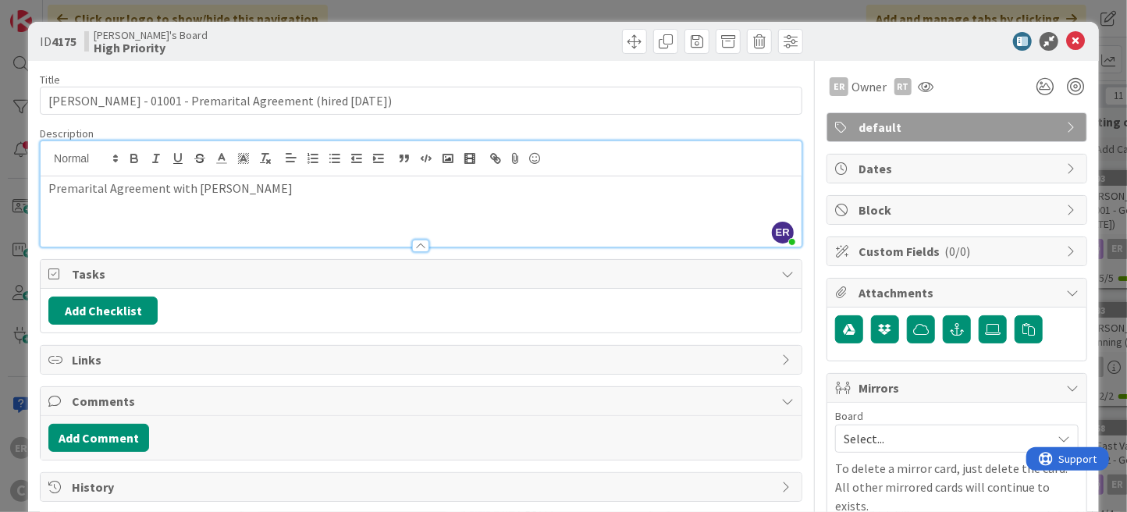
scroll to position [65, 0]
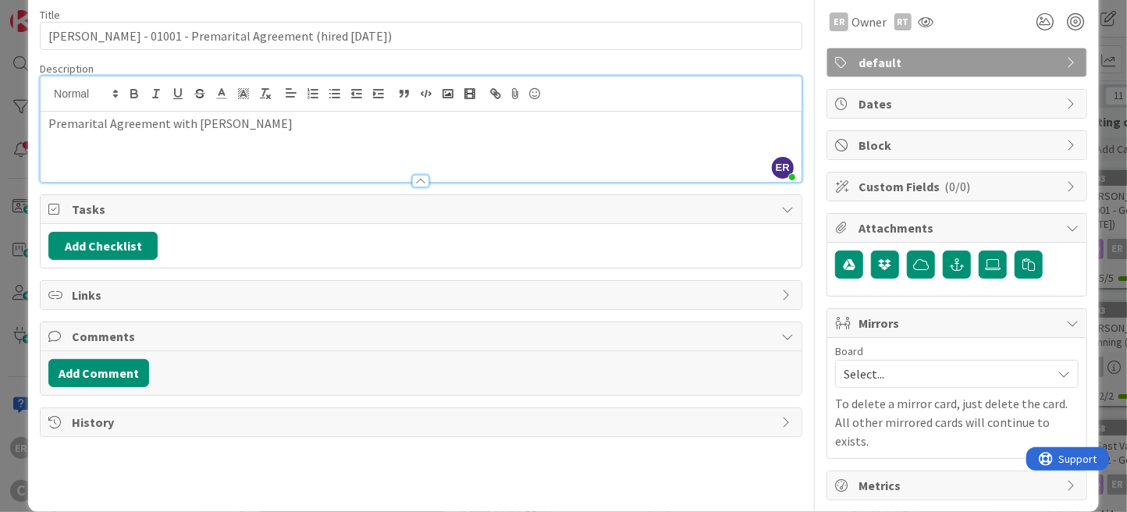
click at [898, 371] on span "Select..." at bounding box center [944, 374] width 200 height 22
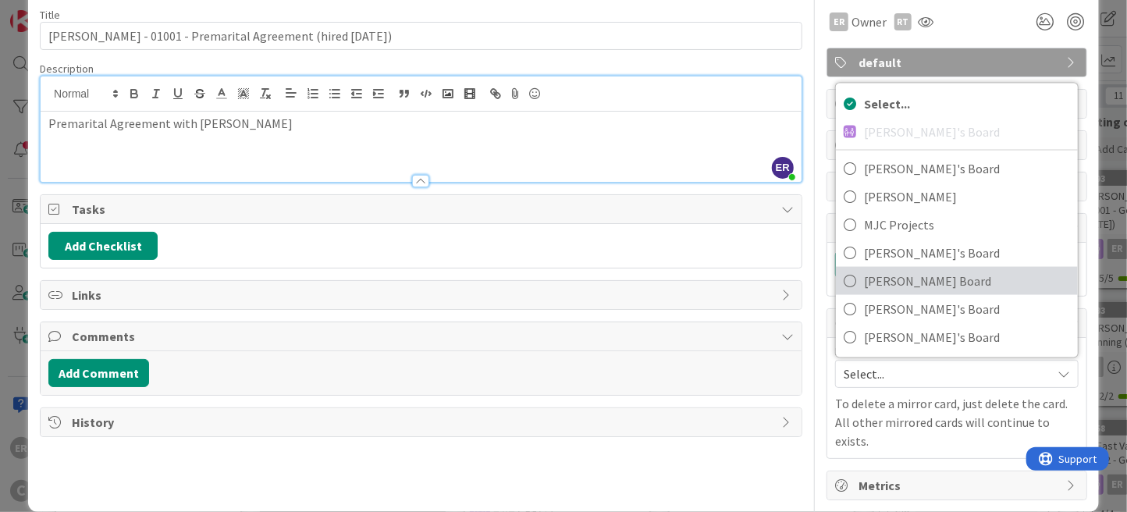
click at [886, 275] on span "[PERSON_NAME] Board" at bounding box center [967, 280] width 206 height 23
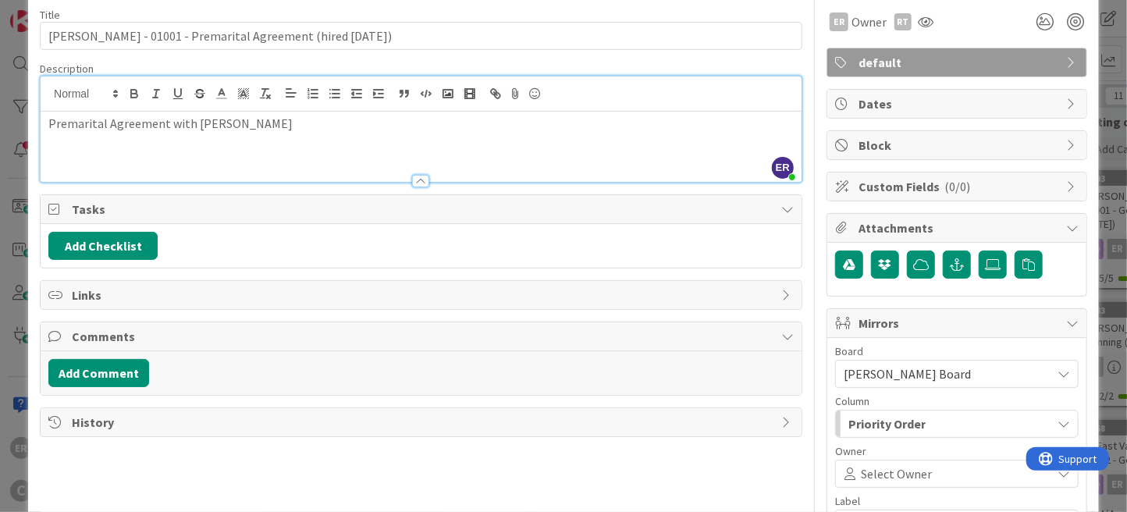
scroll to position [250, 0]
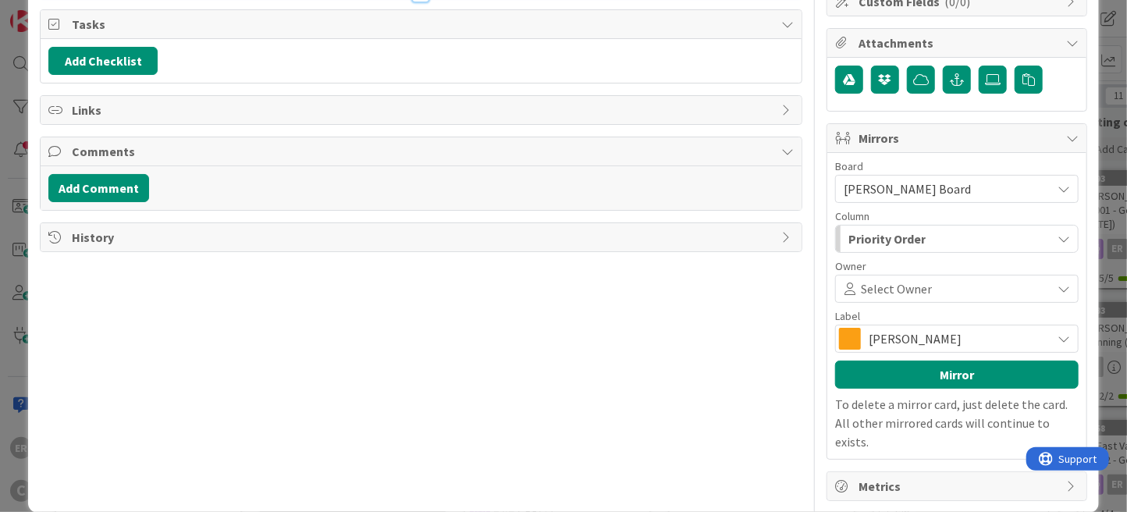
click at [893, 286] on span "Select Owner" at bounding box center [896, 288] width 71 height 19
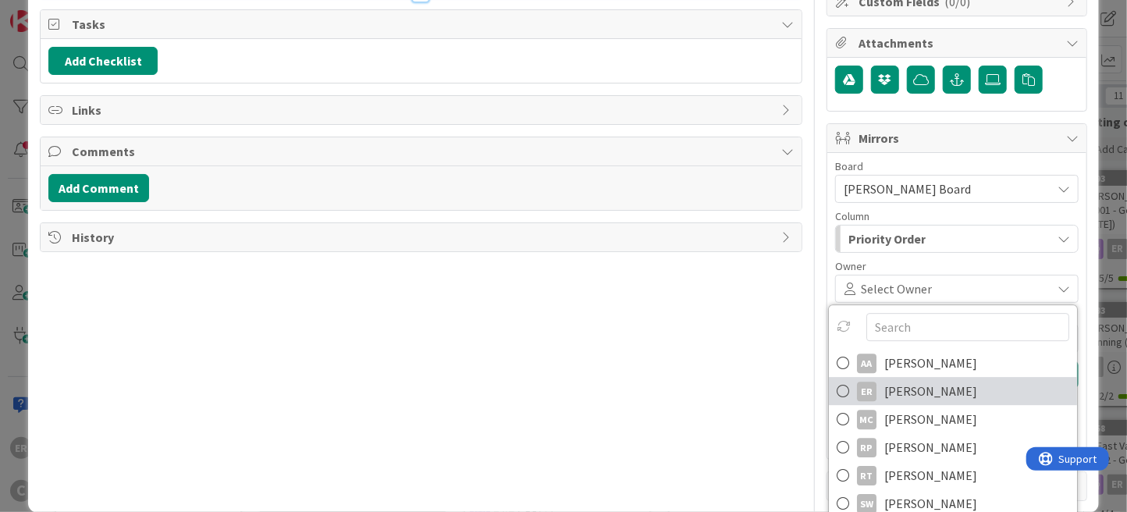
click at [906, 379] on span "[PERSON_NAME]" at bounding box center [930, 390] width 93 height 23
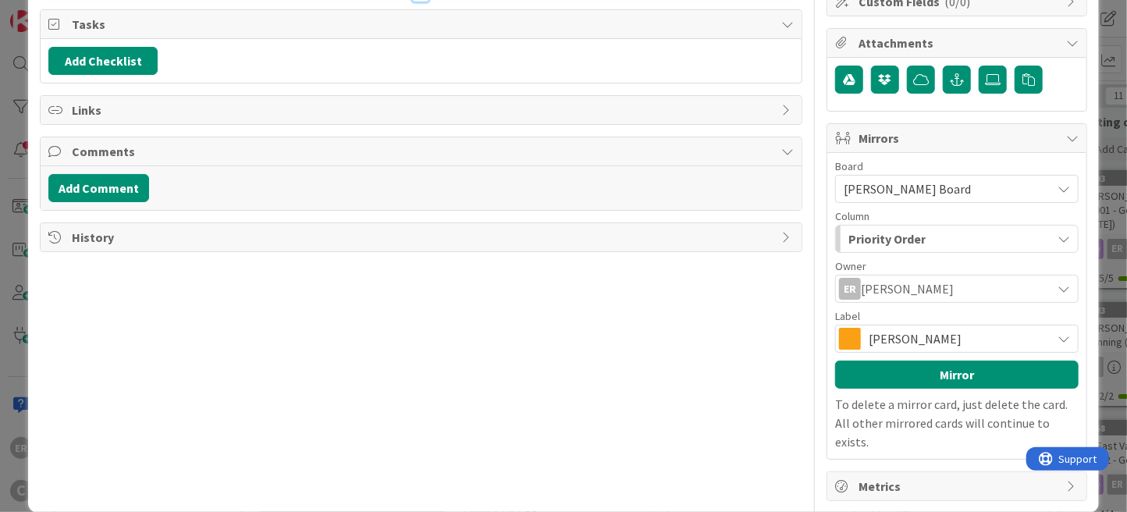
click at [893, 340] on span "[PERSON_NAME]" at bounding box center [956, 339] width 175 height 22
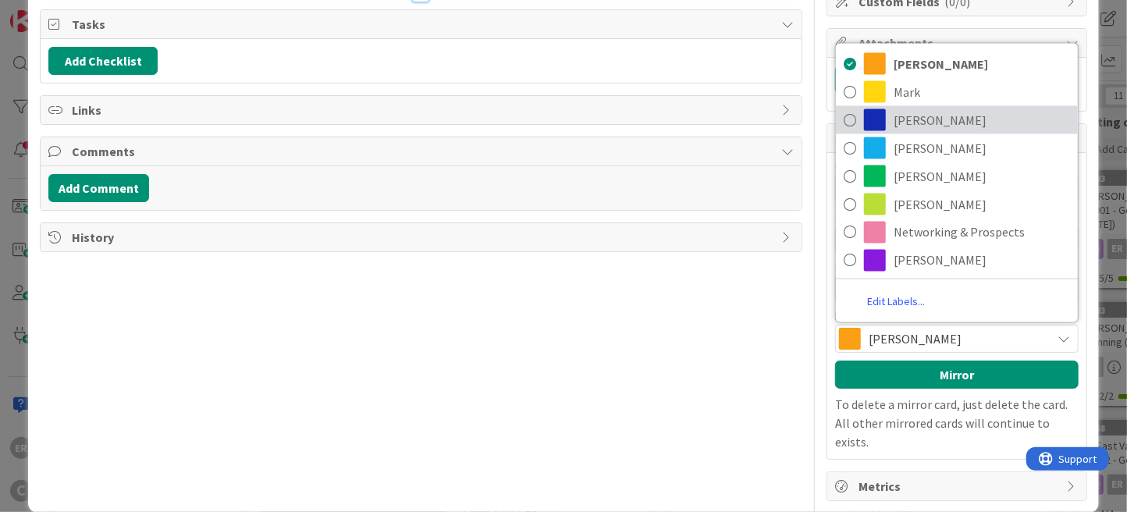
click at [911, 120] on span "[PERSON_NAME]" at bounding box center [981, 119] width 176 height 23
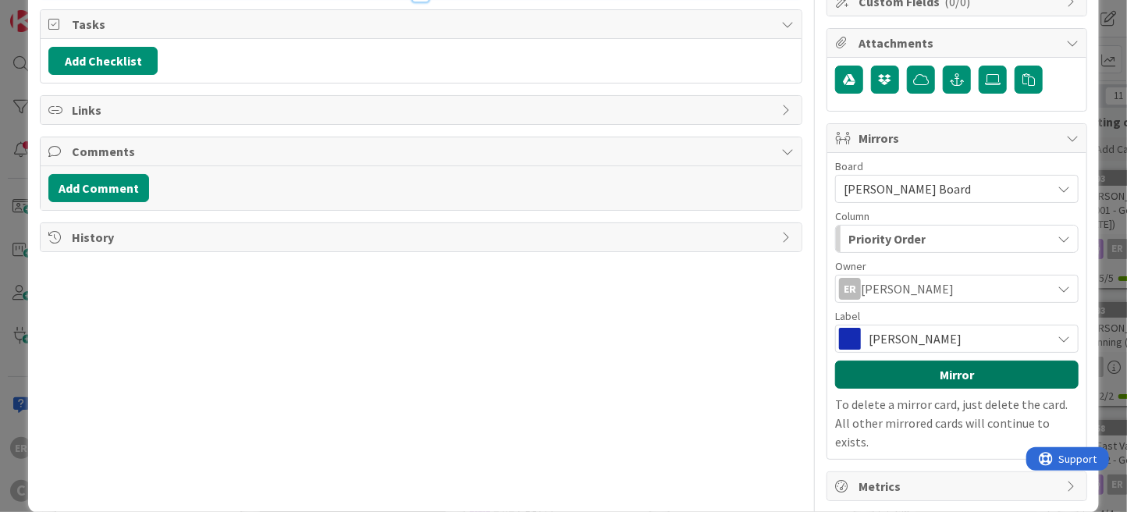
click at [926, 374] on button "Mirror" at bounding box center [956, 375] width 243 height 28
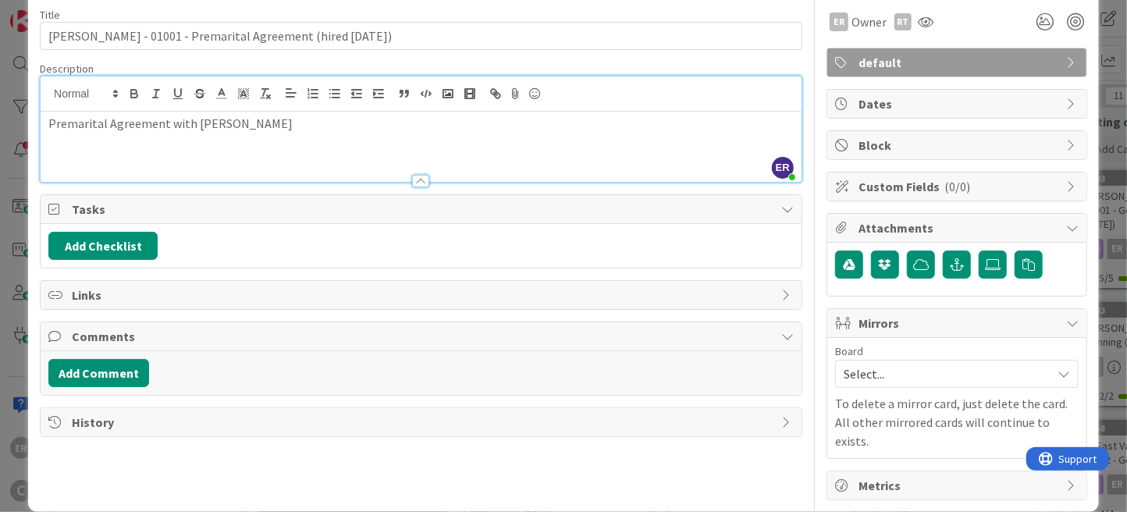
scroll to position [145, 0]
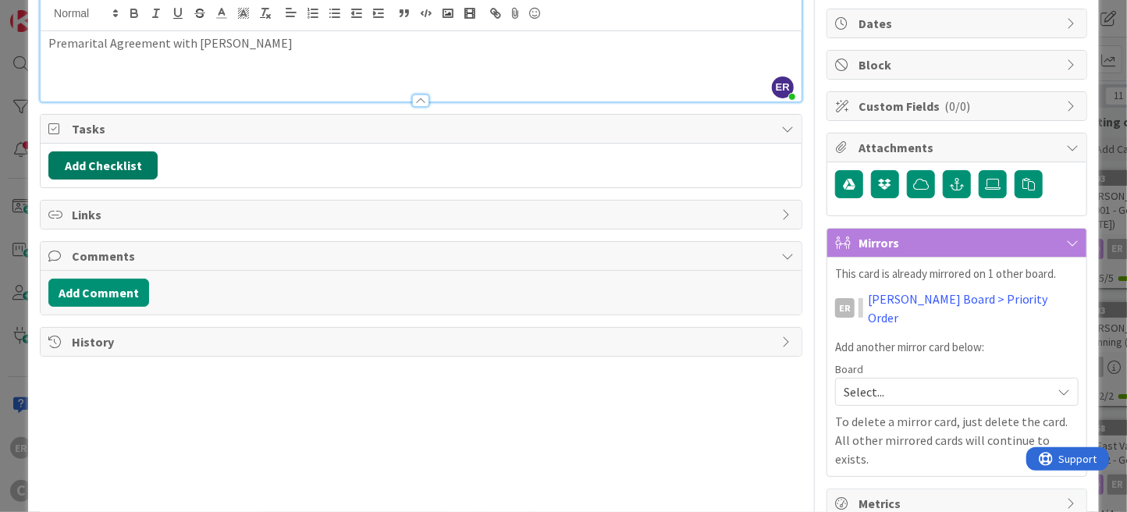
click at [129, 168] on button "Add Checklist" at bounding box center [102, 165] width 109 height 28
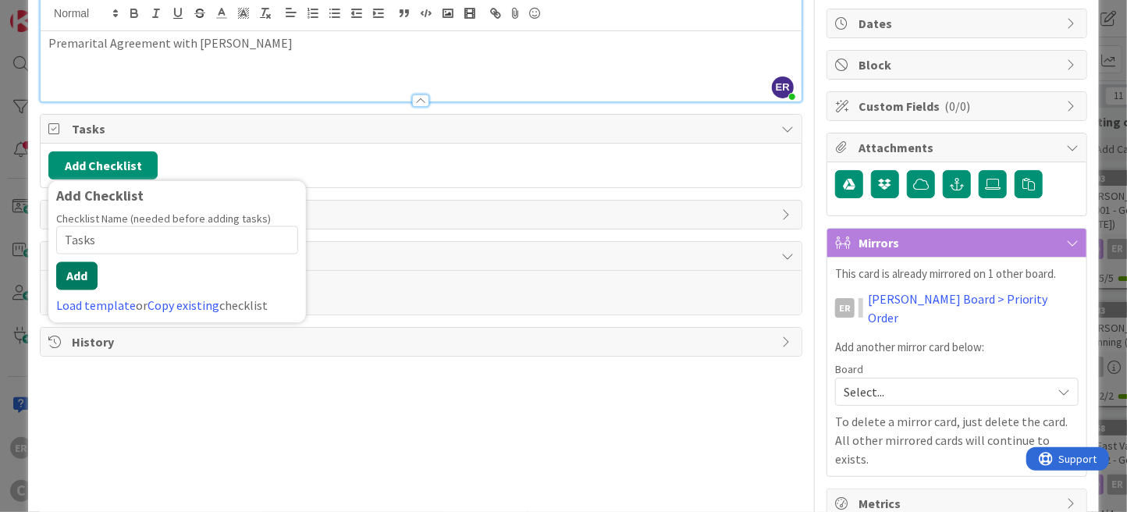
click at [91, 282] on button "Add" at bounding box center [76, 276] width 41 height 28
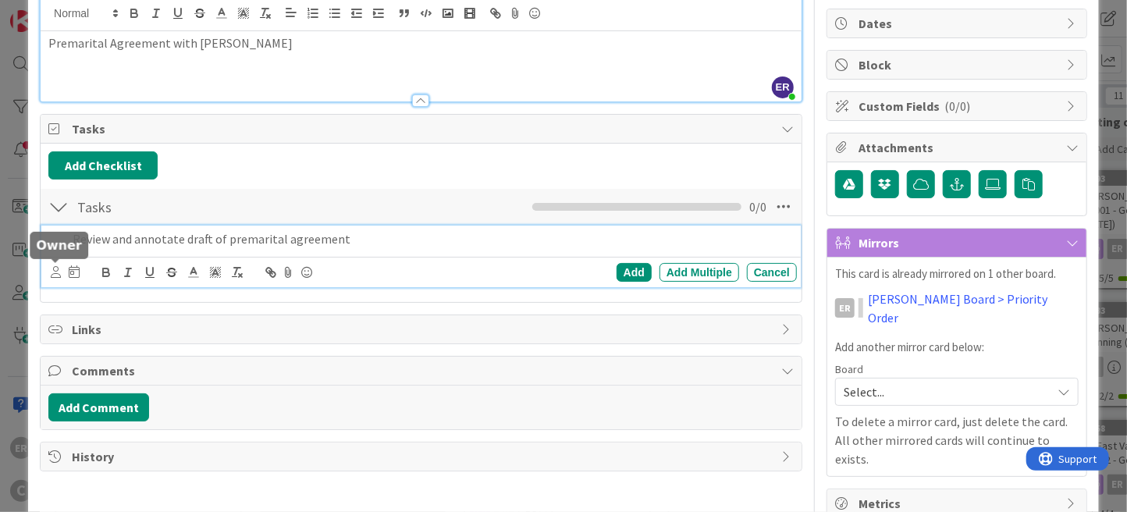
click at [56, 272] on icon at bounding box center [56, 272] width 10 height 12
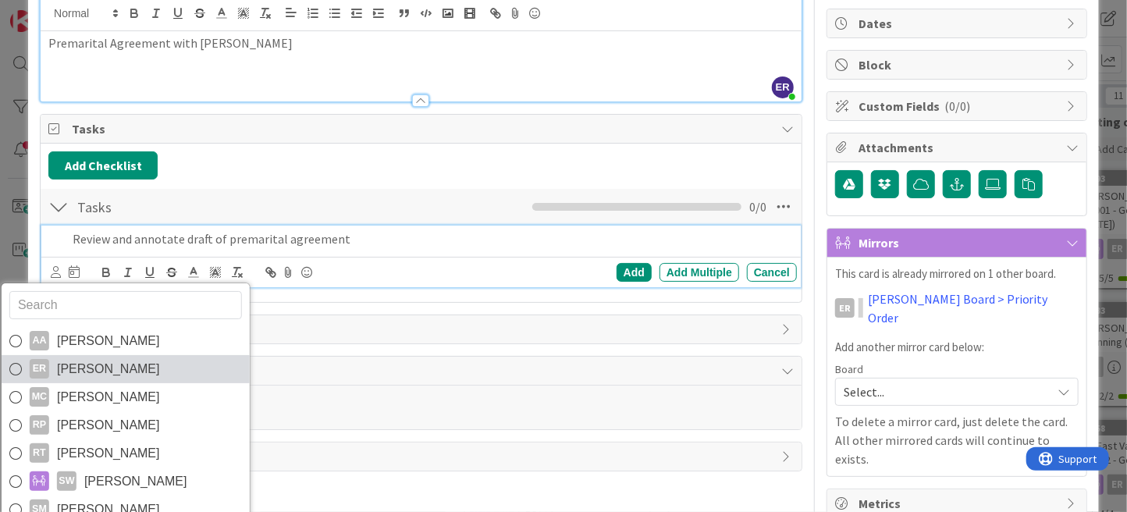
click at [91, 375] on span "[PERSON_NAME]" at bounding box center [108, 368] width 103 height 23
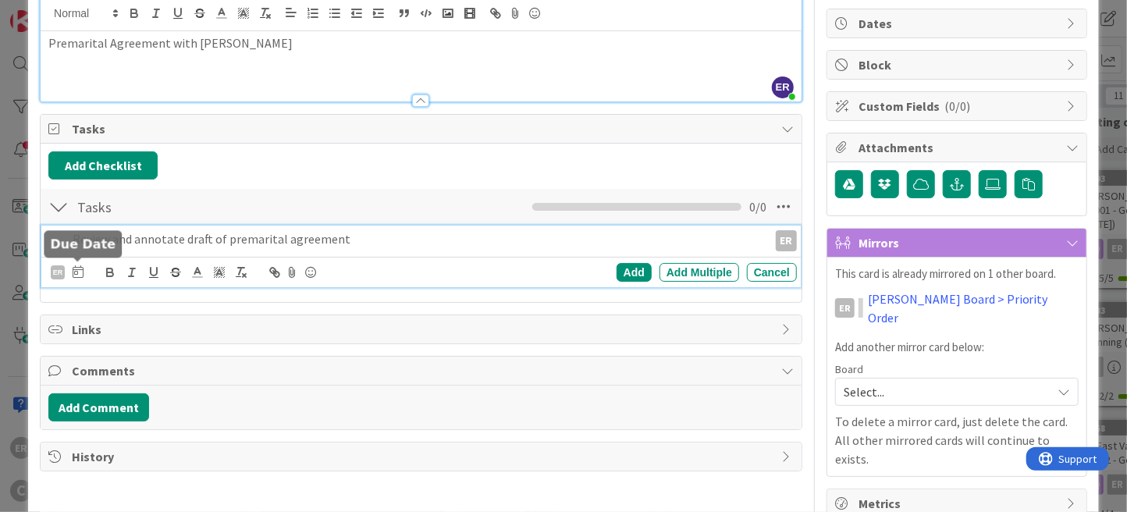
click at [77, 268] on icon at bounding box center [78, 271] width 11 height 12
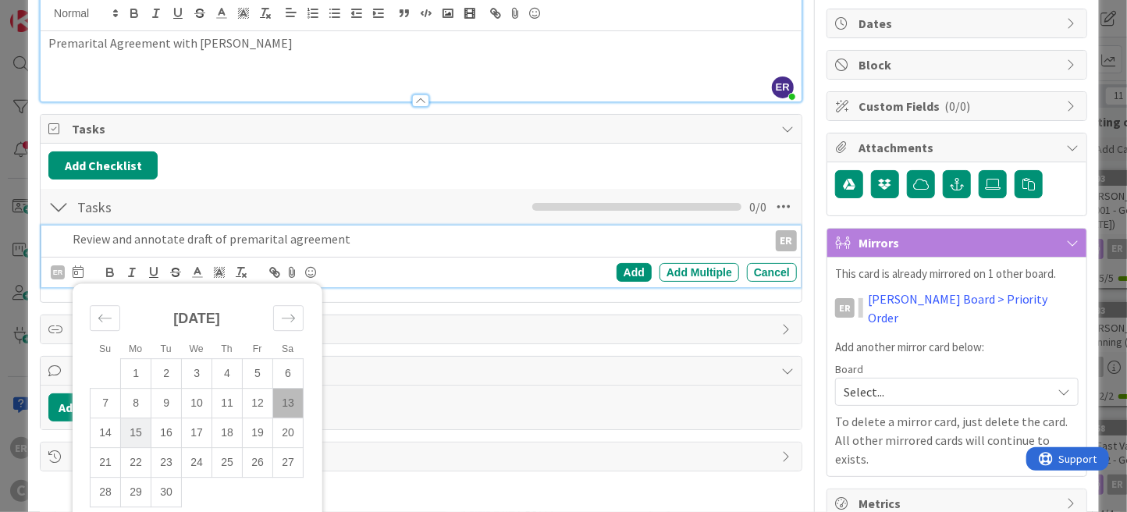
drag, startPoint x: 129, startPoint y: 432, endPoint x: 143, endPoint y: 428, distance: 14.8
click at [130, 432] on td "15" at bounding box center [136, 433] width 30 height 30
click at [372, 242] on p "Review and annotate draft of premarital agreement" at bounding box center [378, 239] width 611 height 18
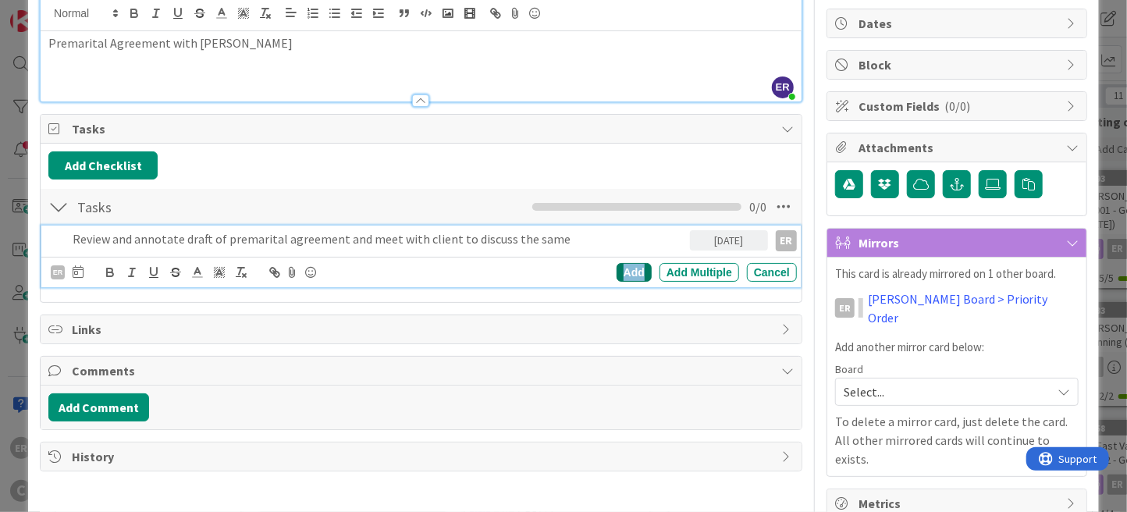
click at [623, 275] on div "Add" at bounding box center [633, 272] width 35 height 19
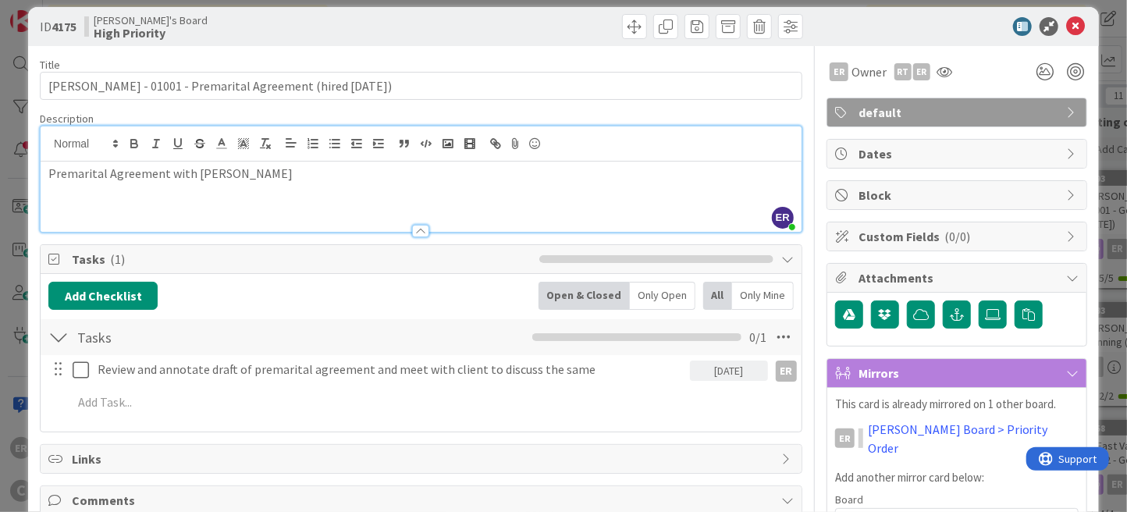
scroll to position [0, 0]
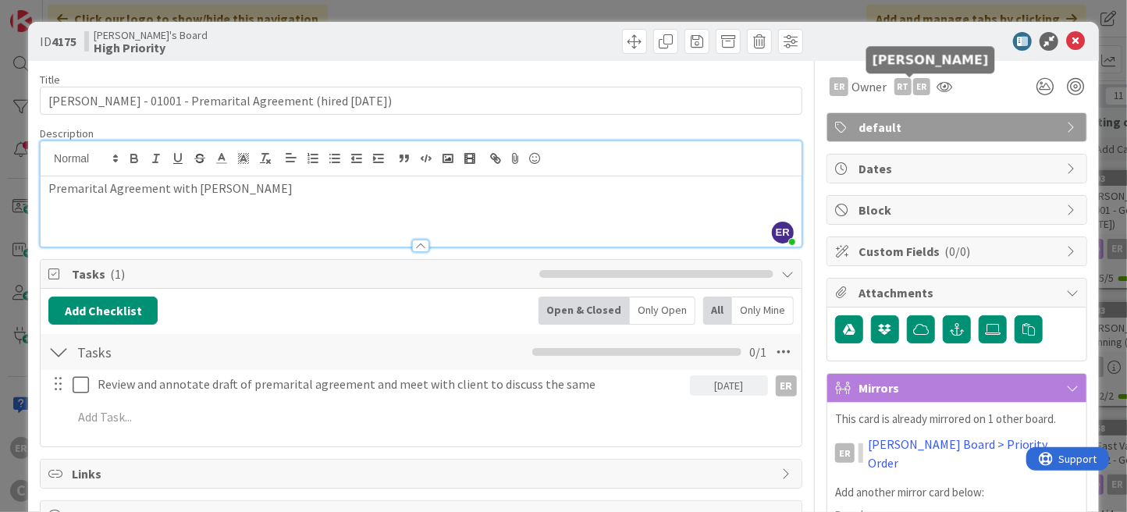
click at [913, 87] on div "ER" at bounding box center [921, 86] width 17 height 17
click at [880, 116] on link "Remove" at bounding box center [867, 116] width 123 height 25
click at [865, 147] on link "Set as owner" at bounding box center [867, 141] width 123 height 25
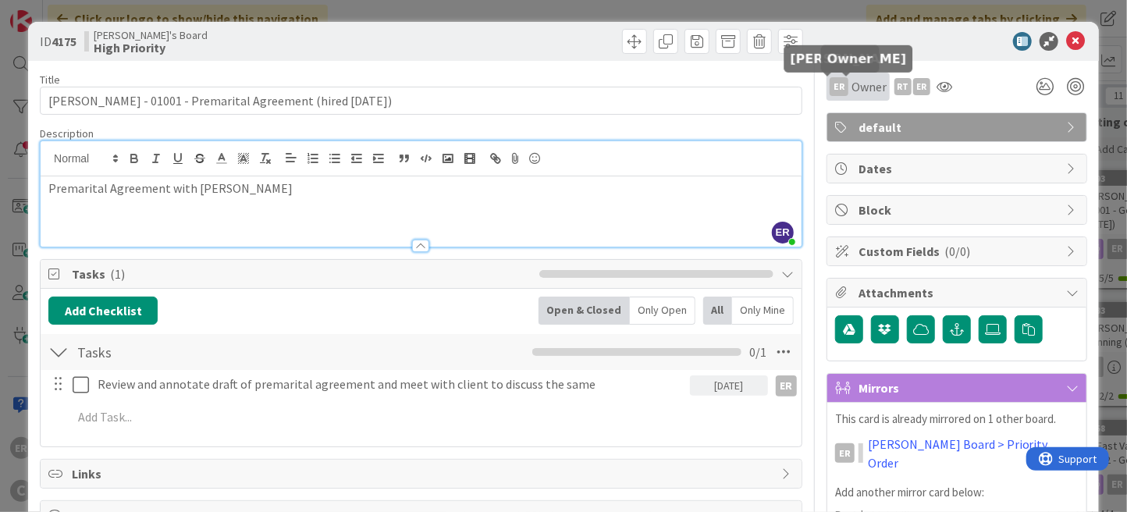
click at [829, 87] on div "ER" at bounding box center [838, 86] width 19 height 19
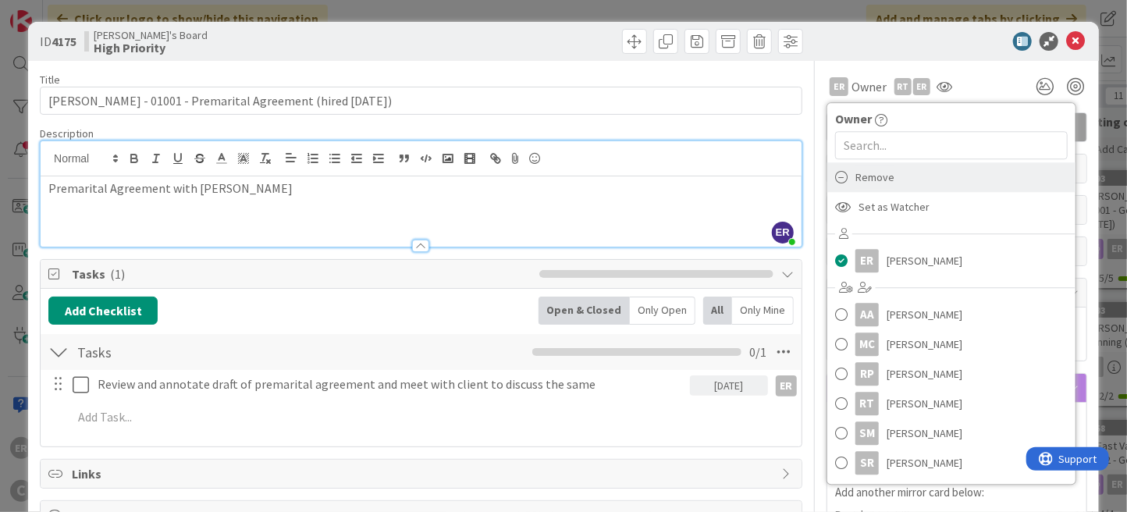
click at [872, 179] on span "Remove" at bounding box center [874, 176] width 39 height 23
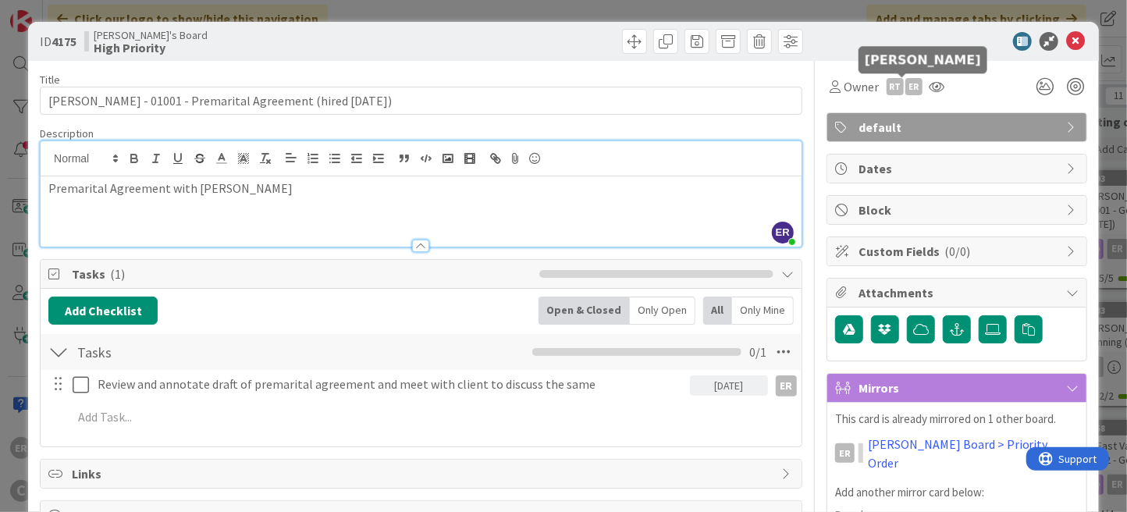
click at [905, 87] on div "ER" at bounding box center [913, 86] width 17 height 17
click at [883, 137] on link "Set as owner" at bounding box center [859, 141] width 123 height 25
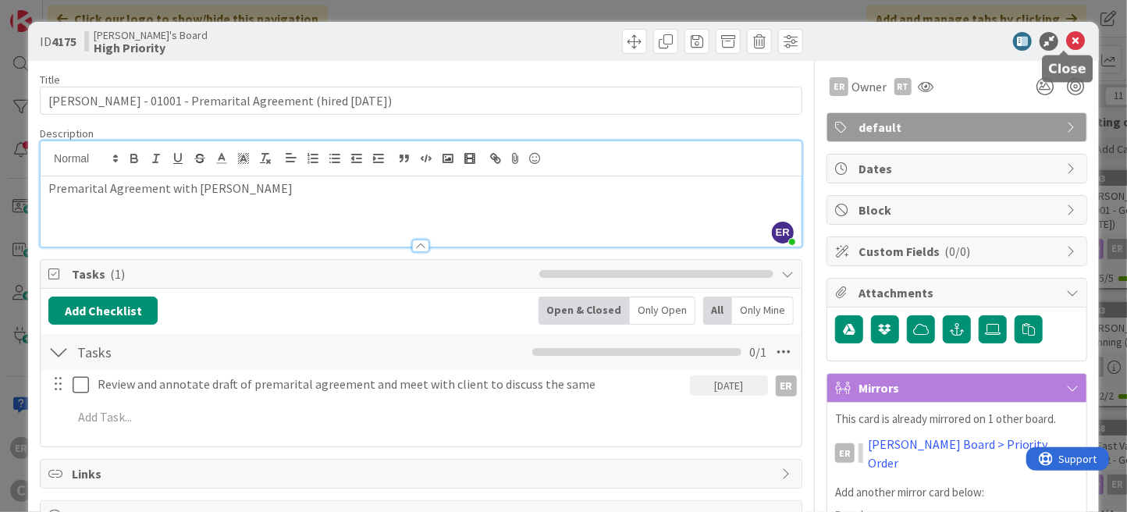
click at [1068, 41] on icon at bounding box center [1075, 41] width 19 height 19
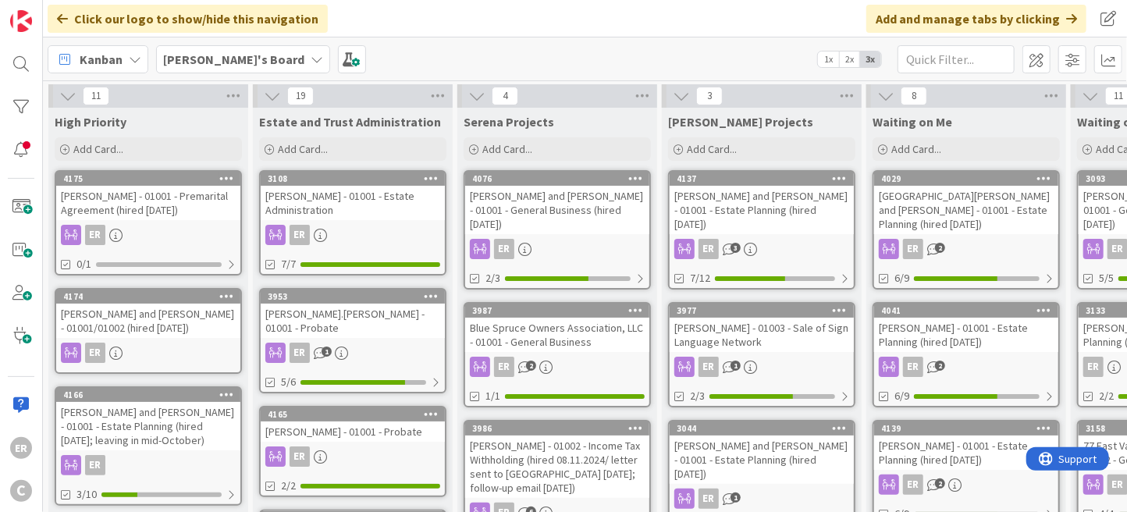
click at [176, 321] on div "[PERSON_NAME] and [PERSON_NAME] - 01001/01002 (hired [DATE])" at bounding box center [148, 321] width 184 height 34
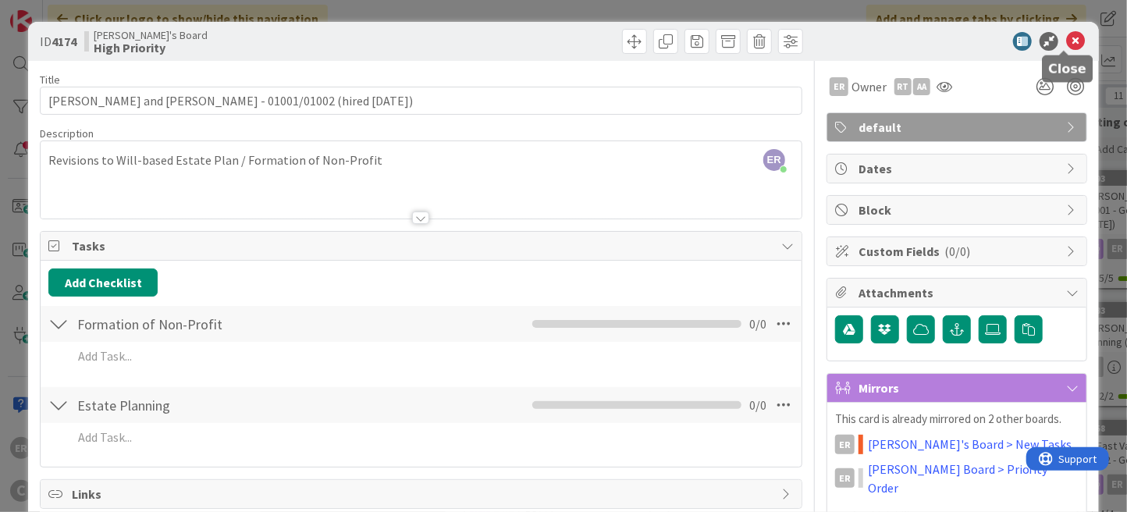
click at [1066, 45] on icon at bounding box center [1075, 41] width 19 height 19
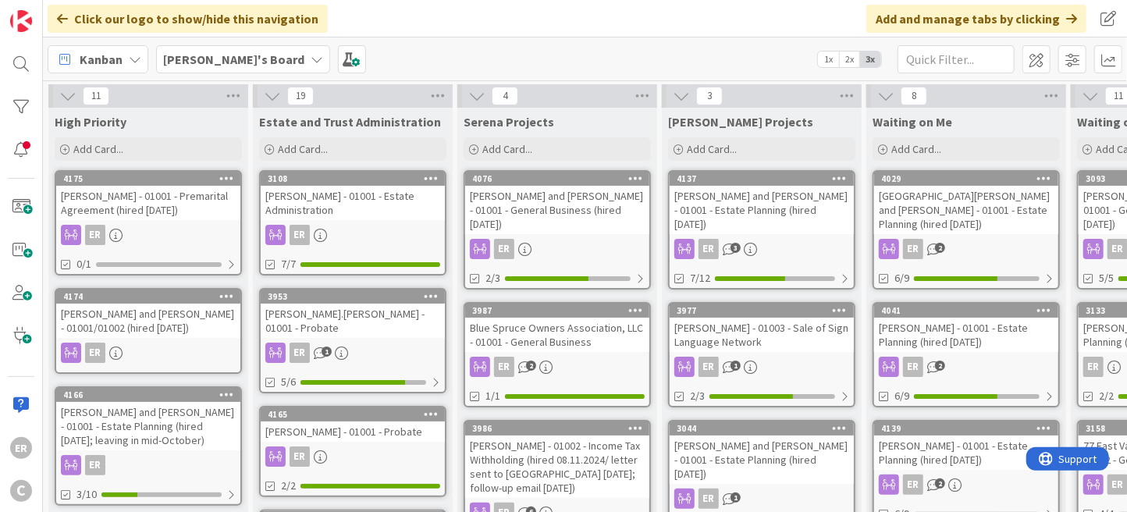
click at [161, 333] on div "[PERSON_NAME] and [PERSON_NAME] - 01001/01002 (hired [DATE])" at bounding box center [148, 321] width 184 height 34
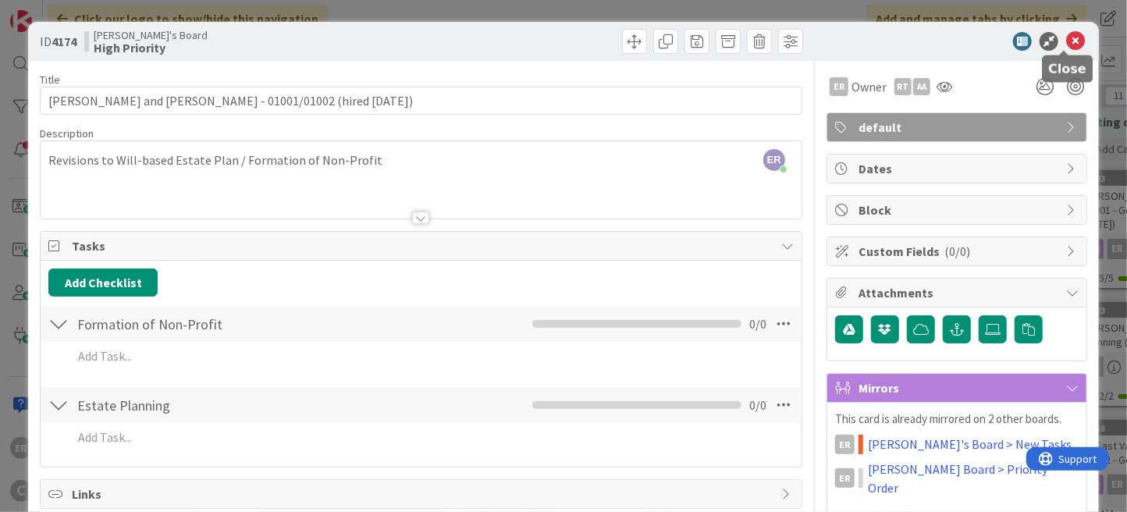
click at [1066, 42] on icon at bounding box center [1075, 41] width 19 height 19
